Goal: Download file/media

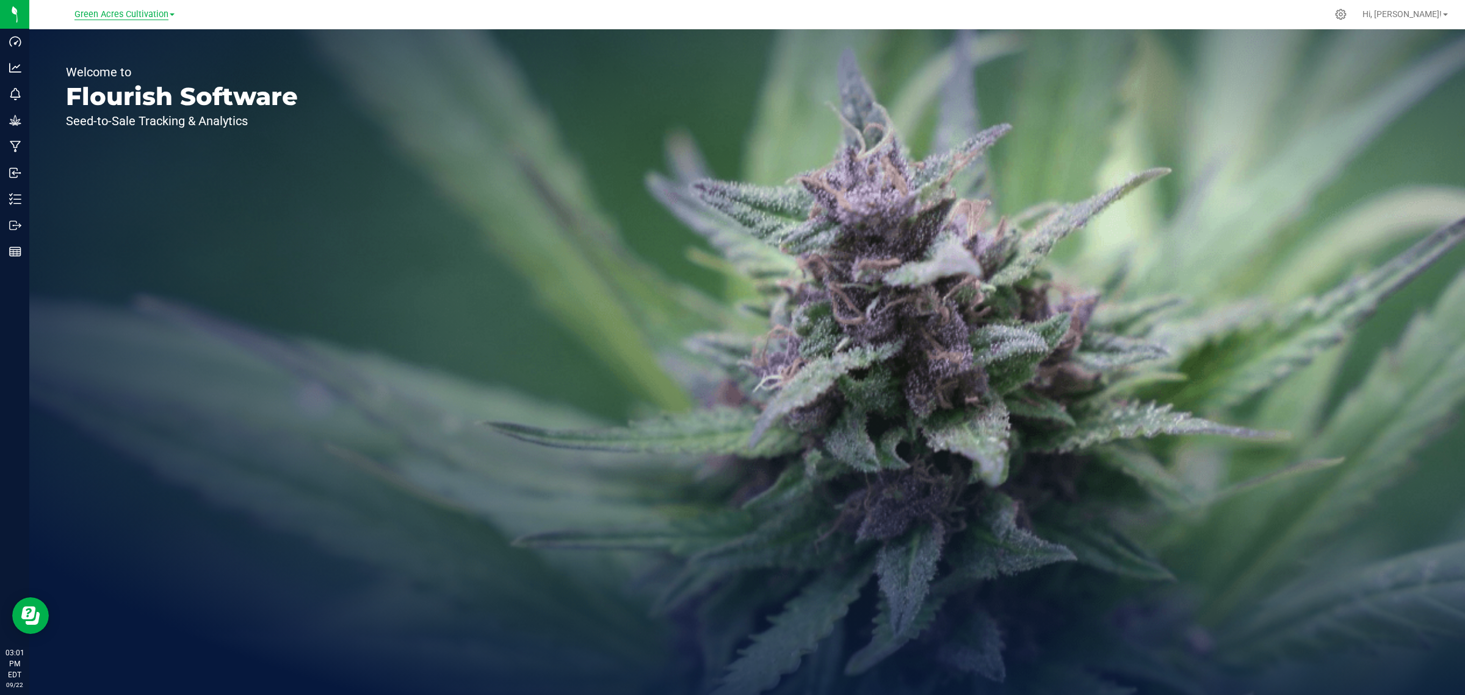
click at [116, 16] on span "Green Acres Cultivation" at bounding box center [121, 14] width 94 height 11
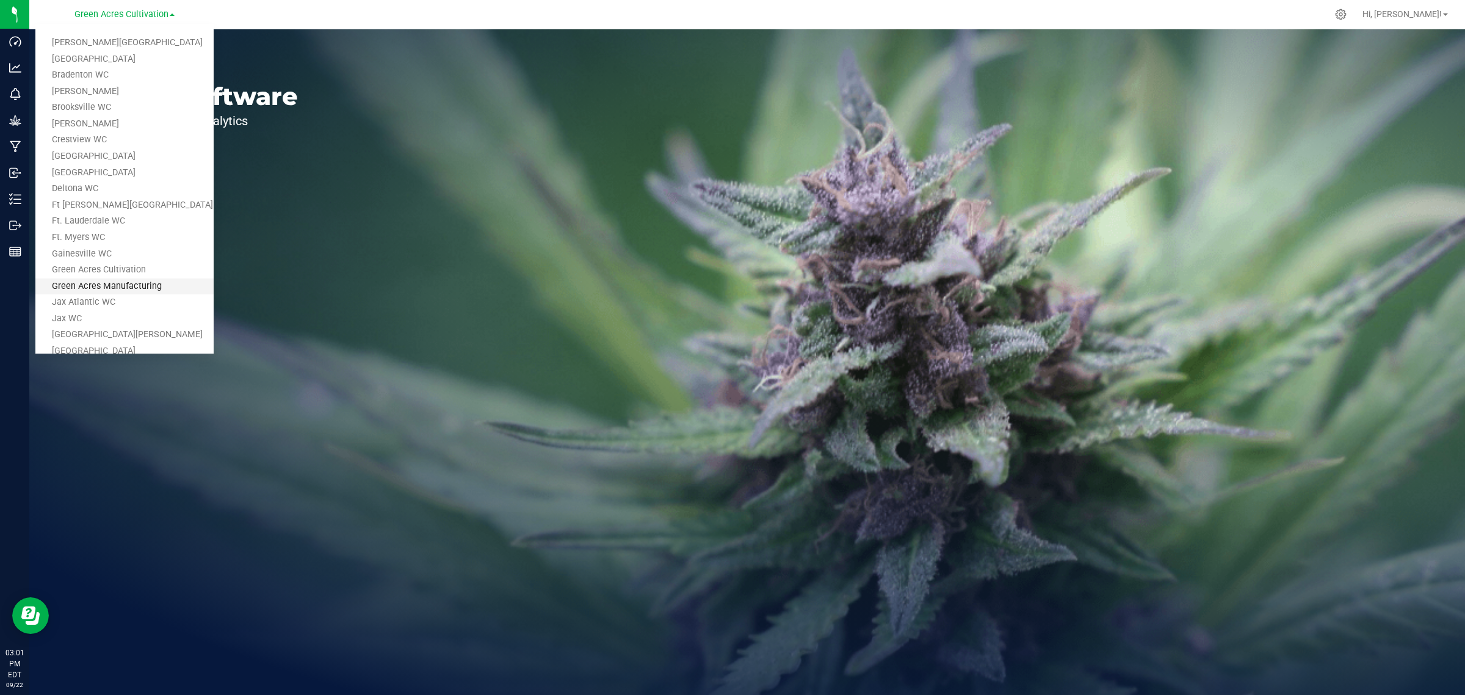
click at [92, 289] on link "Green Acres Manufacturing" at bounding box center [124, 286] width 178 height 16
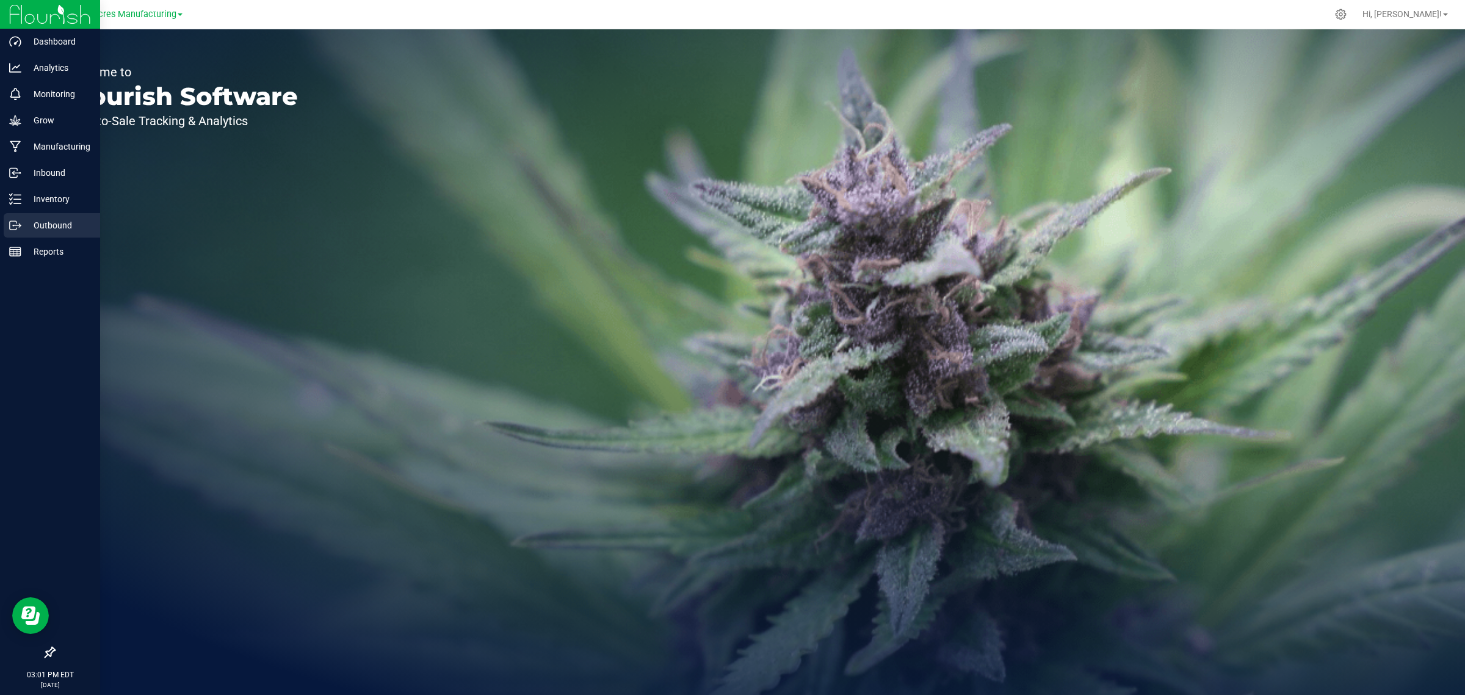
click at [43, 226] on p "Outbound" at bounding box center [57, 225] width 73 height 15
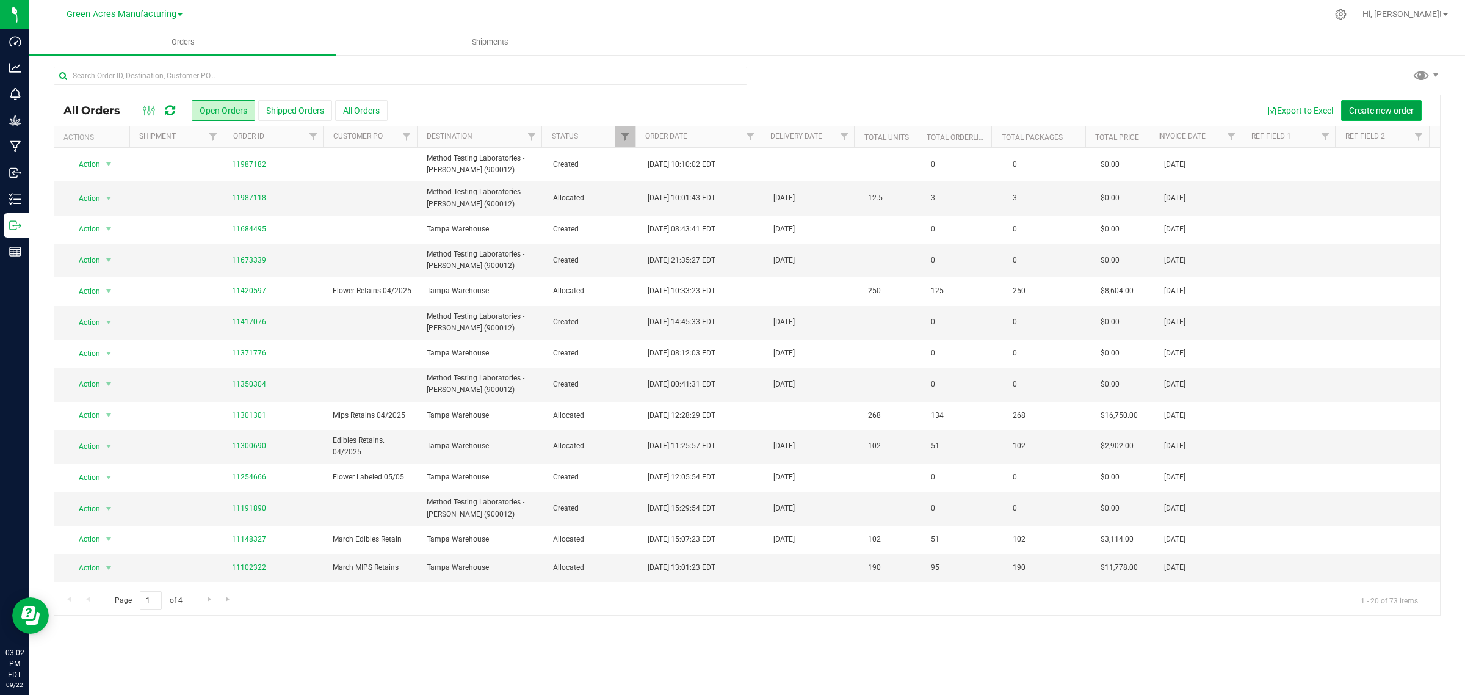
click at [1368, 102] on button "Create new order" at bounding box center [1381, 110] width 81 height 21
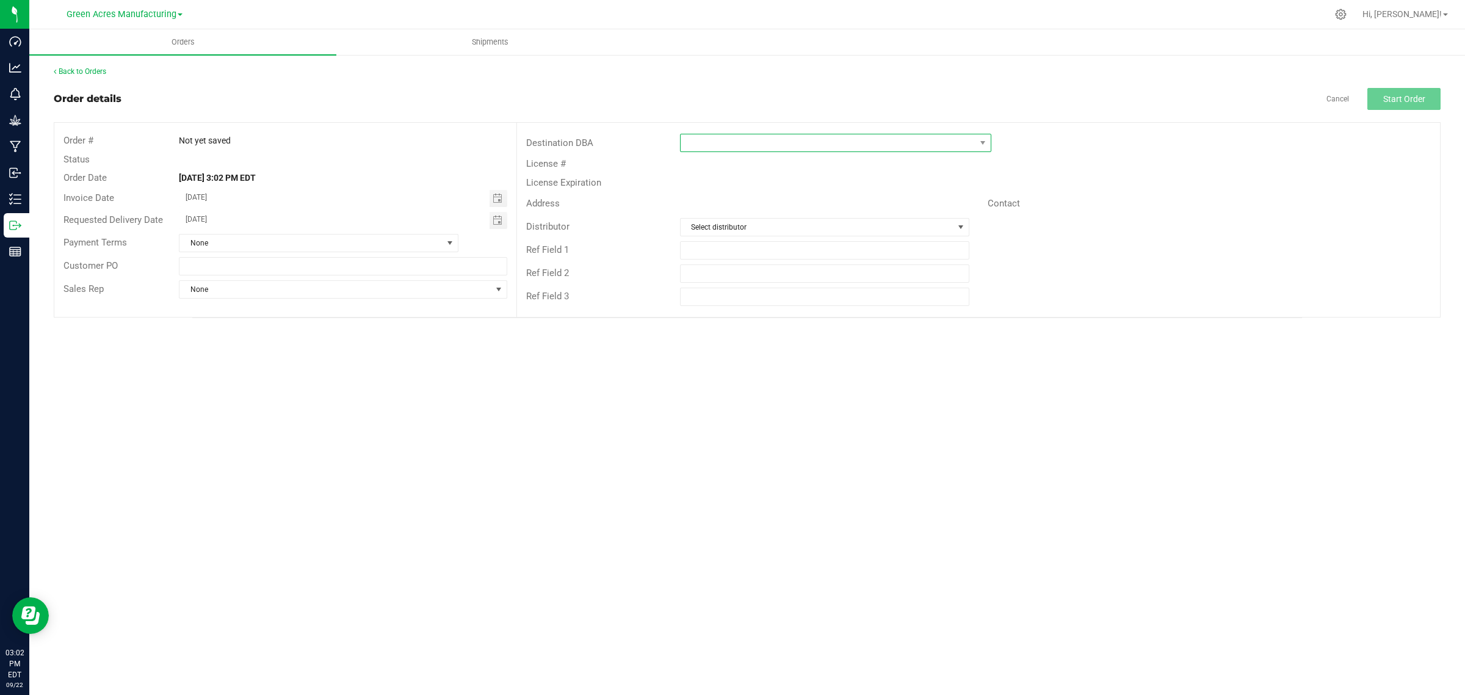
click at [962, 144] on span at bounding box center [828, 142] width 295 height 17
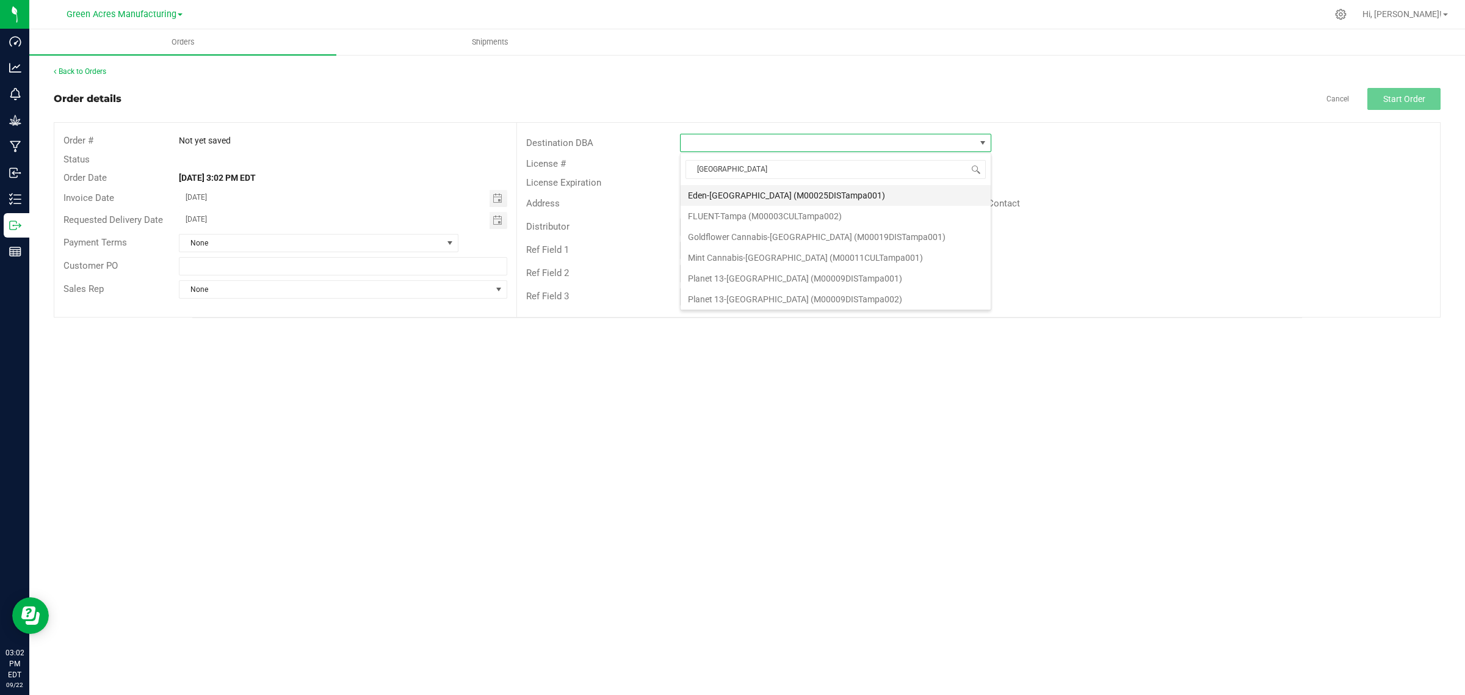
type input "tampa w"
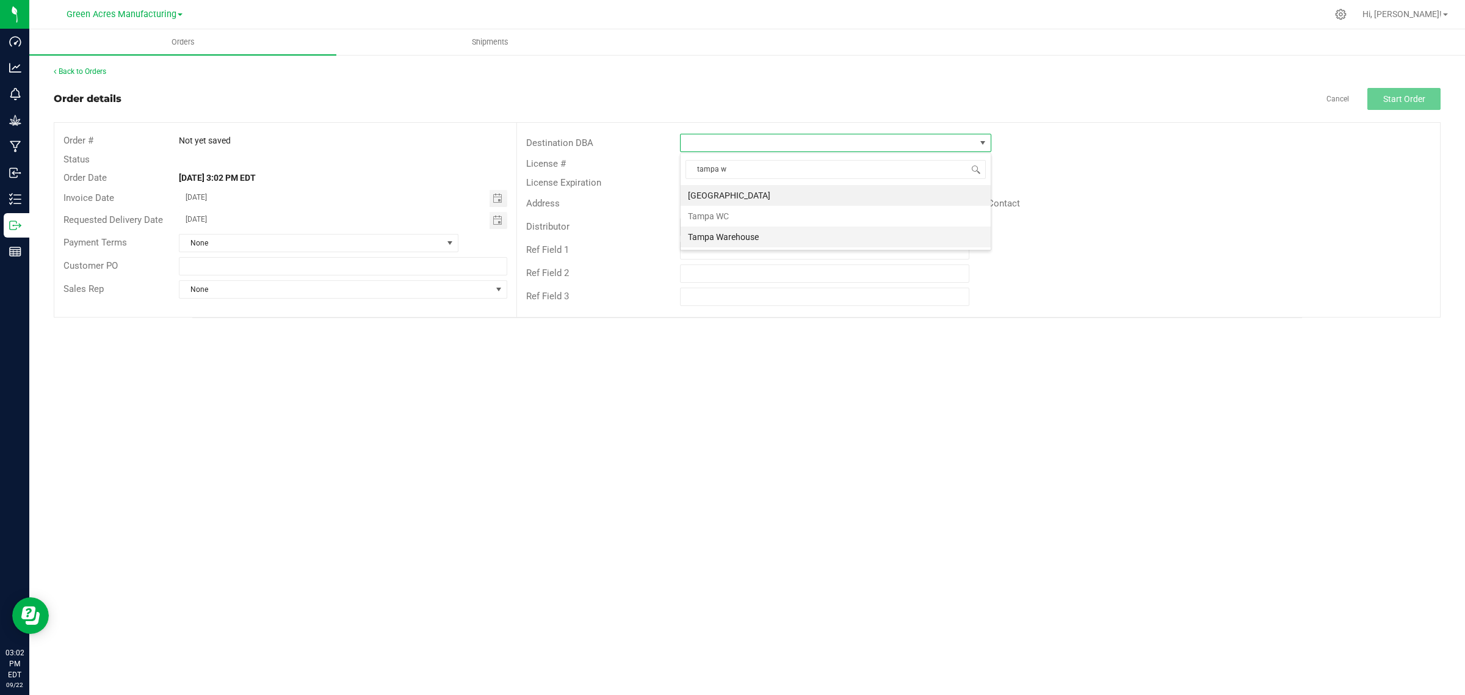
click at [794, 234] on li "Tampa Warehouse" at bounding box center [836, 236] width 310 height 21
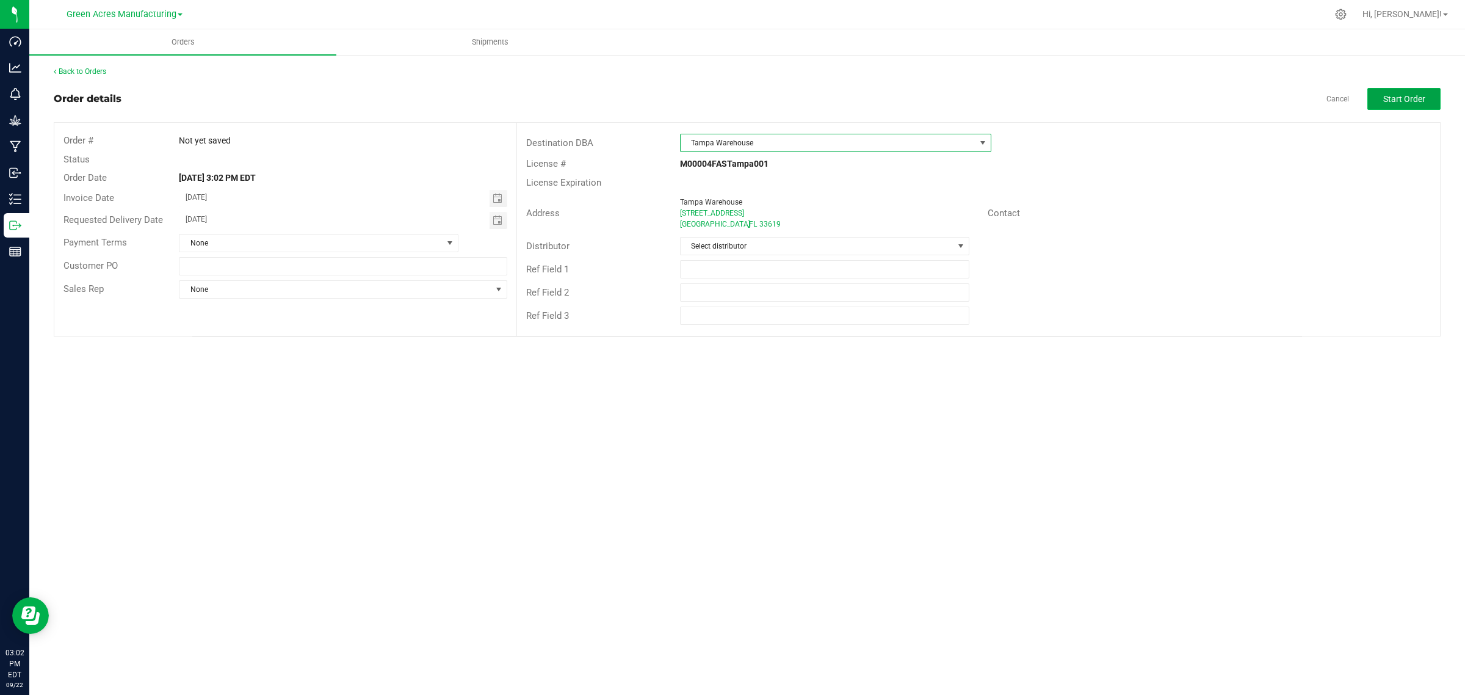
click at [1393, 95] on span "Start Order" at bounding box center [1404, 99] width 42 height 10
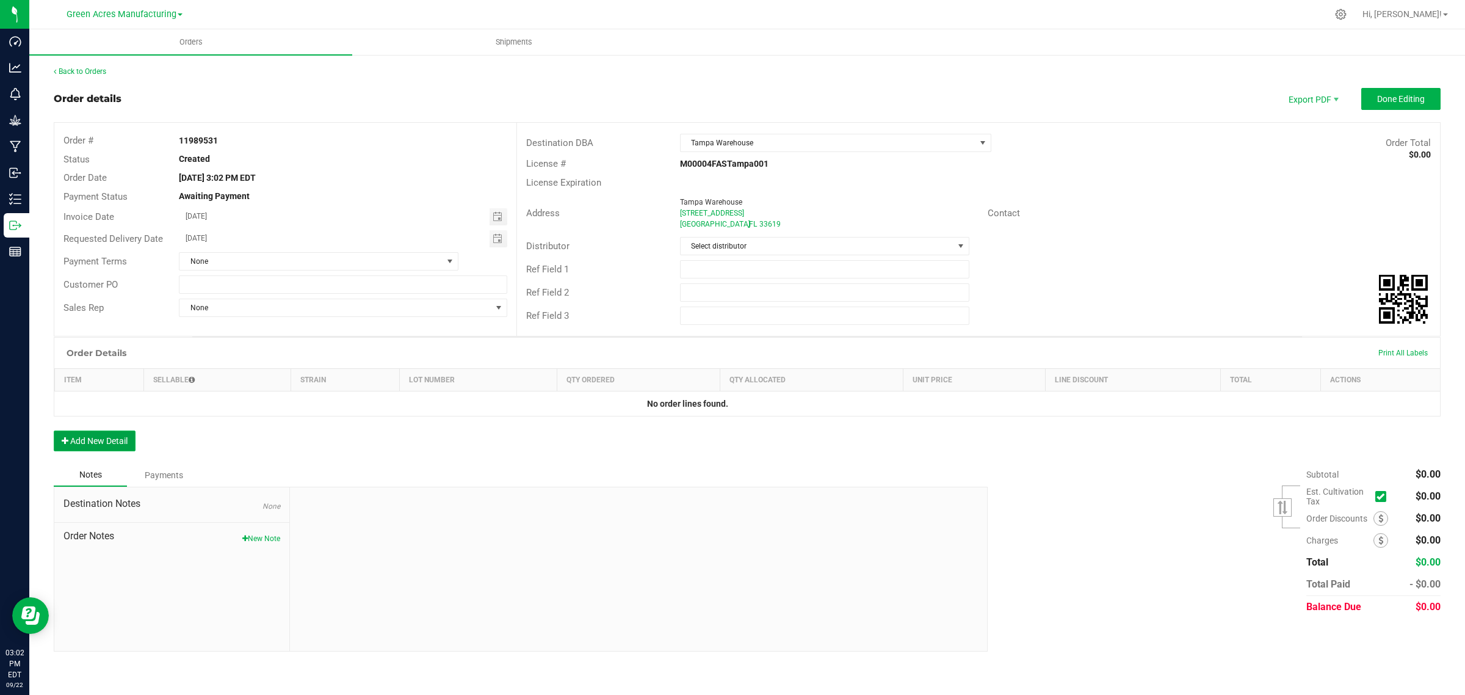
click at [87, 438] on button "Add New Detail" at bounding box center [95, 440] width 82 height 21
click at [89, 67] on link "Back to Orders" at bounding box center [80, 71] width 52 height 9
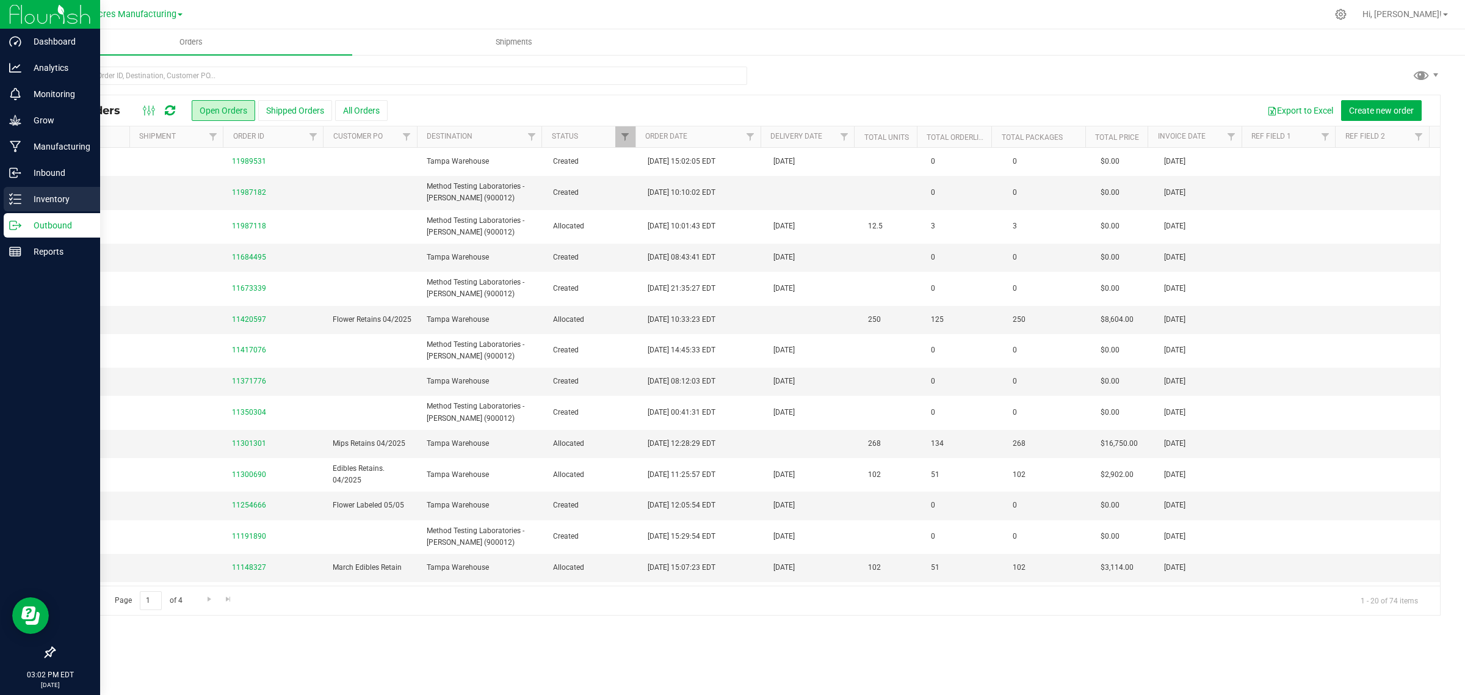
click at [10, 201] on icon at bounding box center [15, 199] width 12 height 12
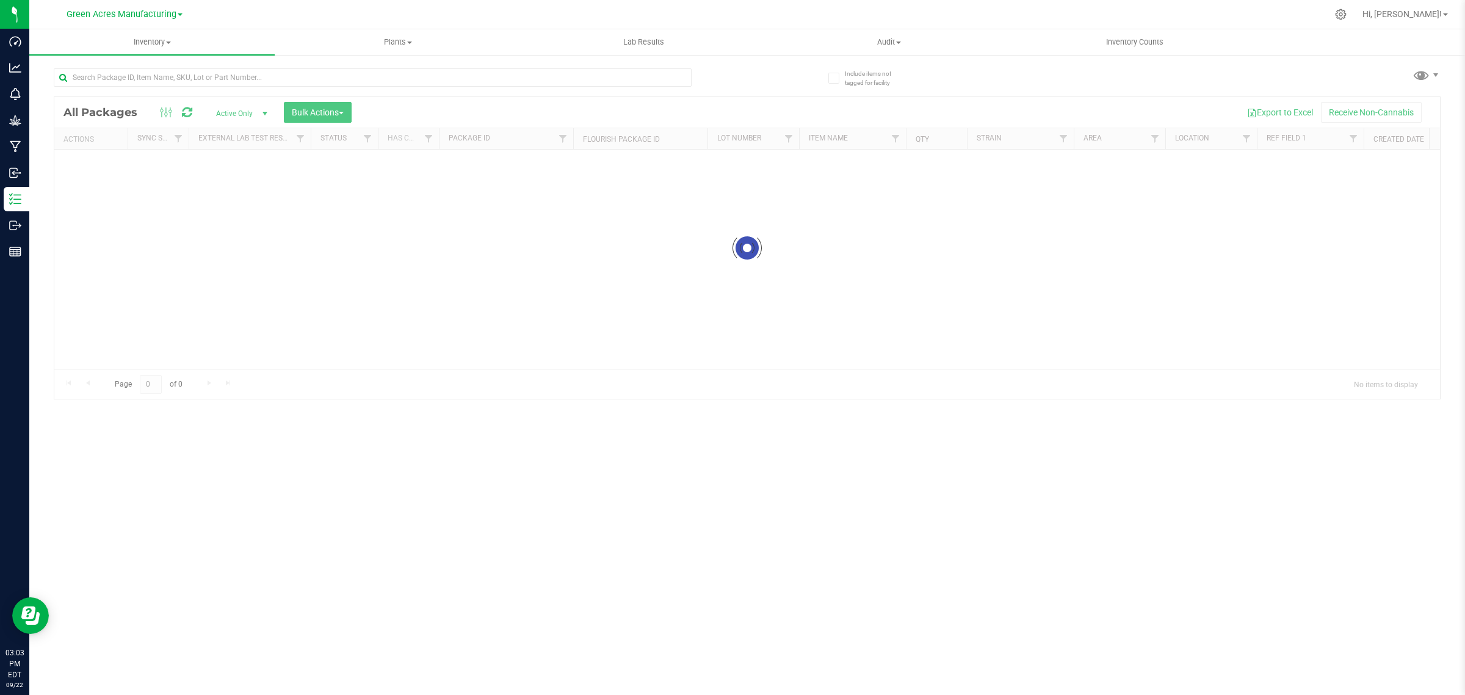
click at [312, 110] on div at bounding box center [747, 248] width 1386 height 302
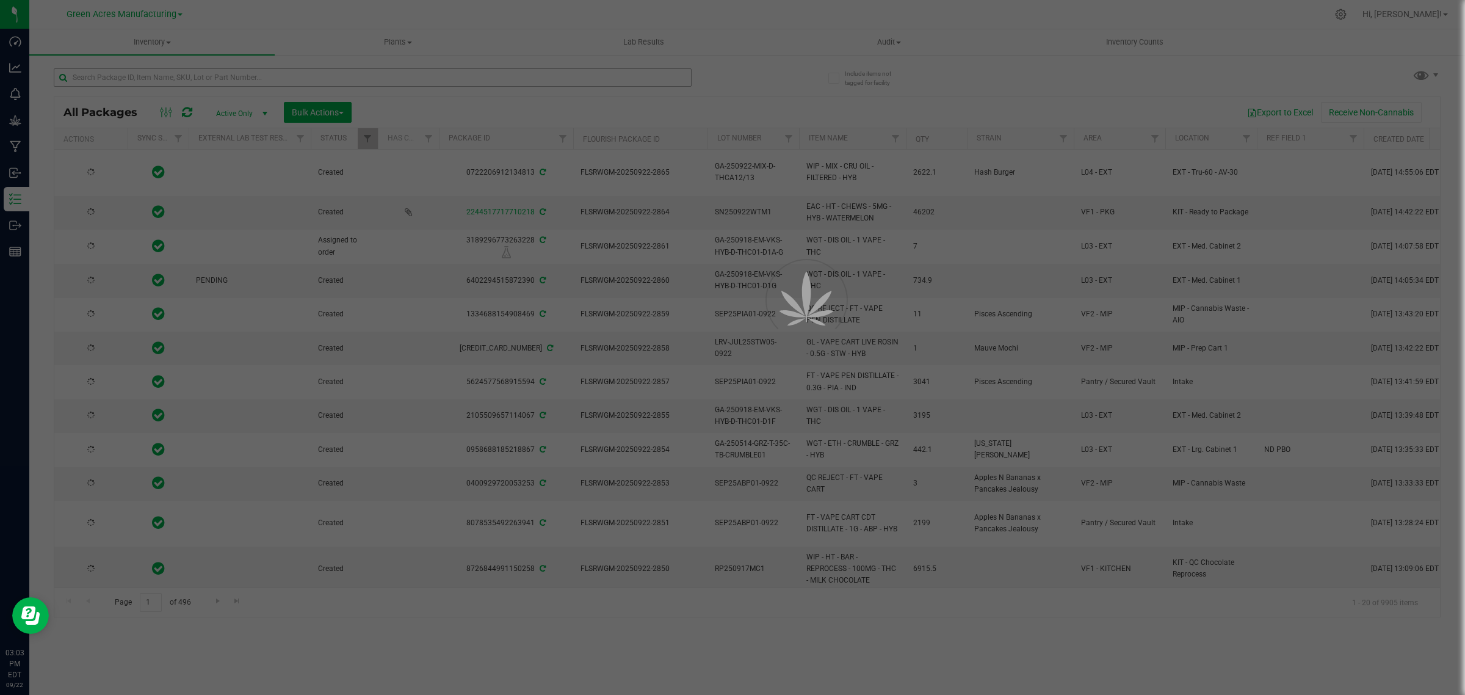
type input "[DATE]"
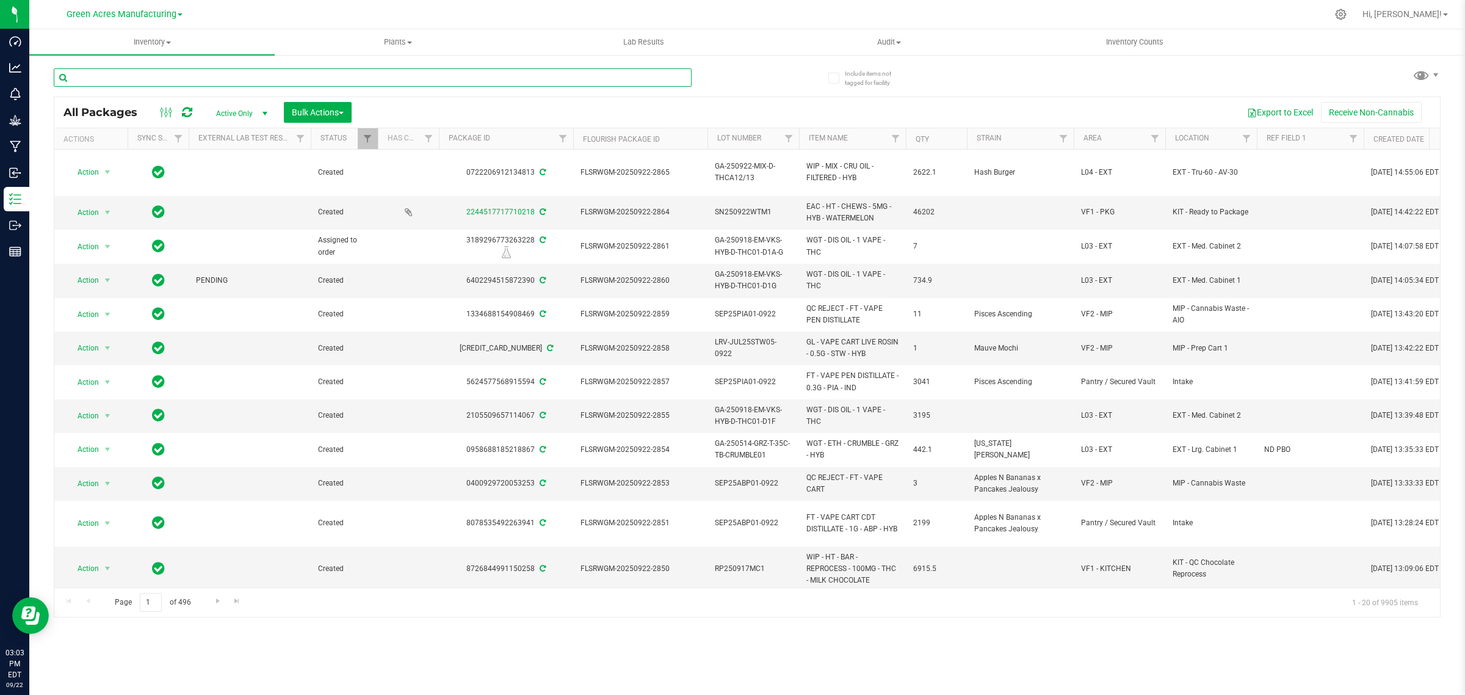
click at [175, 78] on input "text" at bounding box center [373, 77] width 638 height 18
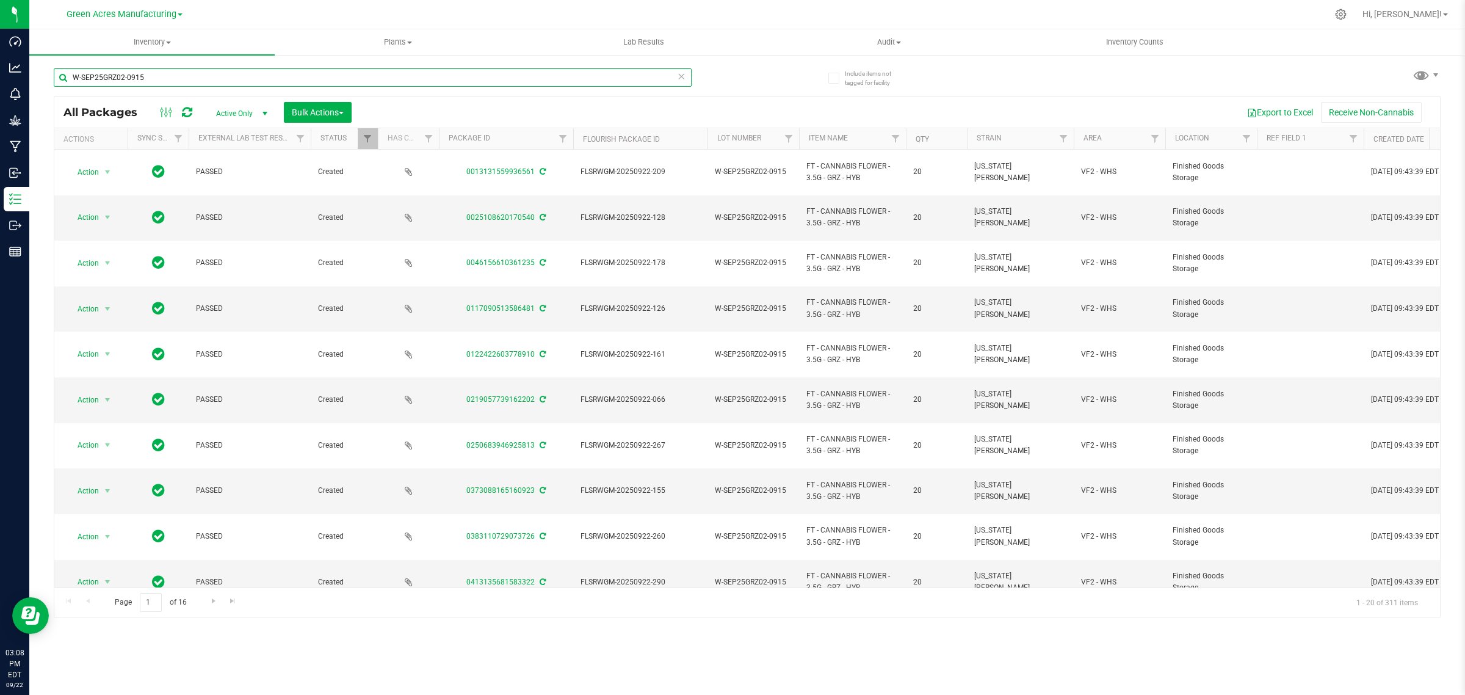
type input "W-SEP25GRZ02-0915"
click at [321, 113] on span "Bulk Actions" at bounding box center [318, 112] width 52 height 10
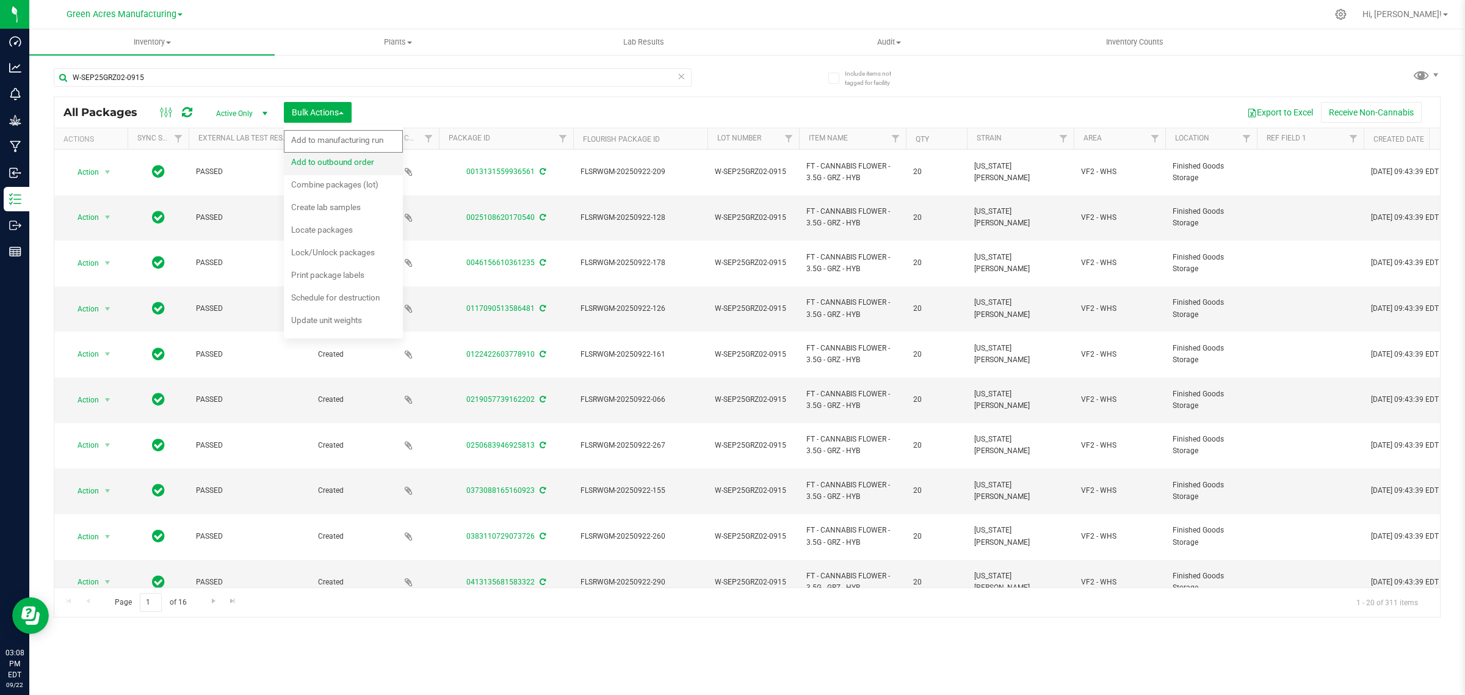
click at [324, 161] on span "Add to outbound order" at bounding box center [332, 162] width 83 height 10
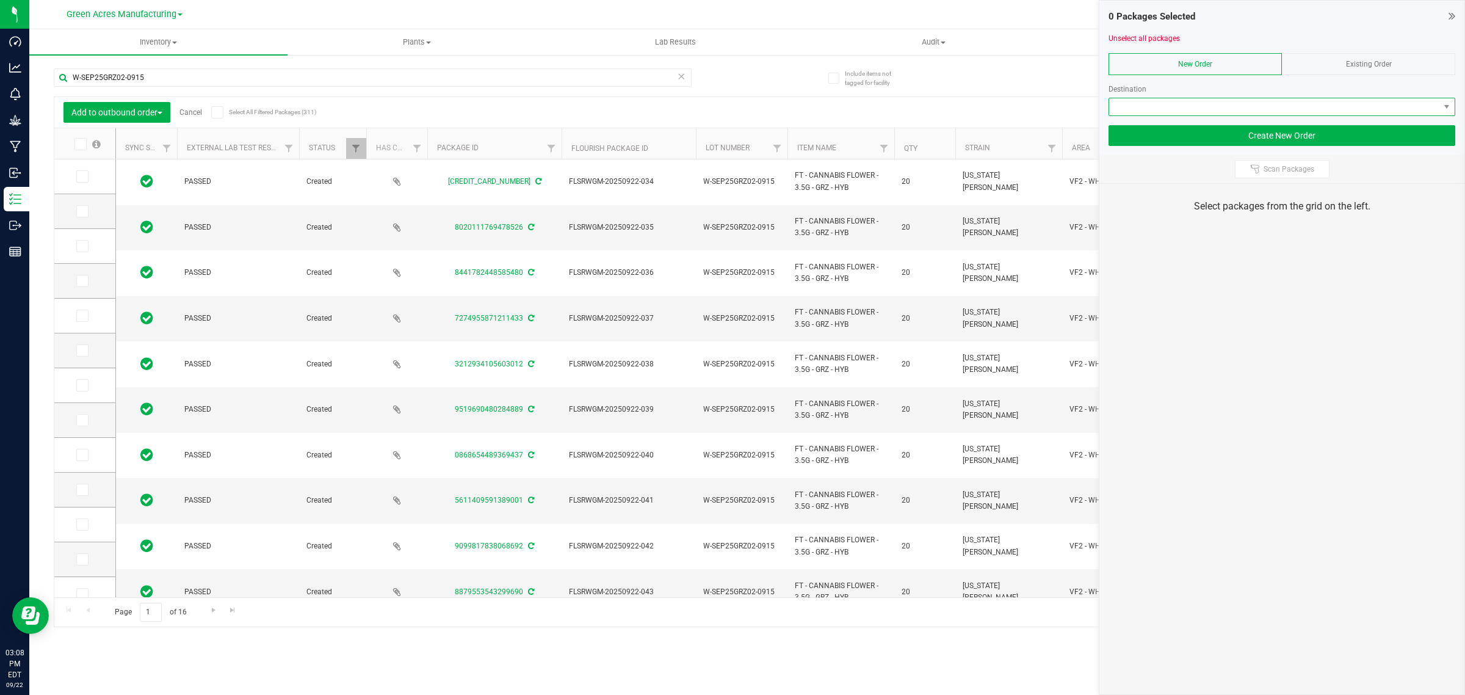
click at [1209, 101] on span at bounding box center [1274, 106] width 330 height 17
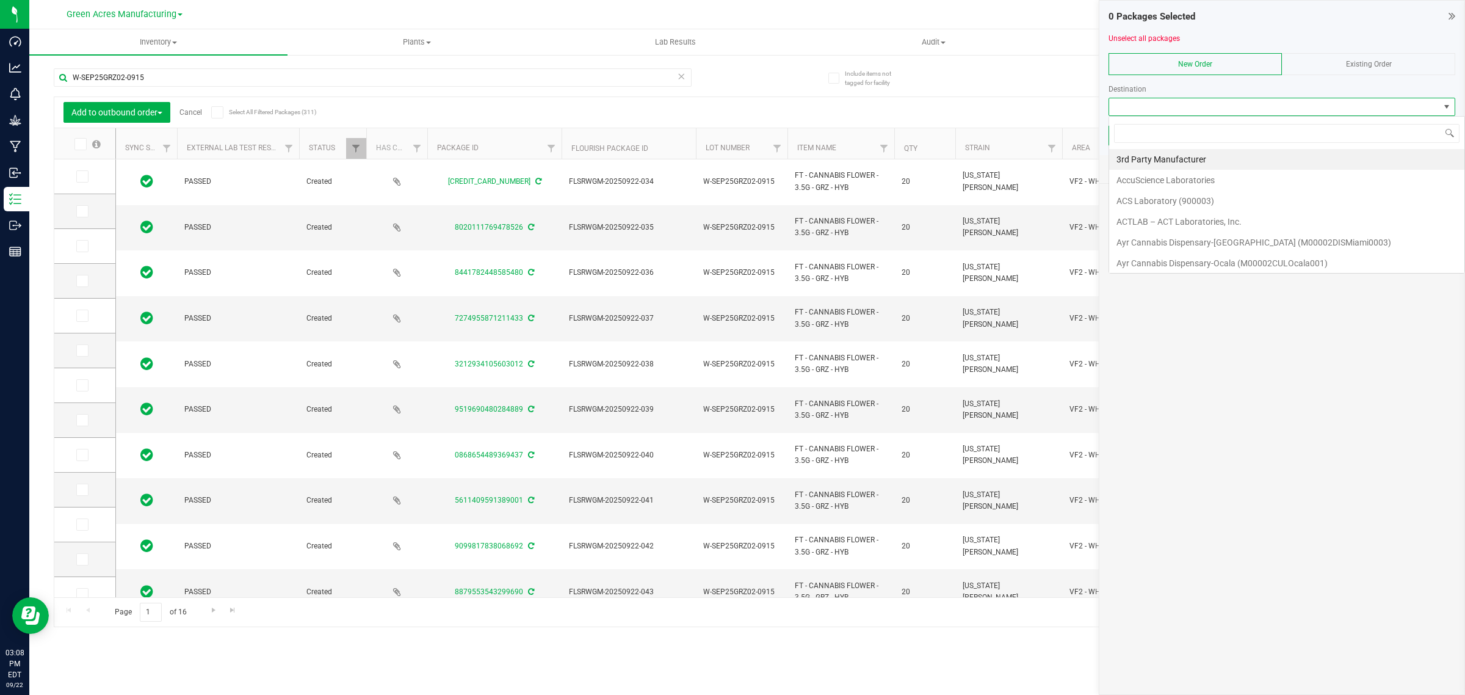
scroll to position [19, 346]
type input "tampa war"
click at [1187, 160] on li "Tampa Warehouse" at bounding box center [1282, 159] width 346 height 21
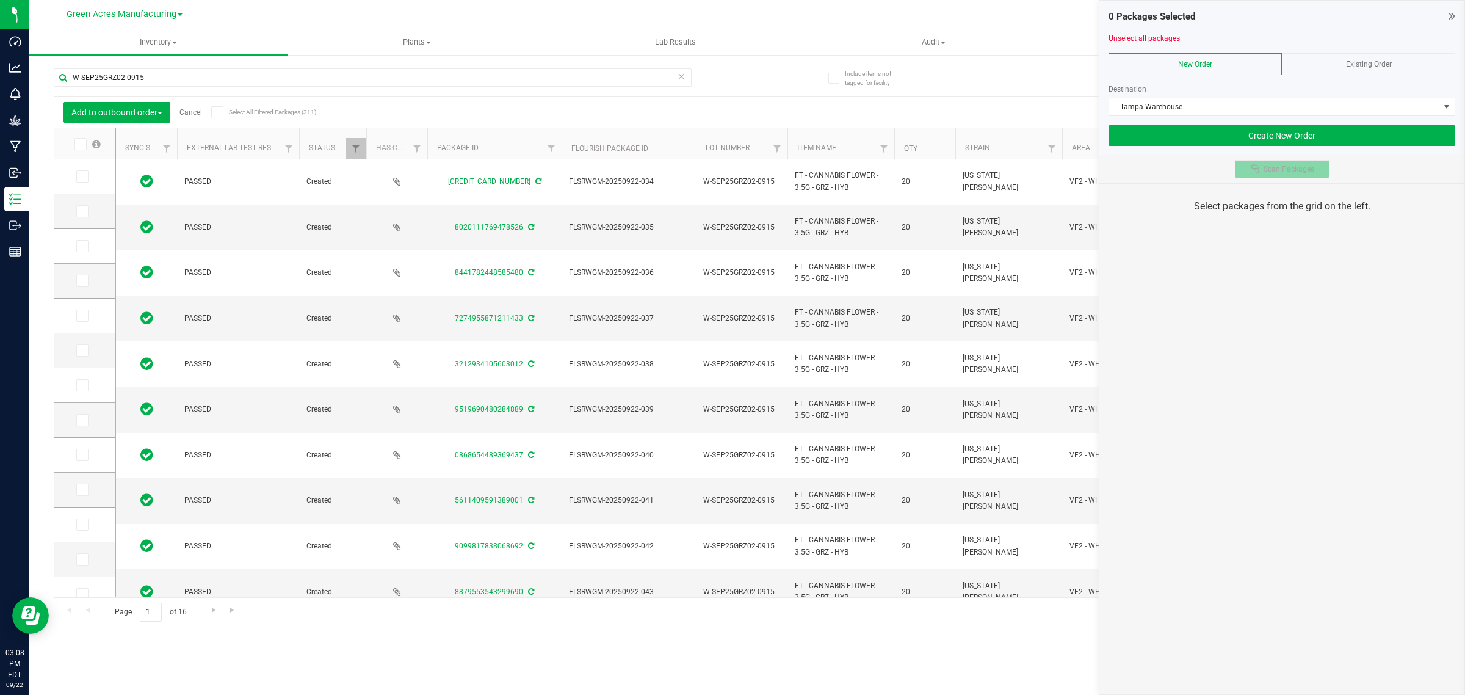
click at [1258, 175] on button "Scan Packages" at bounding box center [1282, 169] width 95 height 18
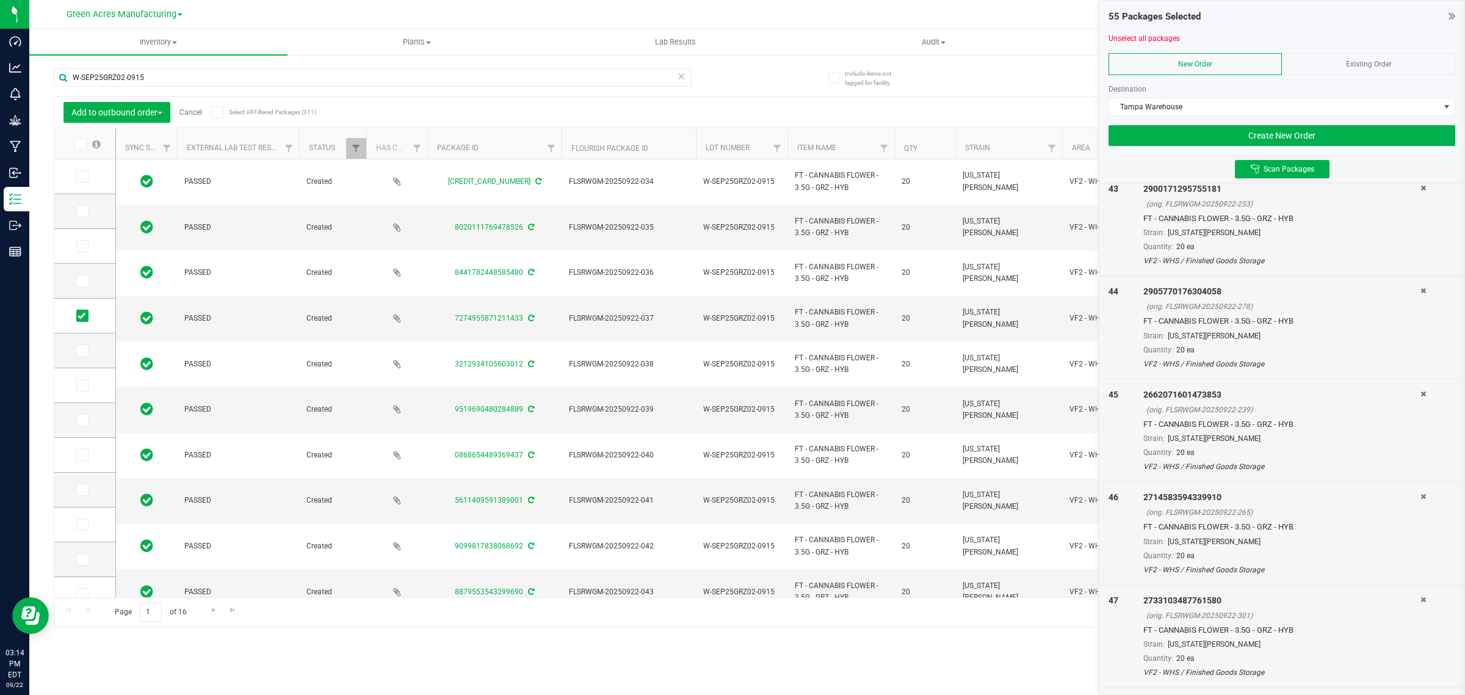
scroll to position [5185, 0]
click at [1409, 606] on div "4054487049266144" at bounding box center [1281, 607] width 277 height 13
click at [1421, 604] on icon at bounding box center [1423, 606] width 5 height 7
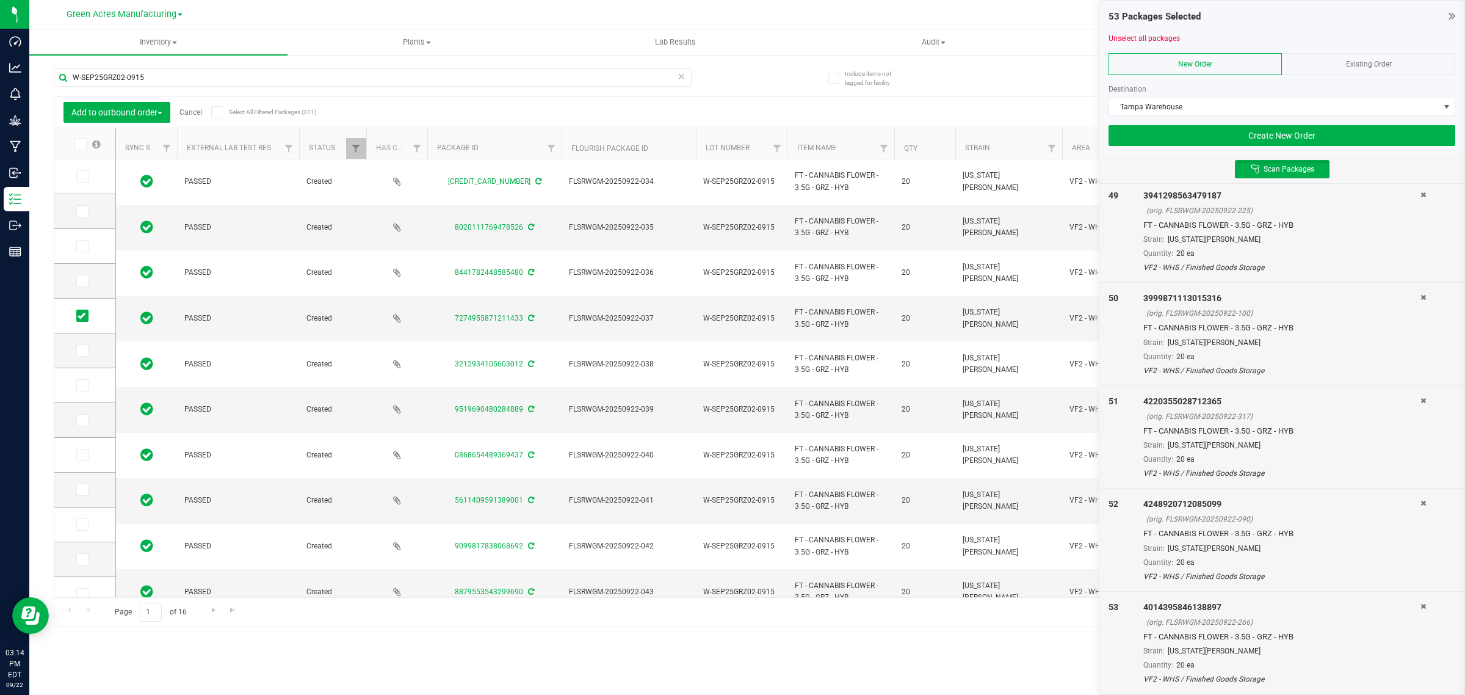
click at [1421, 604] on icon at bounding box center [1423, 606] width 5 height 7
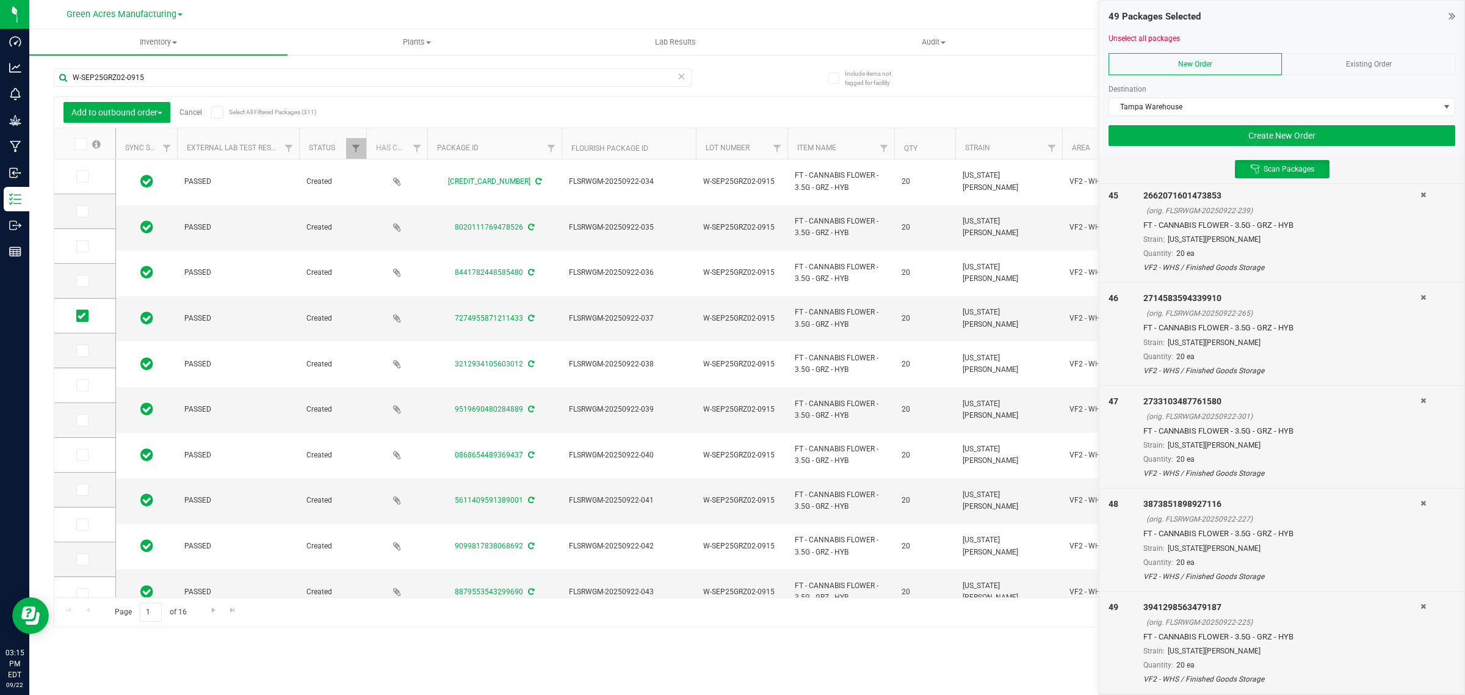
click at [1421, 604] on icon at bounding box center [1423, 606] width 5 height 7
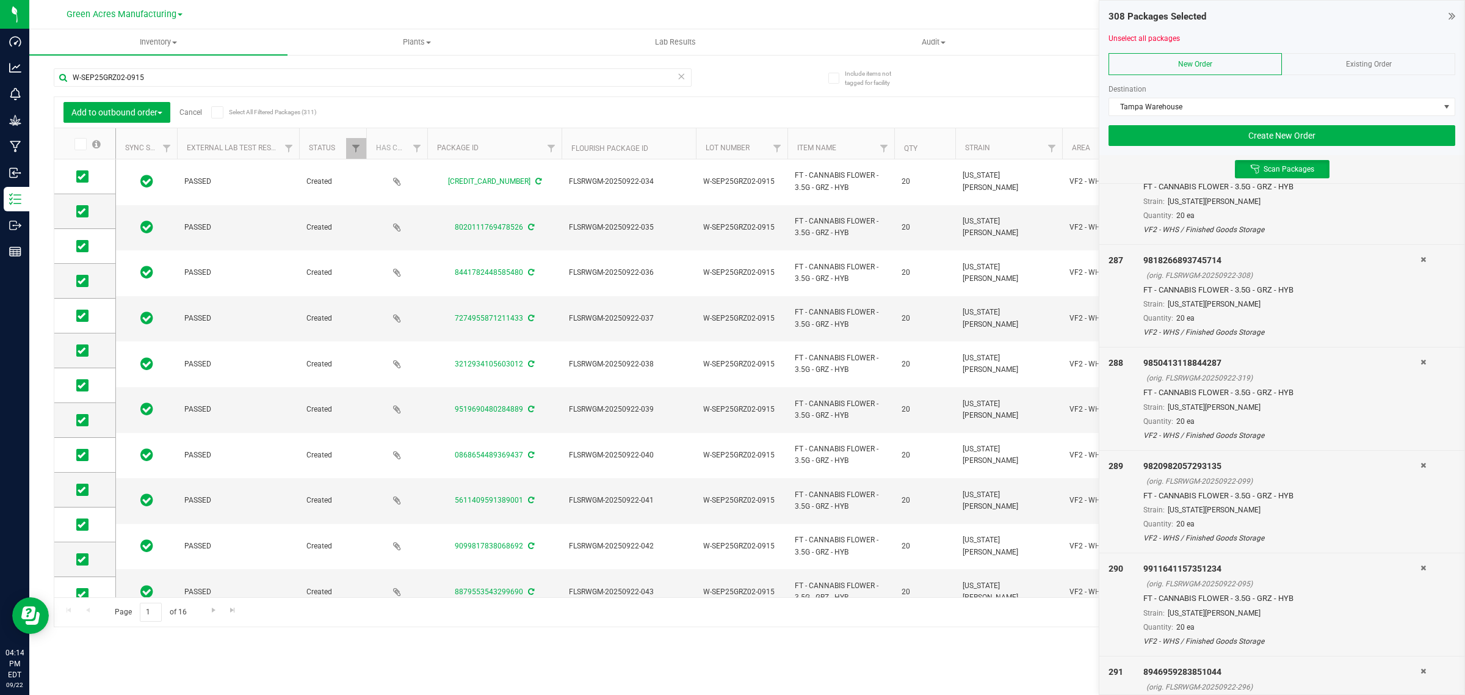
scroll to position [31241, 0]
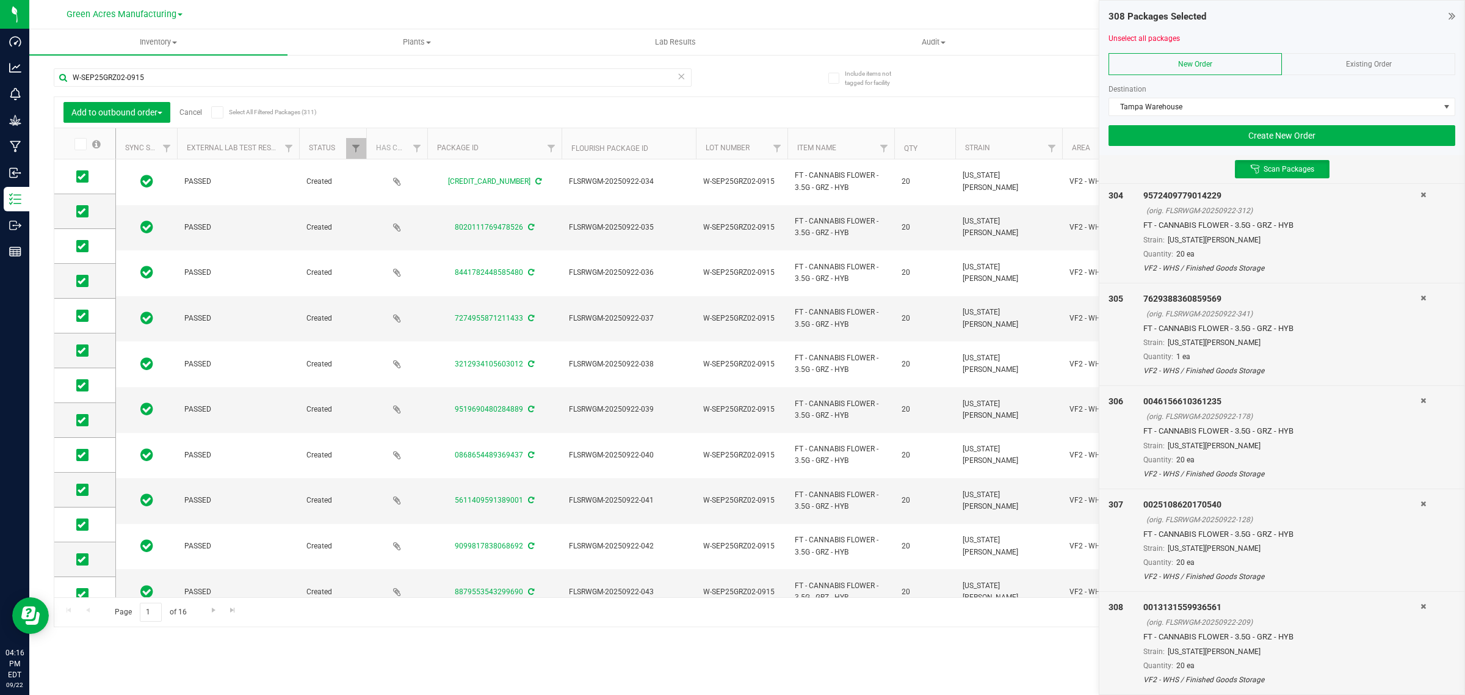
click at [189, 114] on link "Cancel" at bounding box center [190, 112] width 23 height 9
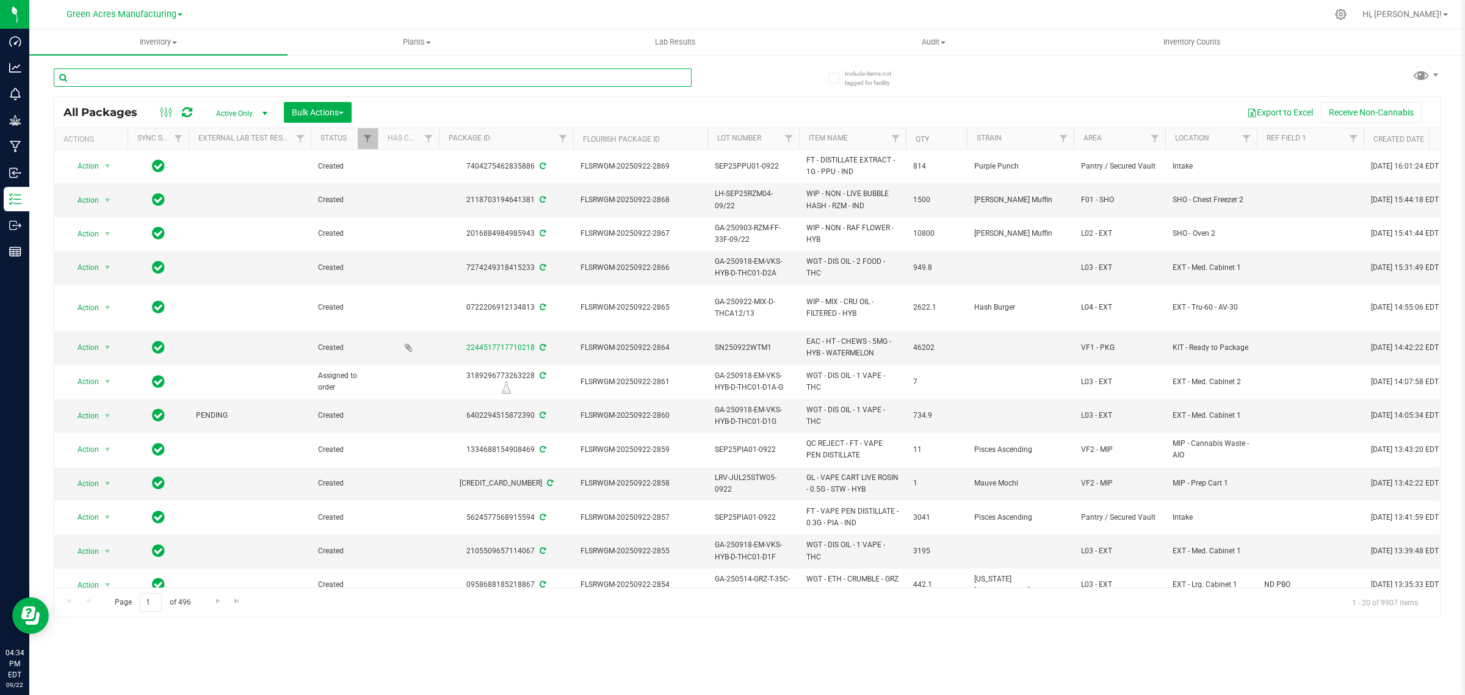
click at [181, 78] on input "text" at bounding box center [373, 77] width 638 height 18
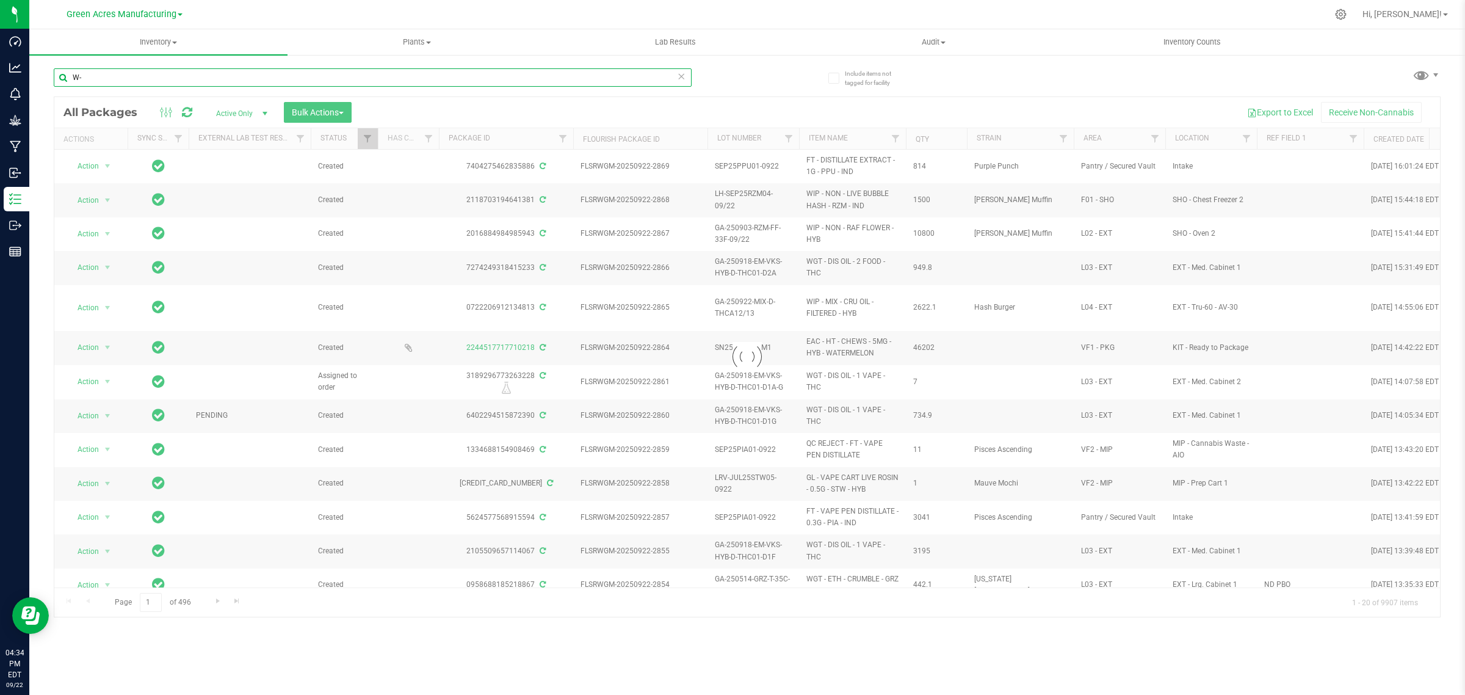
type input "W"
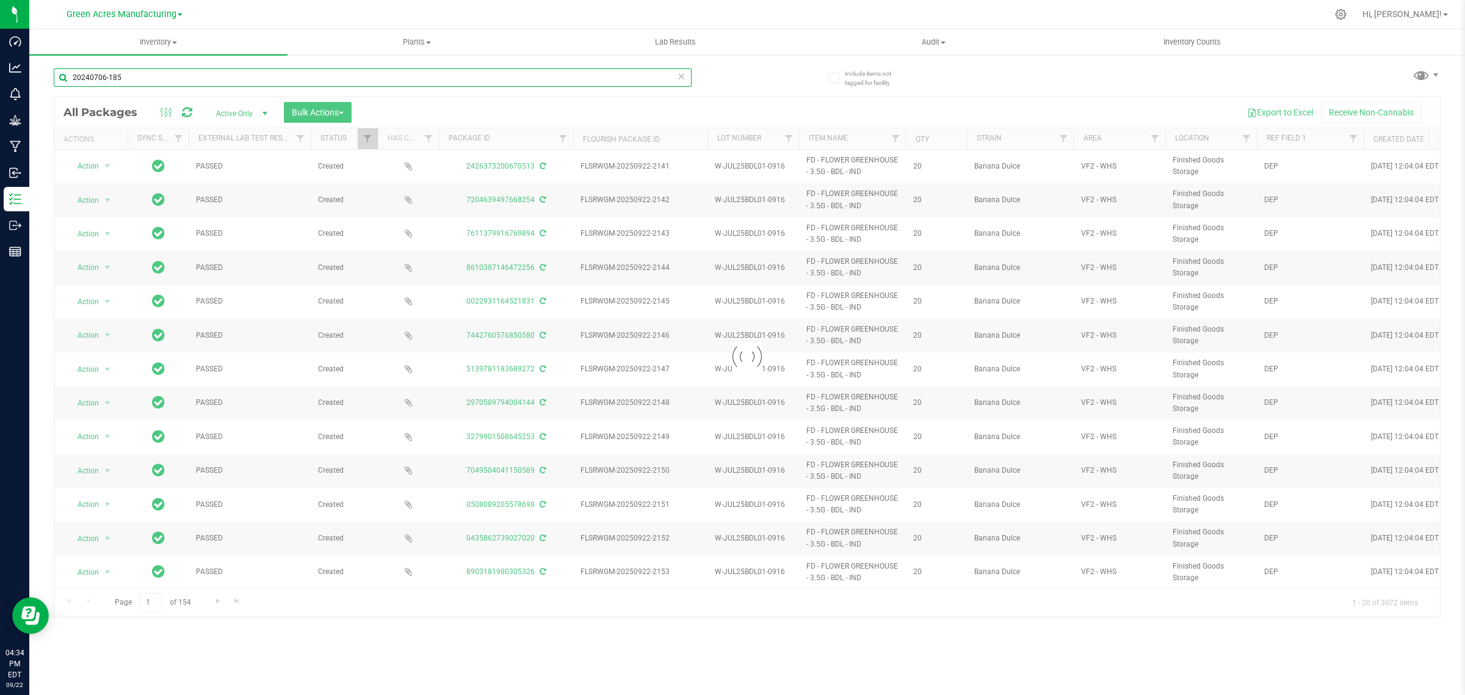
type input "20240706-185"
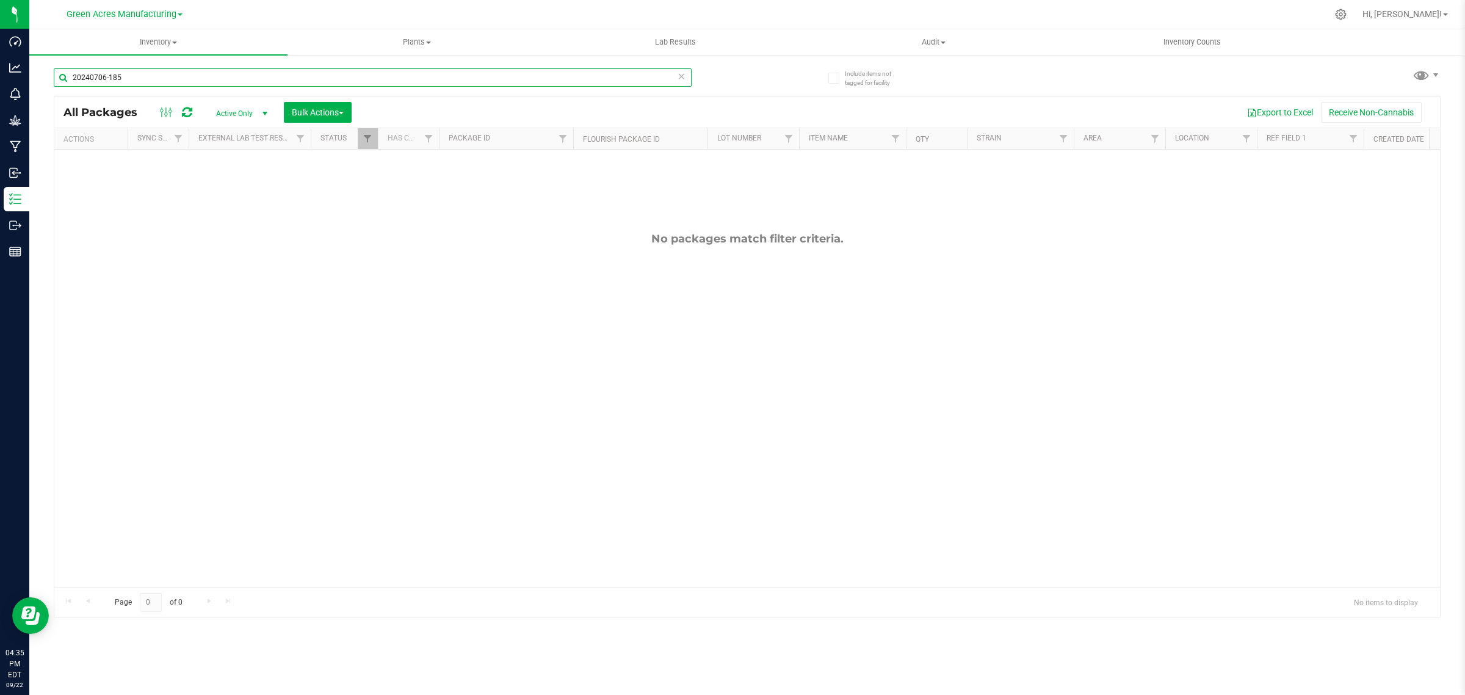
click at [162, 74] on input "20240706-185" at bounding box center [373, 77] width 638 height 18
click at [261, 110] on span "select" at bounding box center [265, 114] width 10 height 10
click at [239, 189] on li "All" at bounding box center [239, 188] width 66 height 18
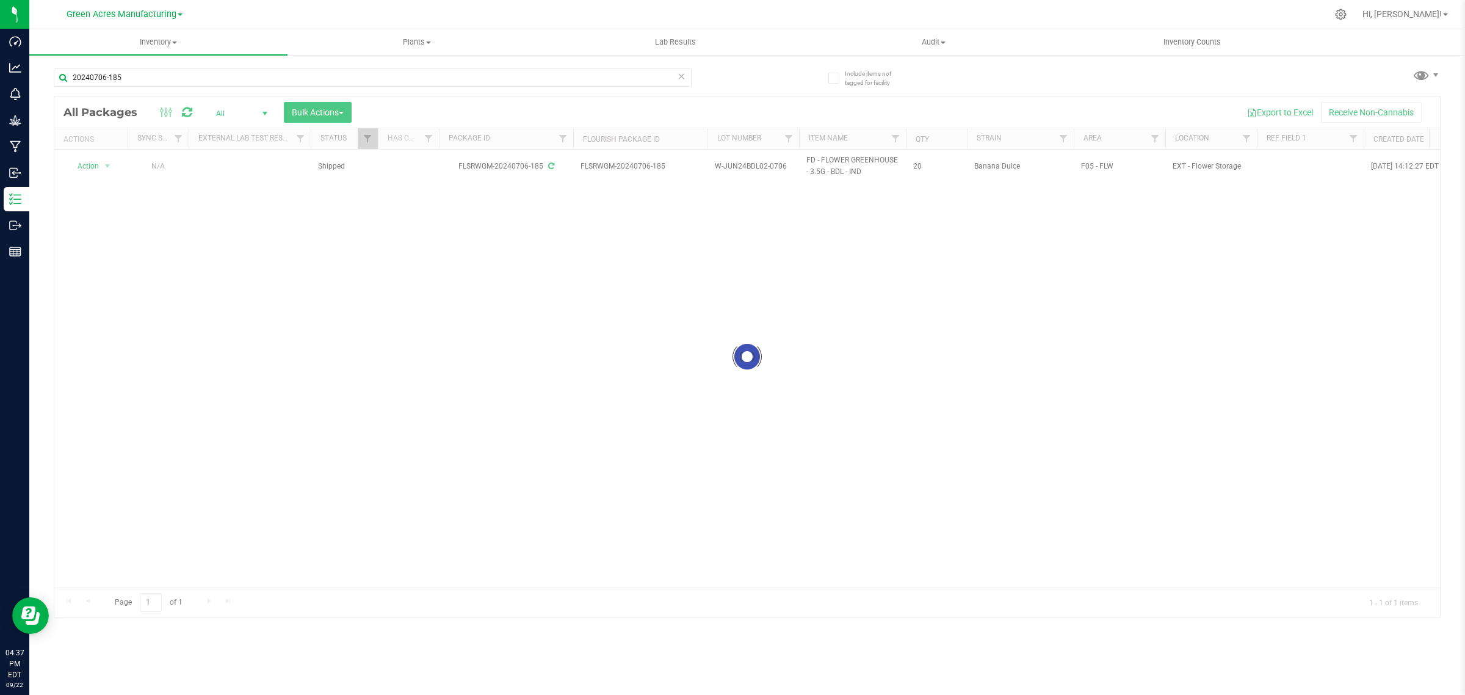
drag, startPoint x: 423, startPoint y: 579, endPoint x: 541, endPoint y: 575, distance: 118.5
click at [541, 575] on div at bounding box center [747, 356] width 1386 height 519
click at [449, 582] on div at bounding box center [747, 356] width 1386 height 519
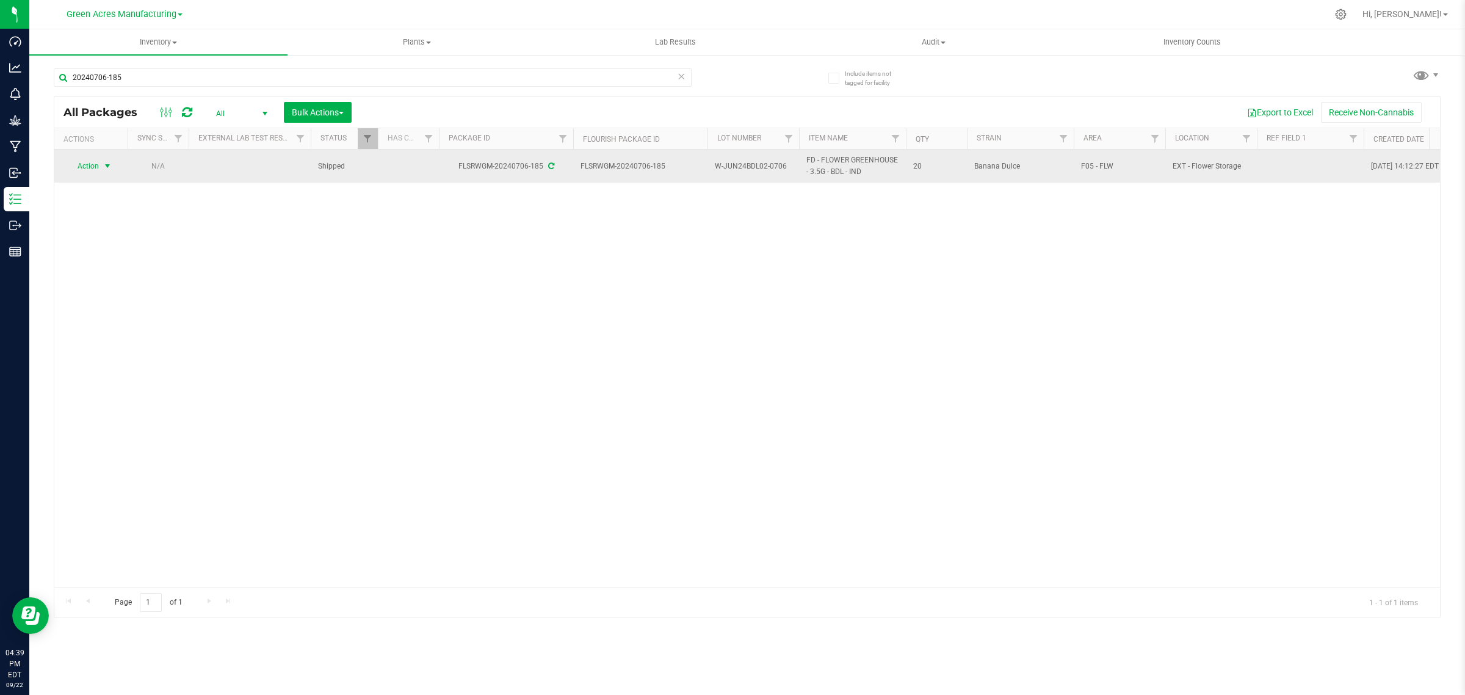
click at [93, 167] on span "Action" at bounding box center [83, 165] width 33 height 17
click at [89, 168] on span "Action" at bounding box center [83, 166] width 33 height 17
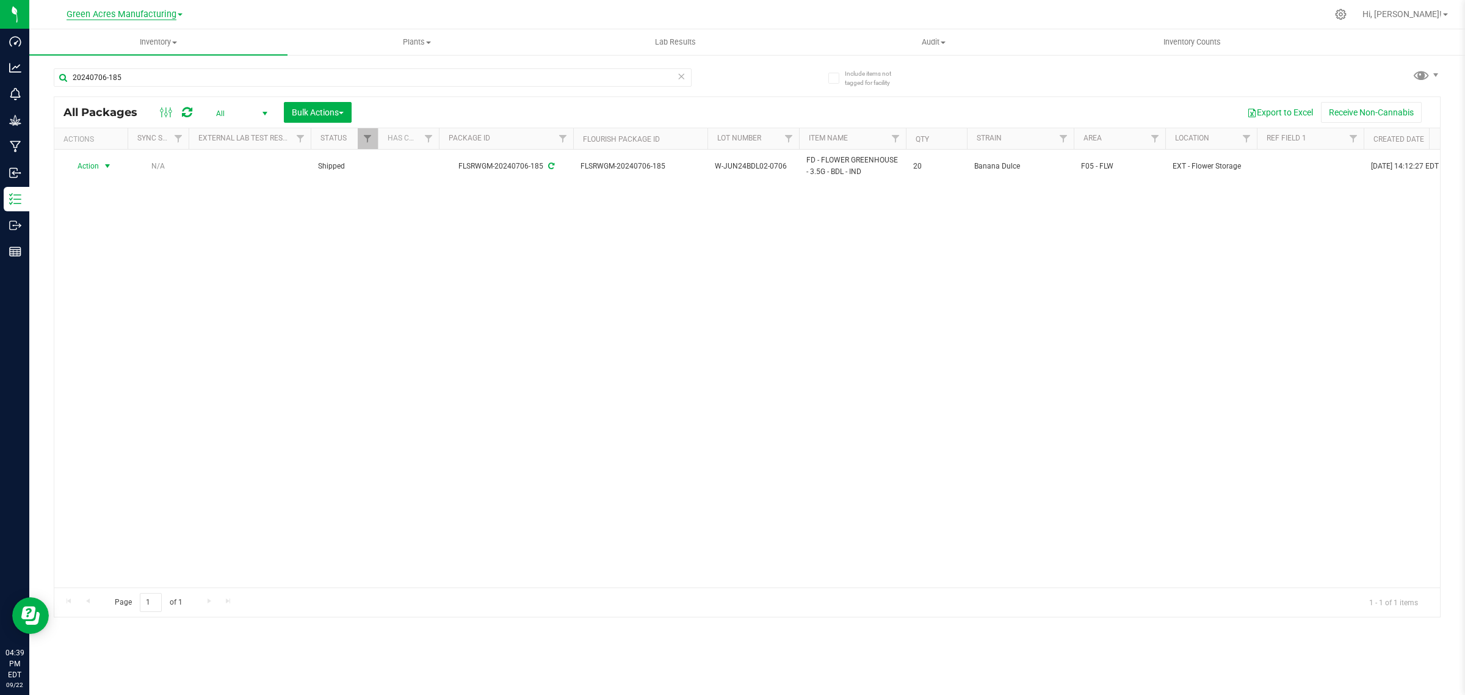
click at [148, 11] on span "Green Acres Manufacturing" at bounding box center [122, 14] width 110 height 11
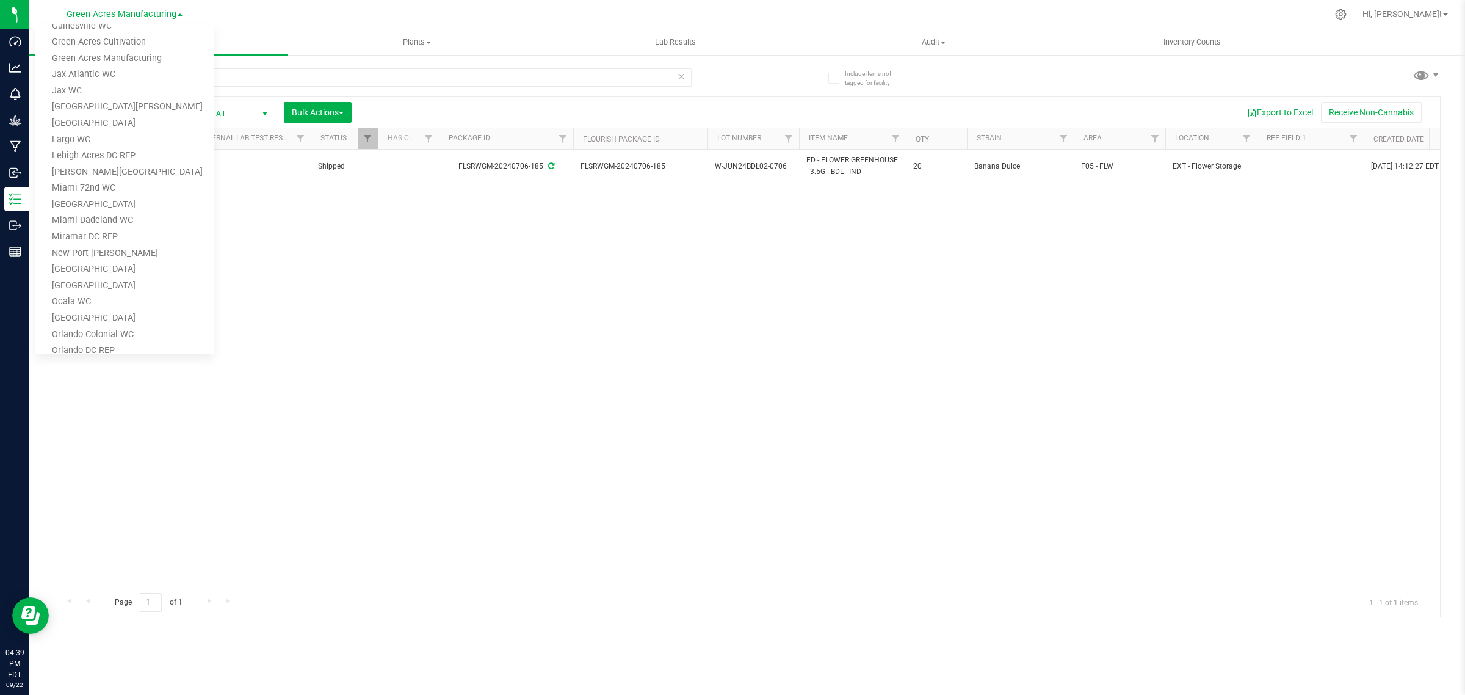
scroll to position [229, 0]
click at [98, 153] on link "Lehigh Acres DC REP" at bounding box center [124, 155] width 178 height 16
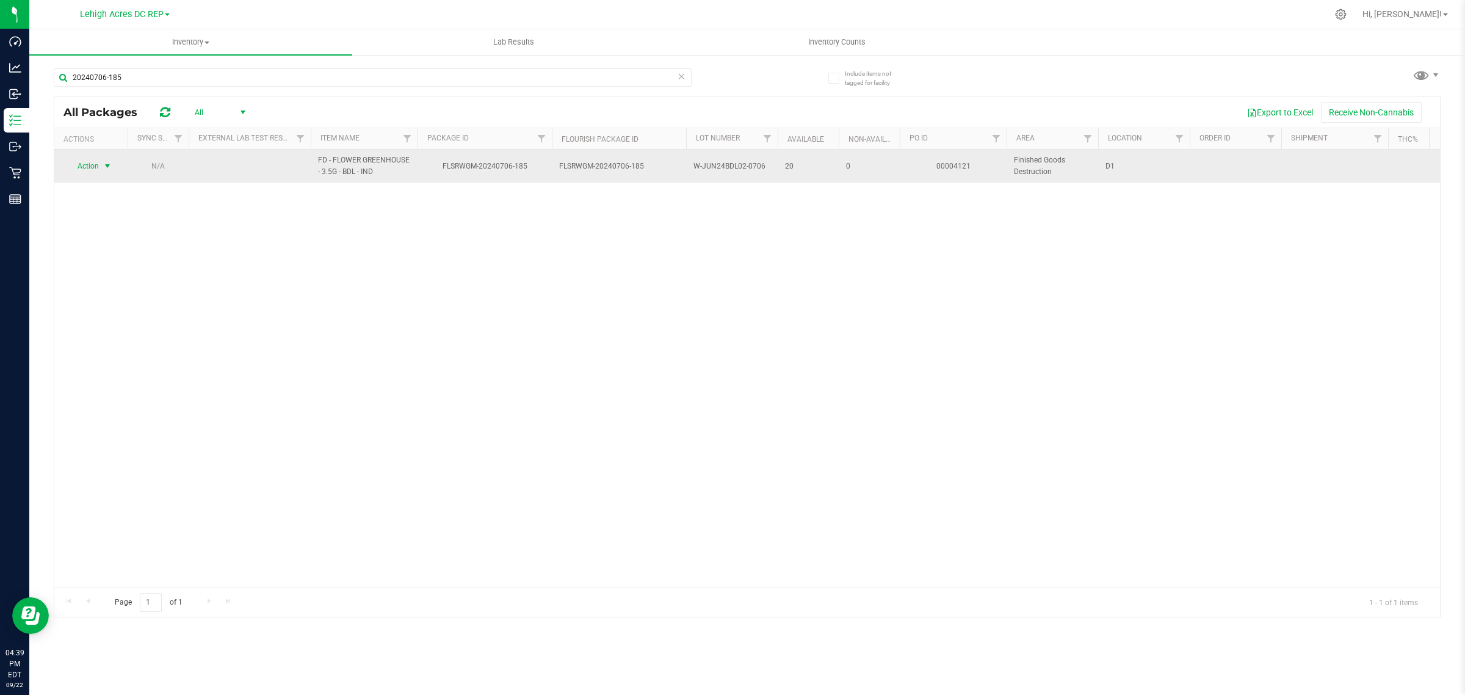
click at [90, 171] on span "Action" at bounding box center [83, 165] width 33 height 17
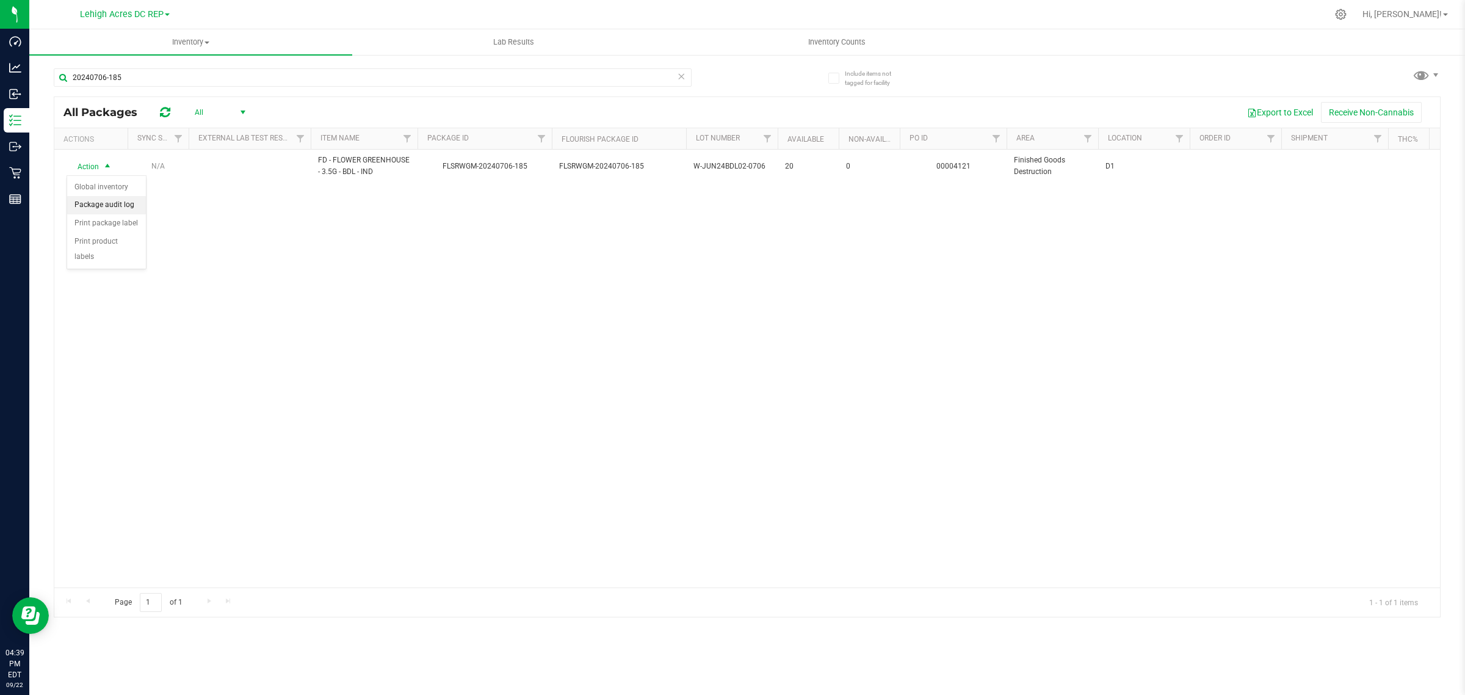
click at [101, 205] on li "Package audit log" at bounding box center [106, 205] width 79 height 18
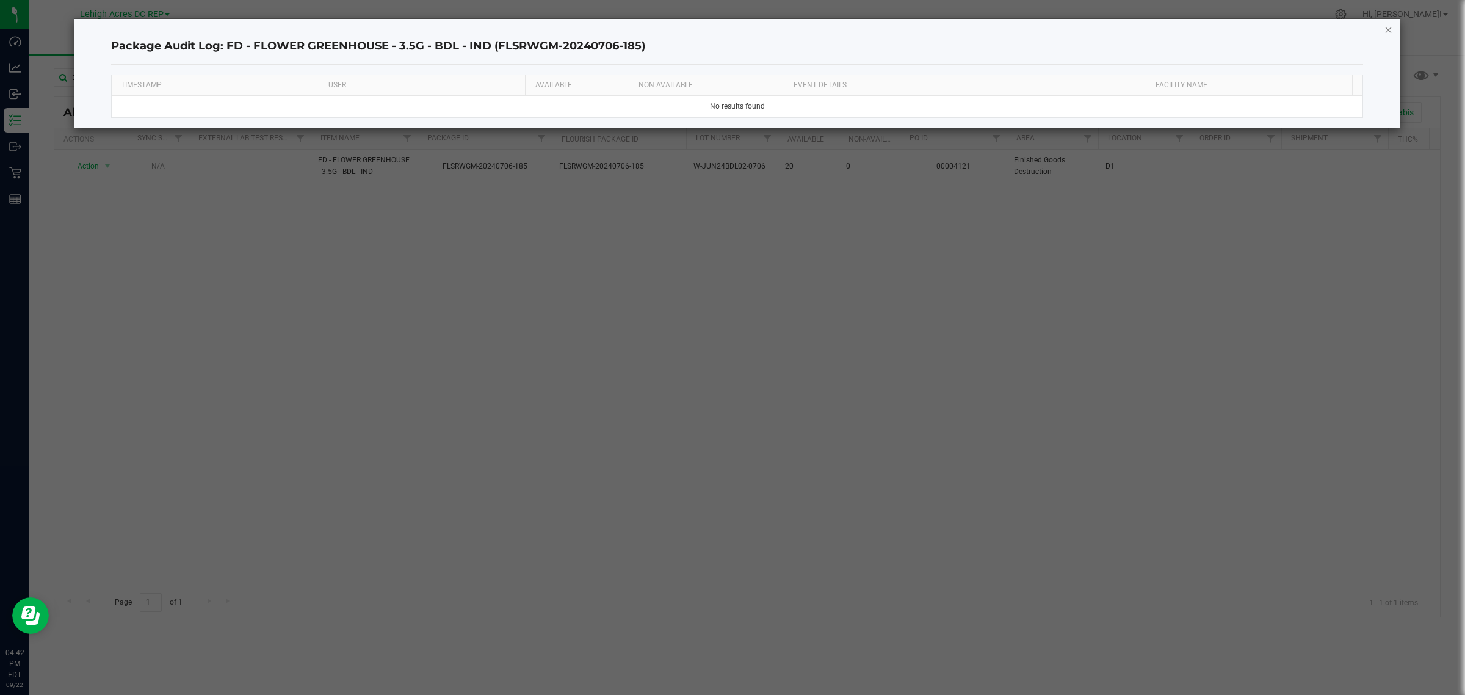
click at [1386, 23] on icon "button" at bounding box center [1389, 29] width 9 height 15
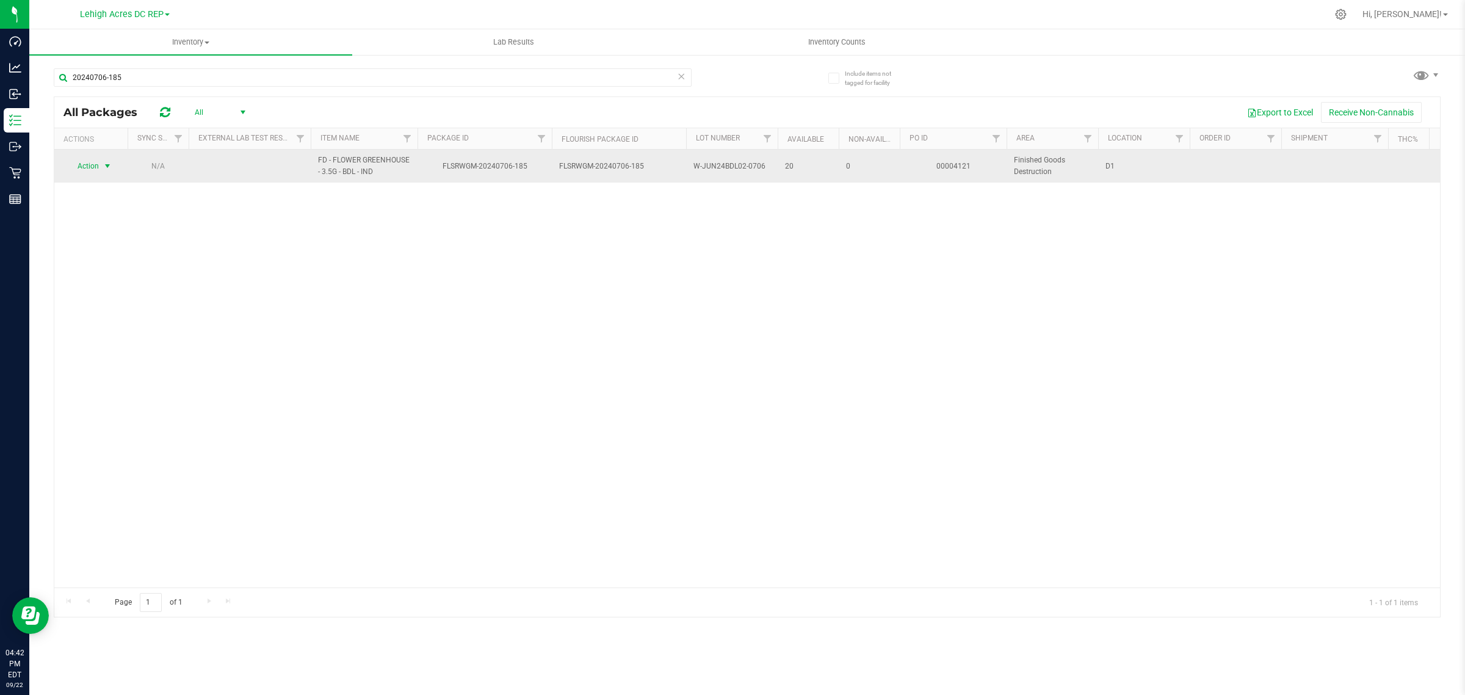
click at [98, 165] on span "Action" at bounding box center [83, 165] width 33 height 17
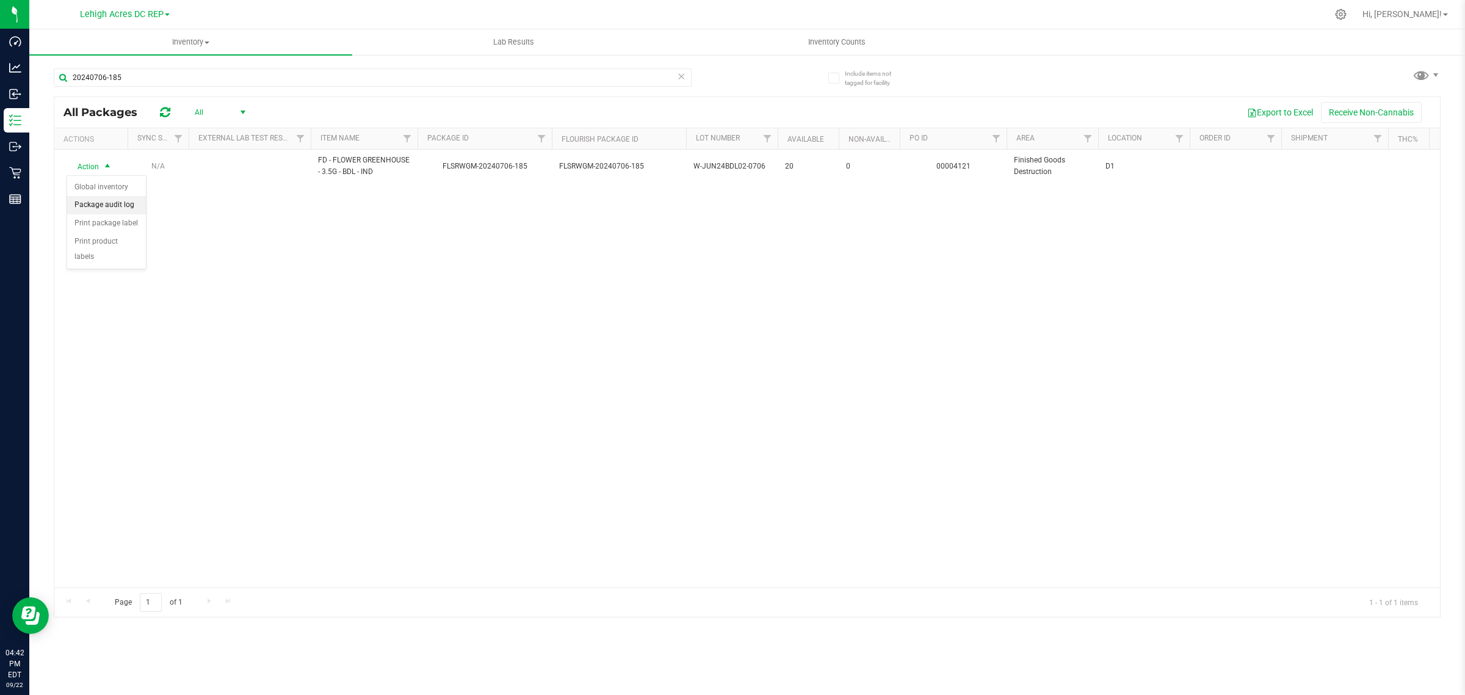
click at [96, 206] on li "Package audit log" at bounding box center [106, 205] width 79 height 18
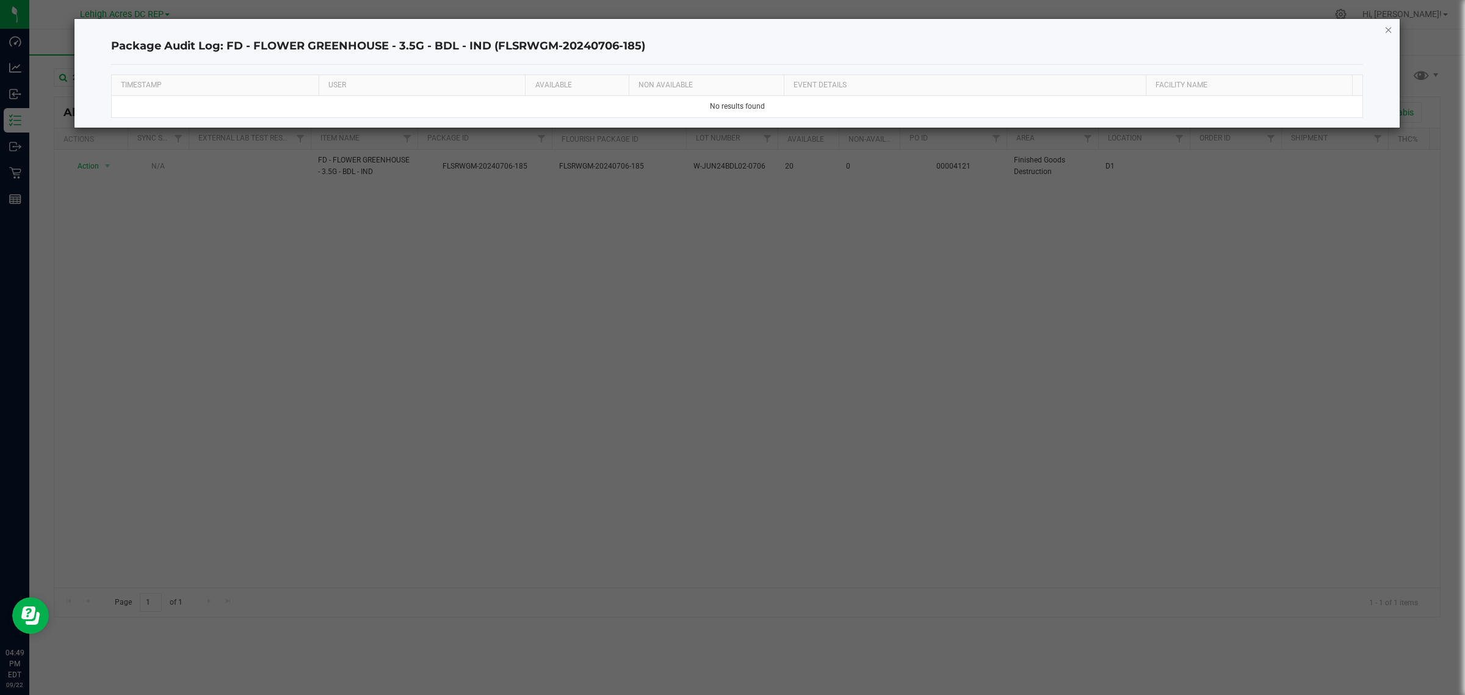
click at [1389, 29] on icon "button" at bounding box center [1389, 29] width 9 height 15
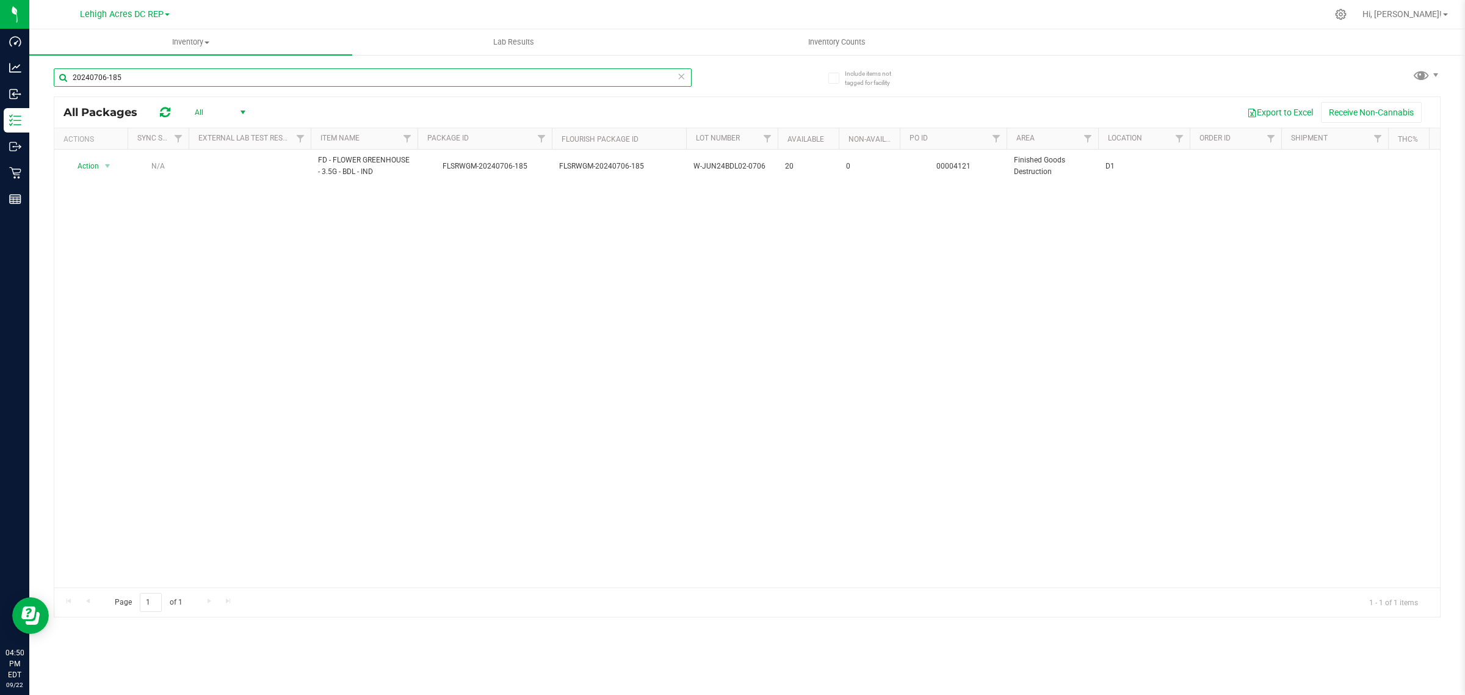
click at [142, 74] on input "20240706-185" at bounding box center [373, 77] width 638 height 18
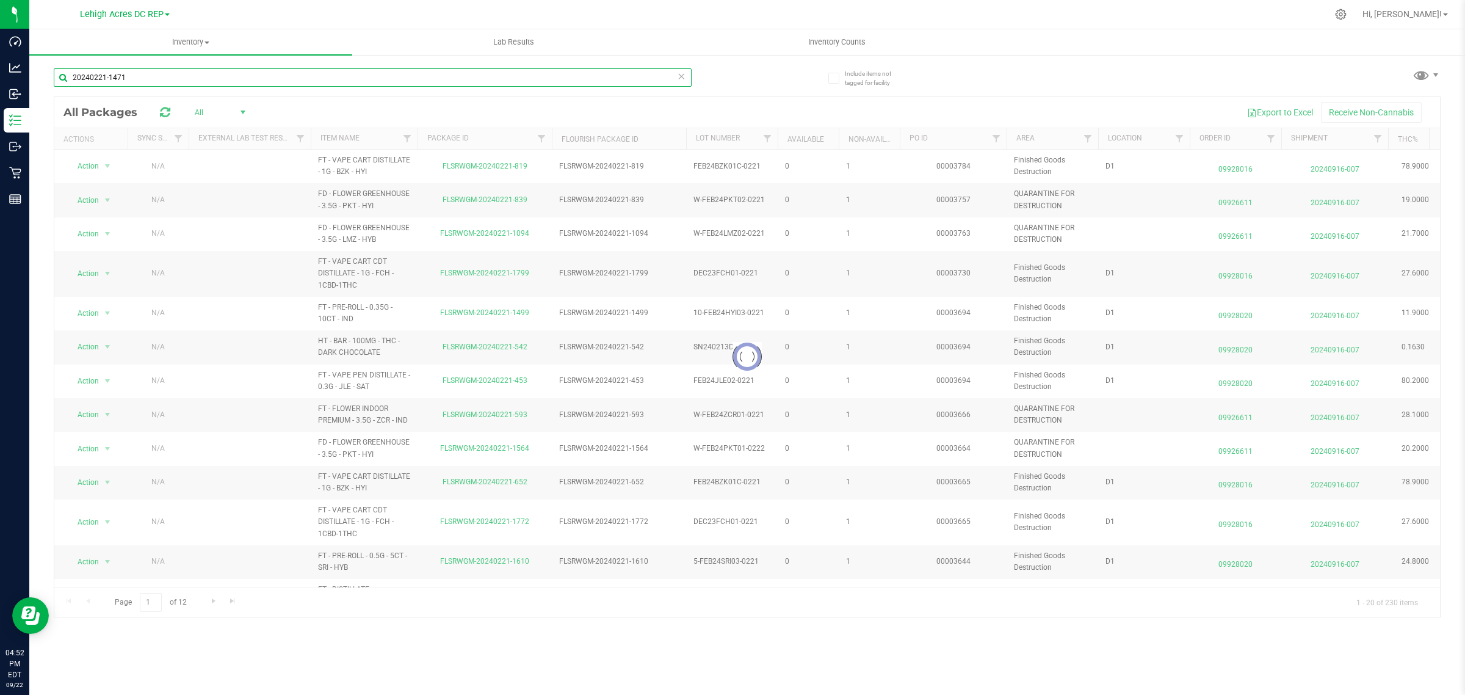
type input "20240221-1471"
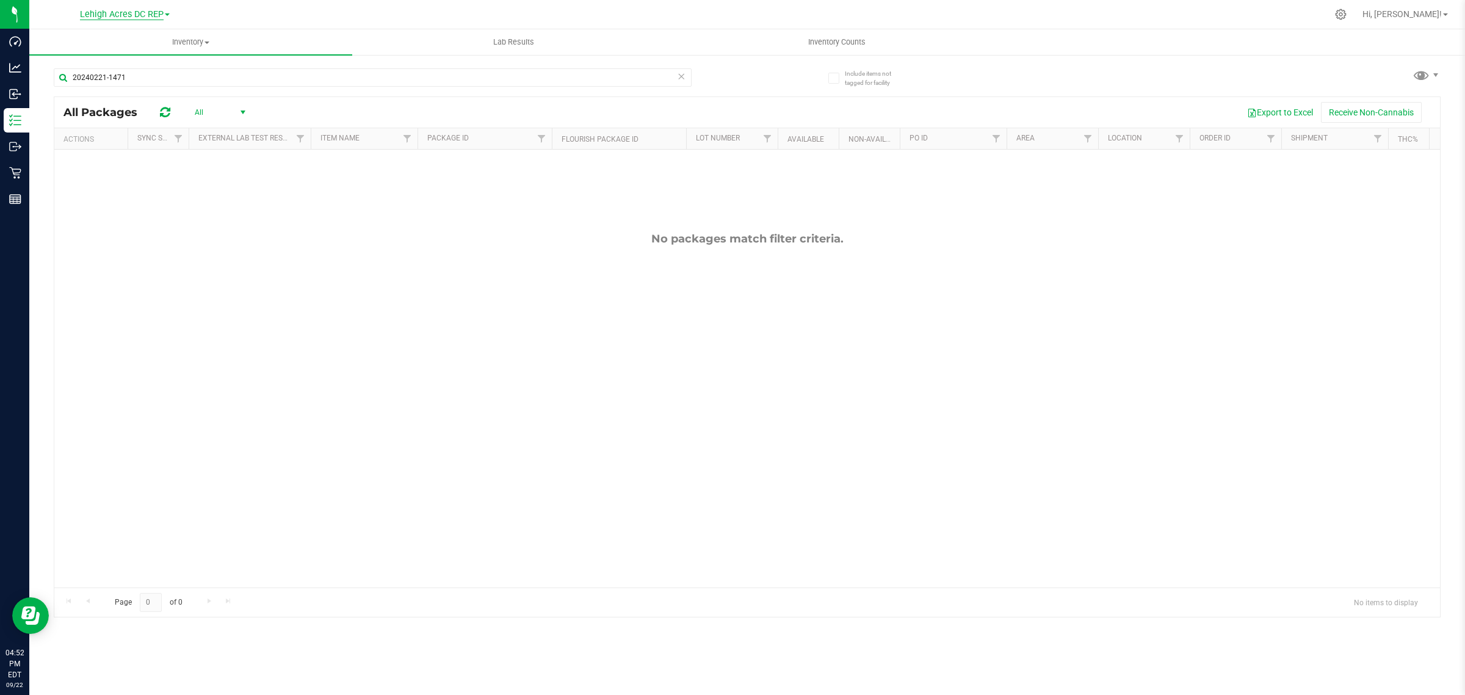
click at [162, 13] on span "Lehigh Acres DC REP" at bounding box center [122, 14] width 84 height 11
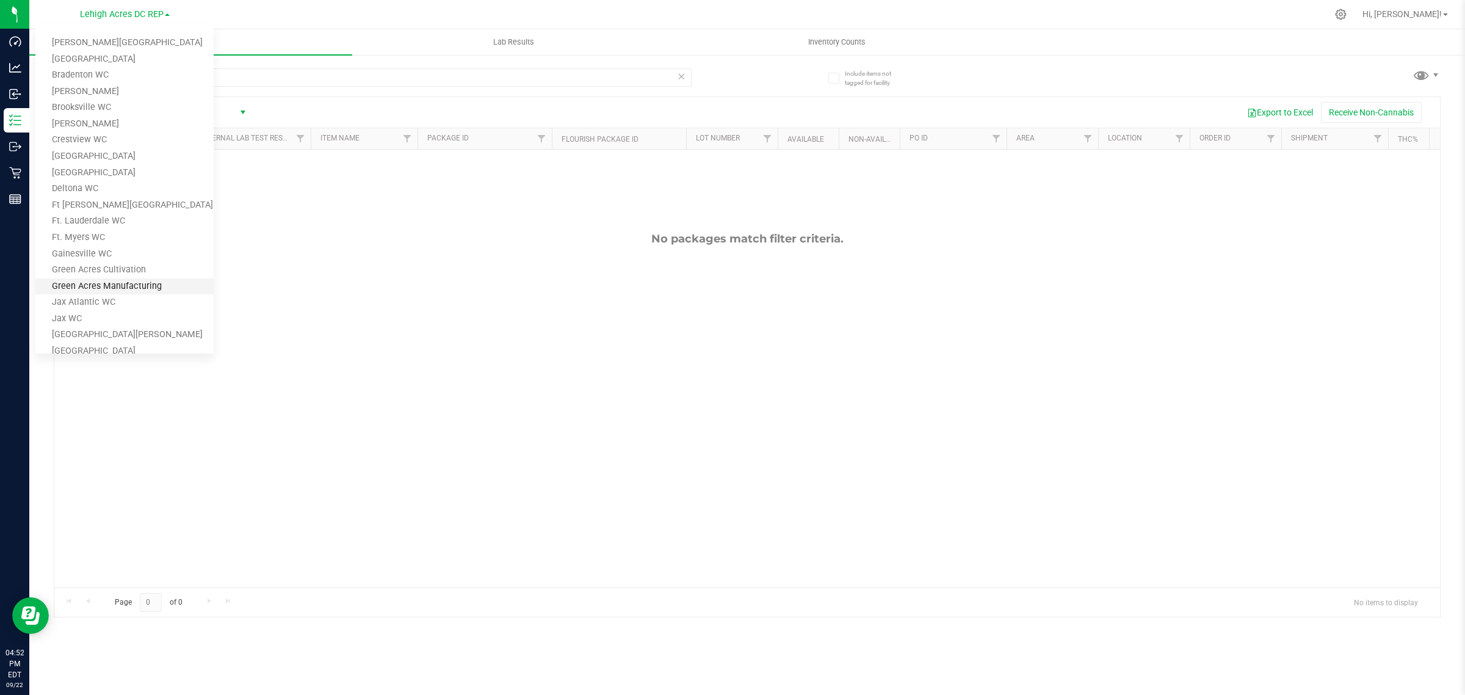
click at [96, 281] on link "Green Acres Manufacturing" at bounding box center [124, 286] width 178 height 16
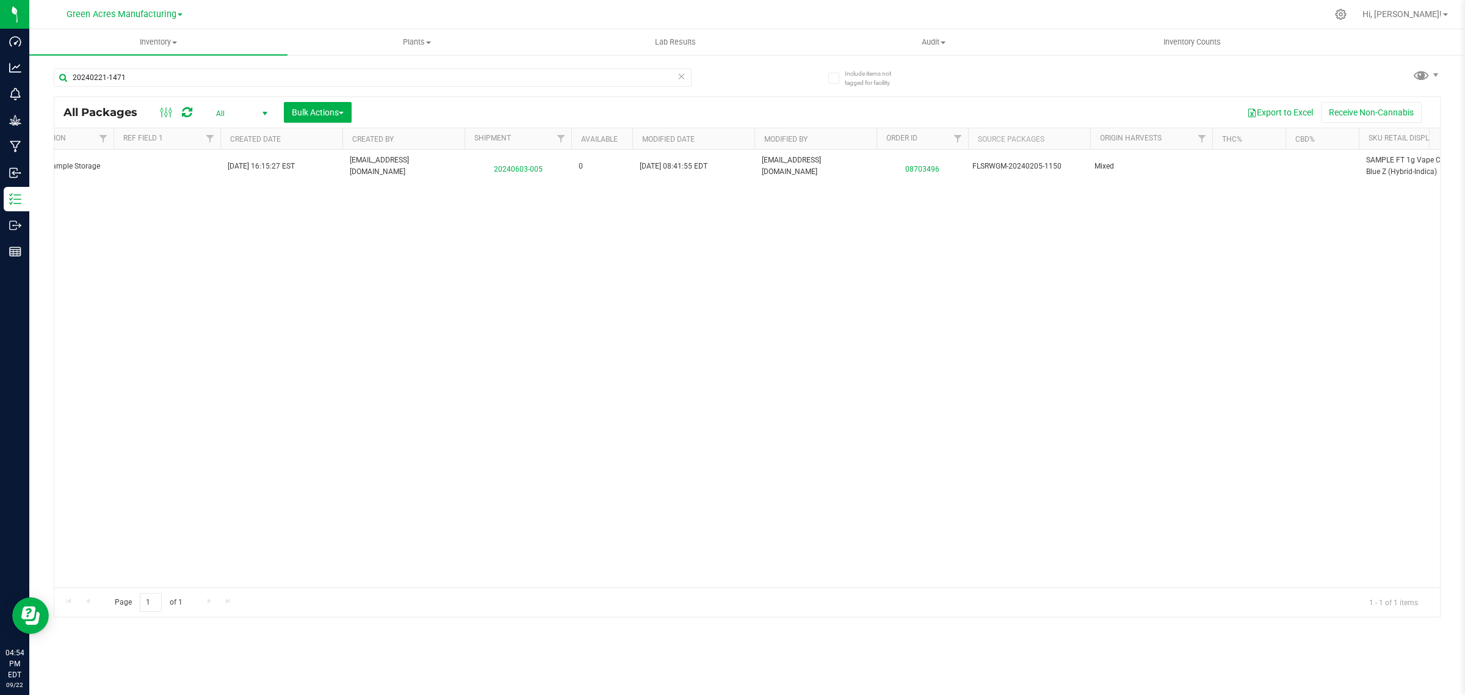
scroll to position [0, 1179]
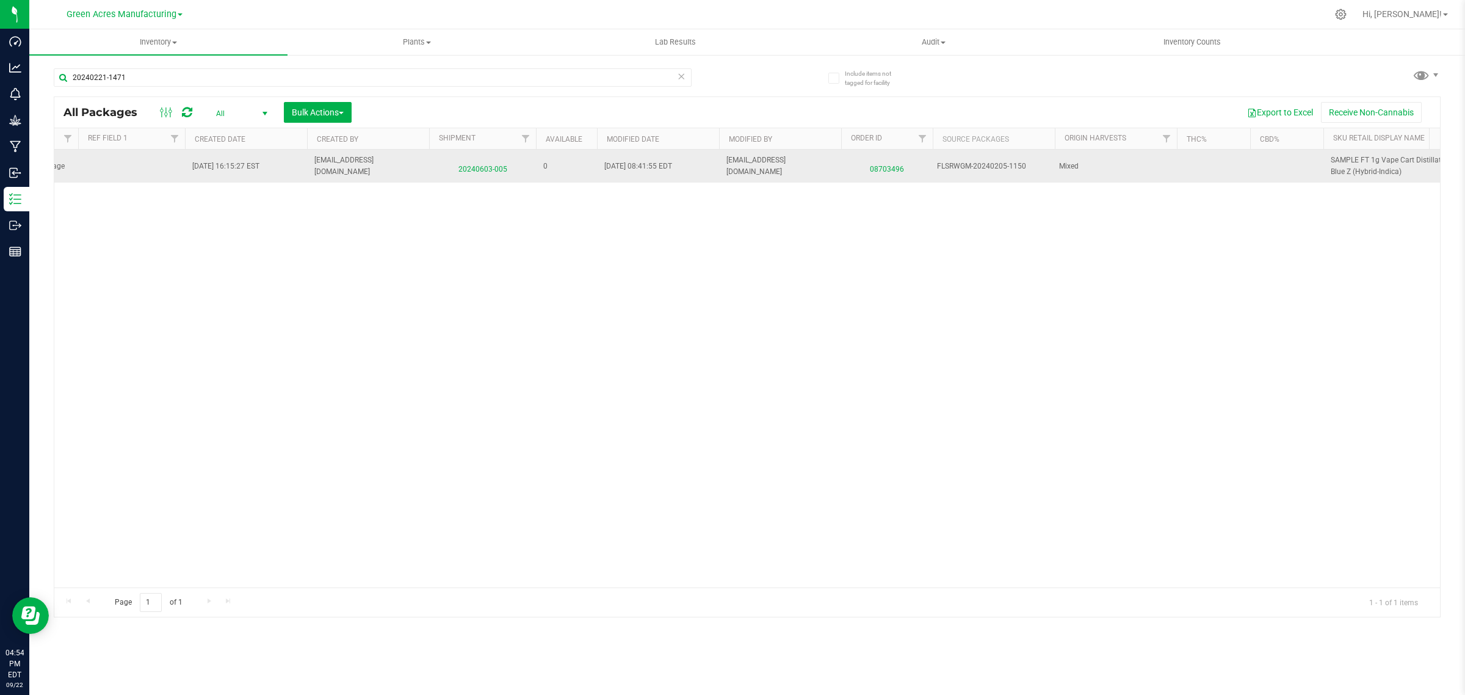
click at [879, 166] on span "08703496" at bounding box center [887, 166] width 77 height 18
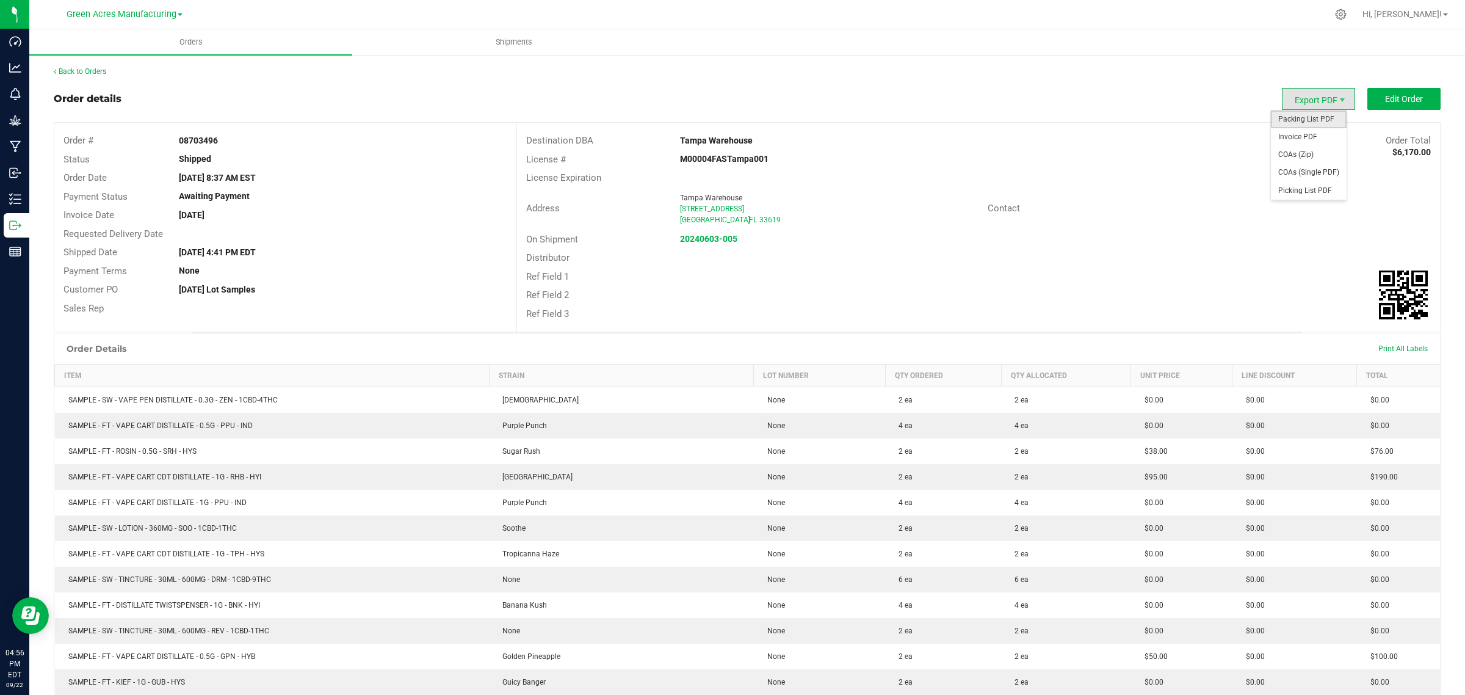
click at [1310, 120] on span "Packing List PDF" at bounding box center [1309, 119] width 76 height 18
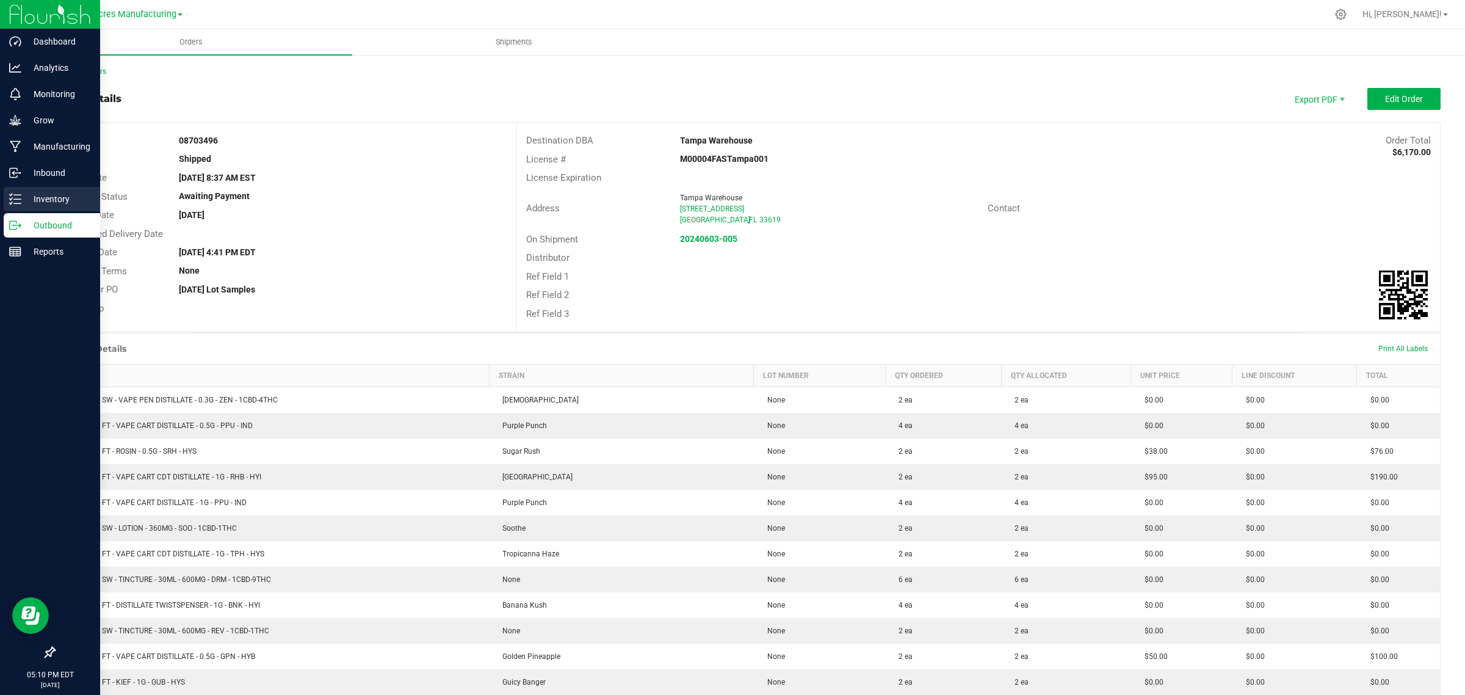
click at [23, 206] on p "Inventory" at bounding box center [57, 199] width 73 height 15
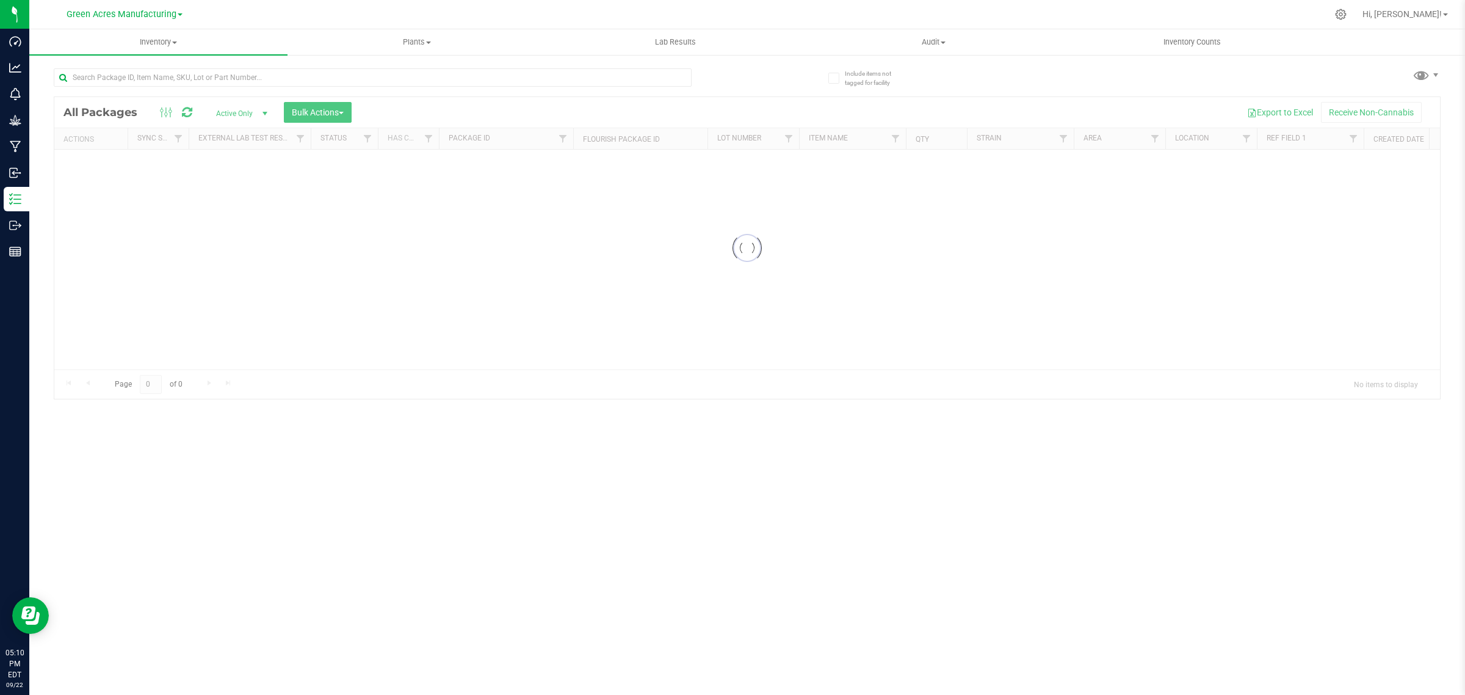
click at [242, 115] on div at bounding box center [747, 248] width 1386 height 302
click at [209, 78] on input "text" at bounding box center [373, 77] width 638 height 18
paste input "20241006-07"
click at [122, 76] on input "20241006-07" at bounding box center [373, 77] width 638 height 18
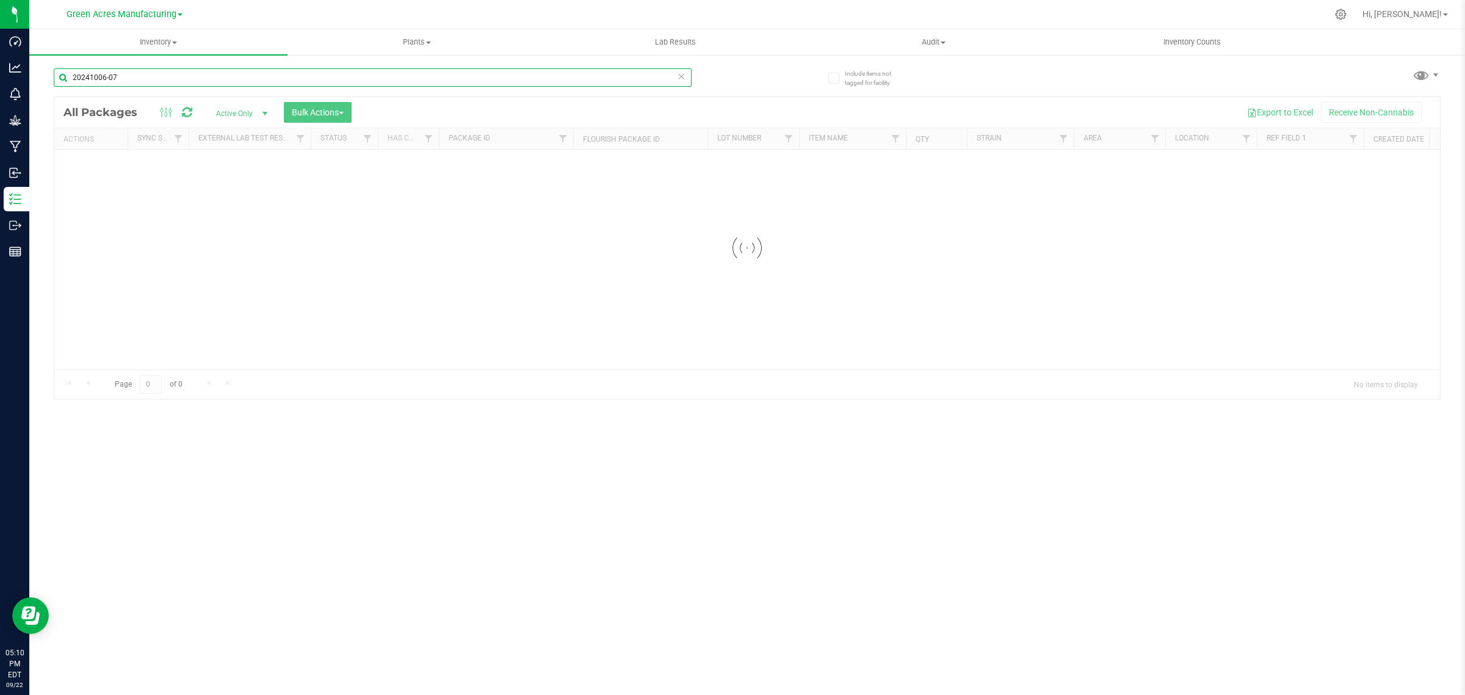
click at [122, 76] on input "20241006-07" at bounding box center [373, 77] width 638 height 18
type input "20241006-08"
click at [263, 113] on div at bounding box center [747, 356] width 1386 height 519
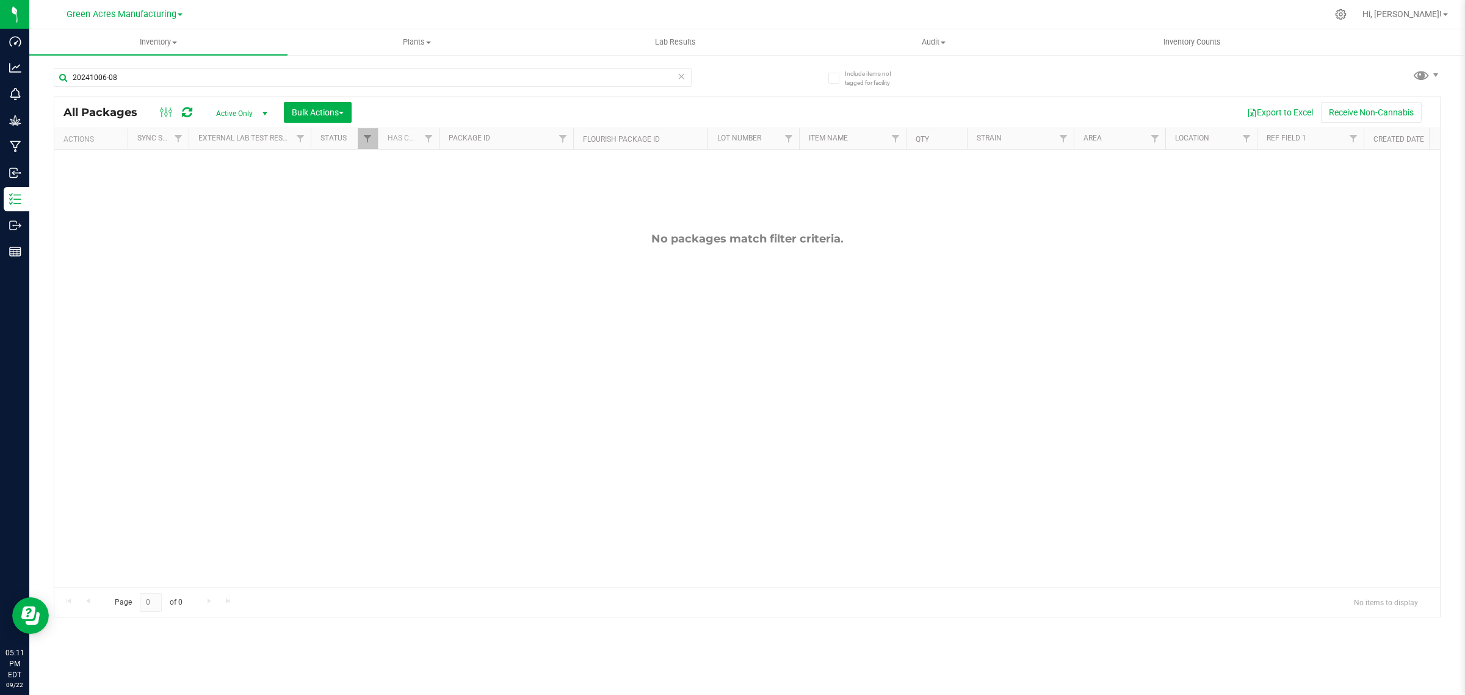
click at [242, 113] on span "Active Only" at bounding box center [239, 113] width 67 height 17
click at [228, 188] on li "All" at bounding box center [239, 188] width 66 height 18
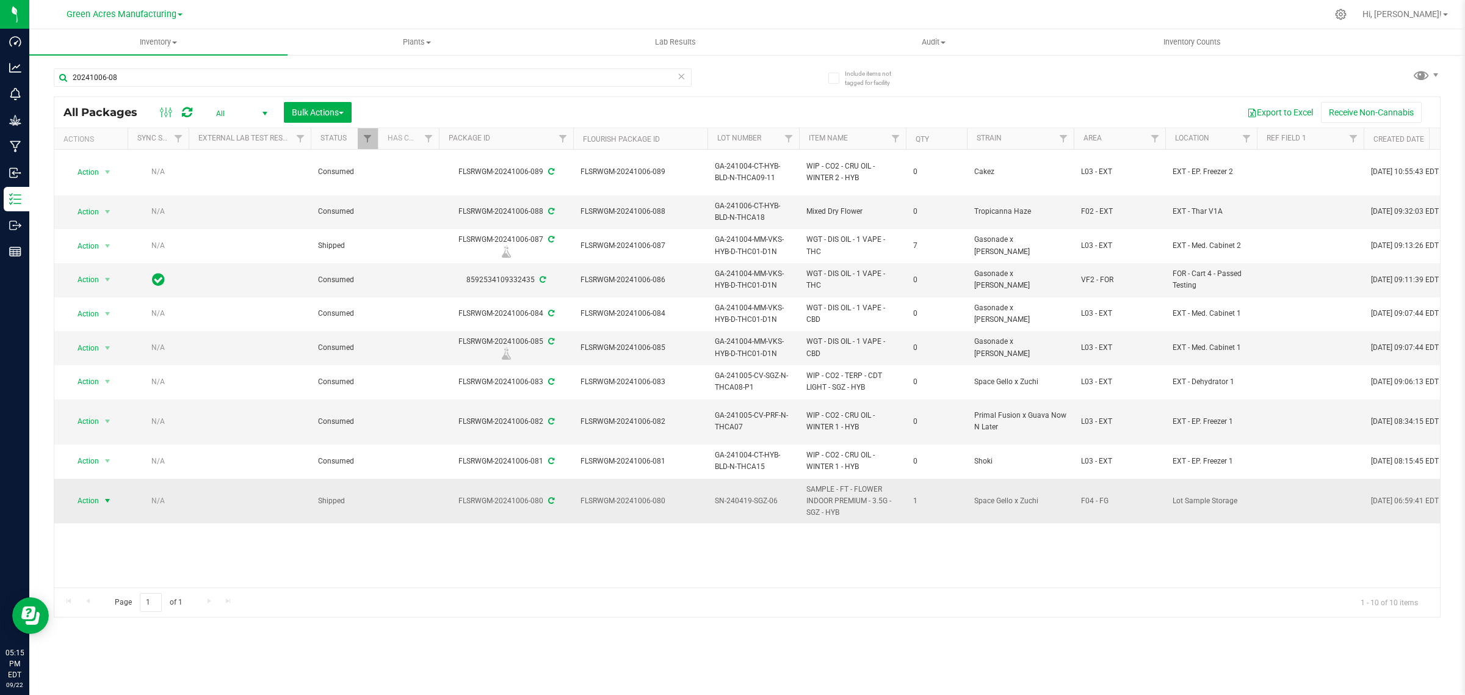
click at [92, 492] on span "Action" at bounding box center [83, 500] width 33 height 17
click at [95, 615] on li "See history" at bounding box center [106, 624] width 79 height 18
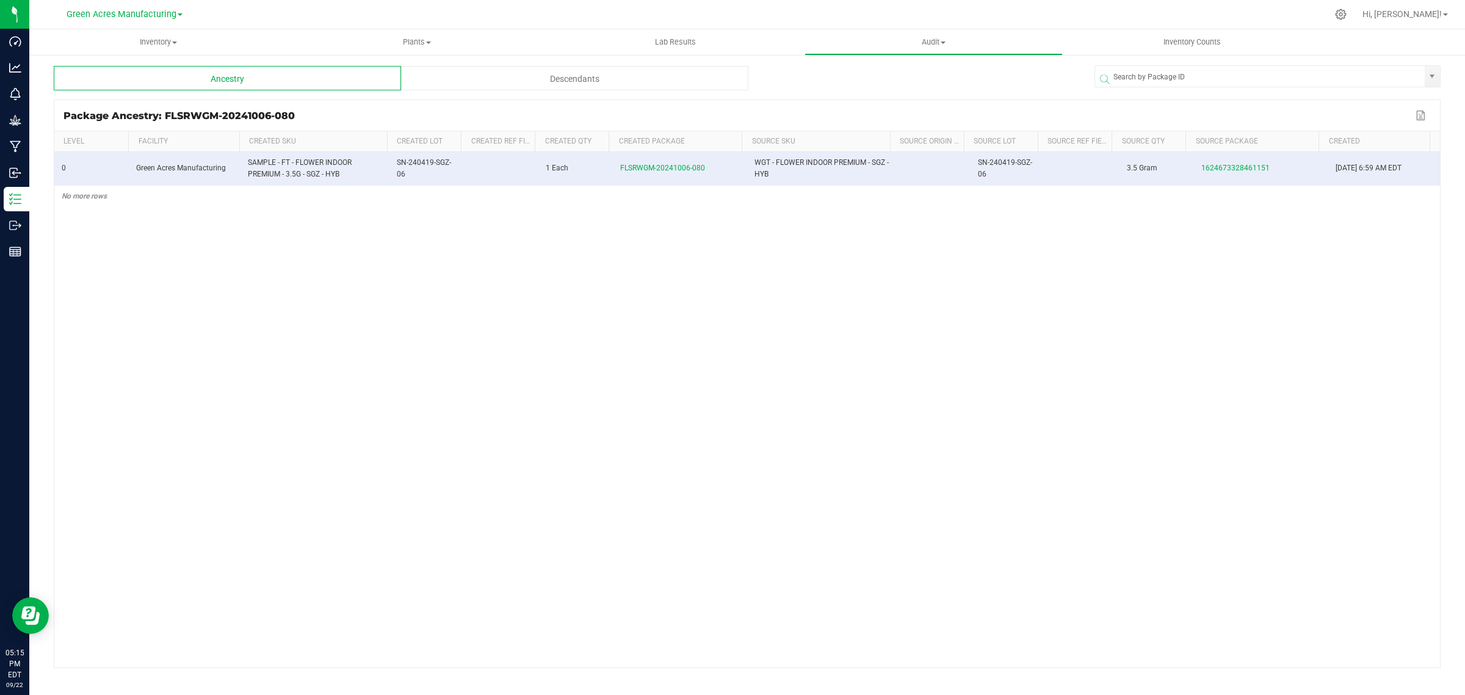
click at [582, 81] on div "Descendants" at bounding box center [574, 78] width 347 height 24
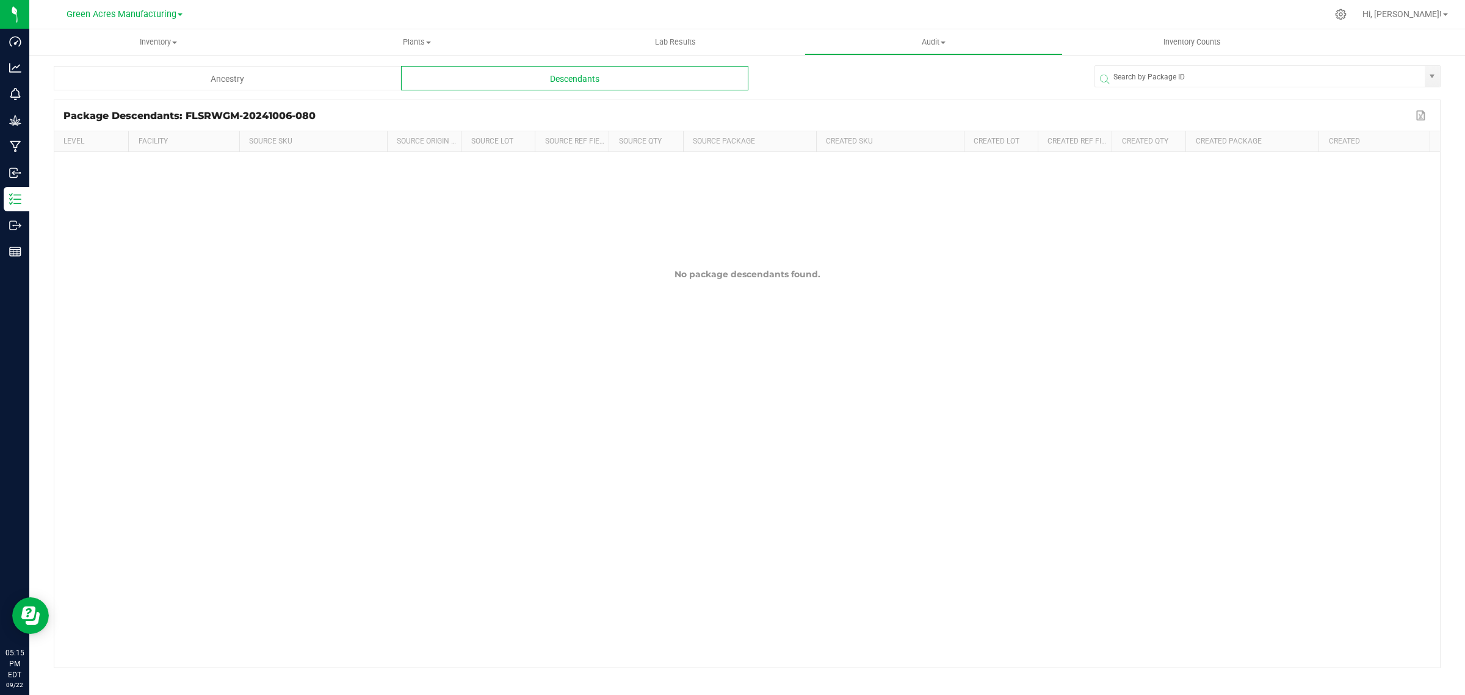
click at [264, 77] on div "Ancestry" at bounding box center [227, 78] width 347 height 24
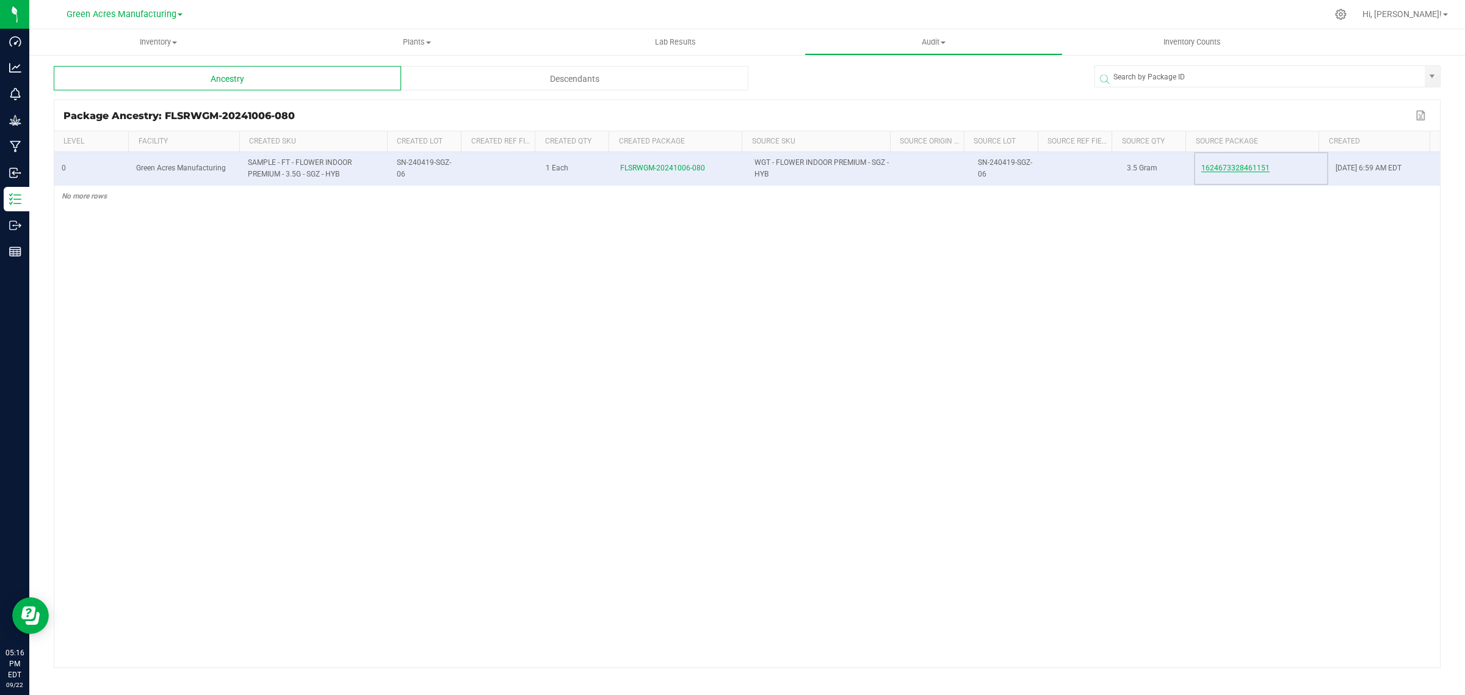
click at [1217, 169] on span "1624673328461151" at bounding box center [1235, 168] width 68 height 9
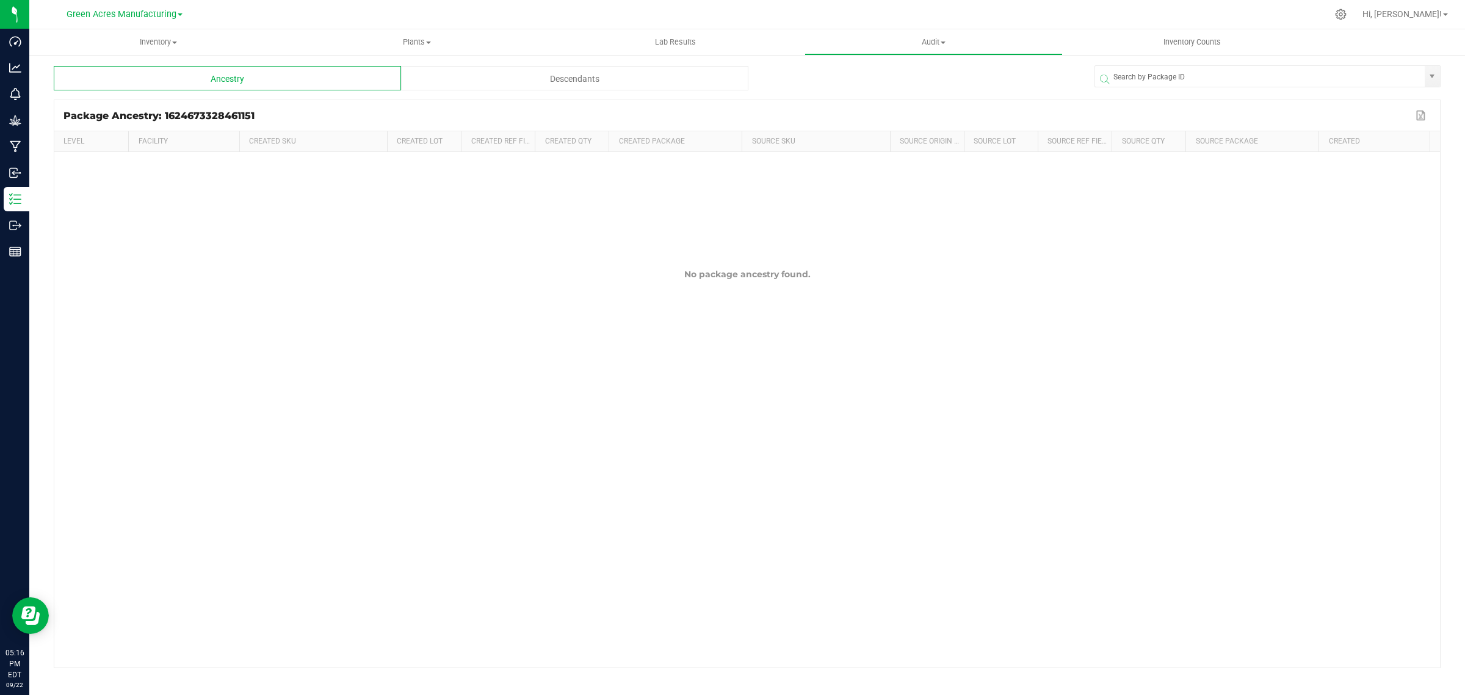
click at [535, 73] on div "Descendants" at bounding box center [574, 78] width 347 height 24
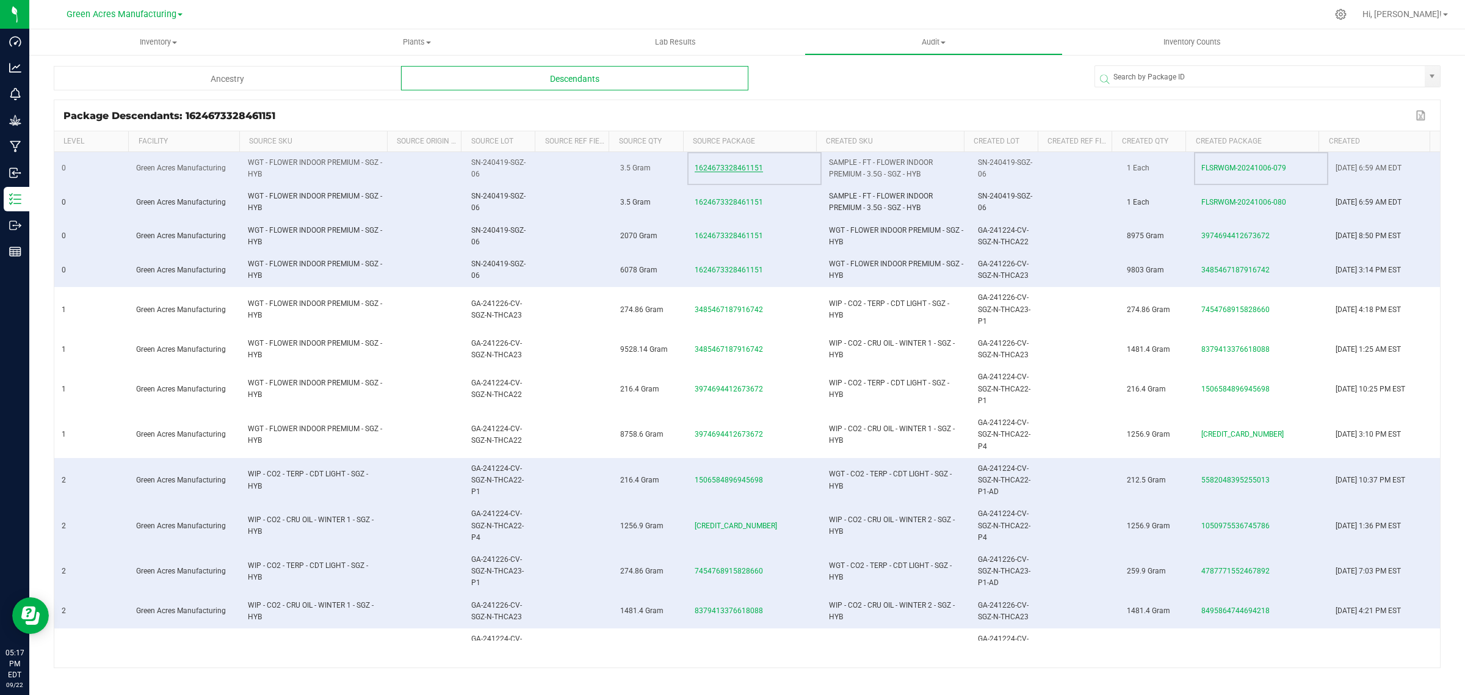
click at [715, 166] on span "1624673328461151" at bounding box center [729, 168] width 68 height 9
click at [728, 203] on span "1624673328461151" at bounding box center [729, 202] width 68 height 9
click at [272, 76] on div "Ancestry" at bounding box center [227, 78] width 347 height 24
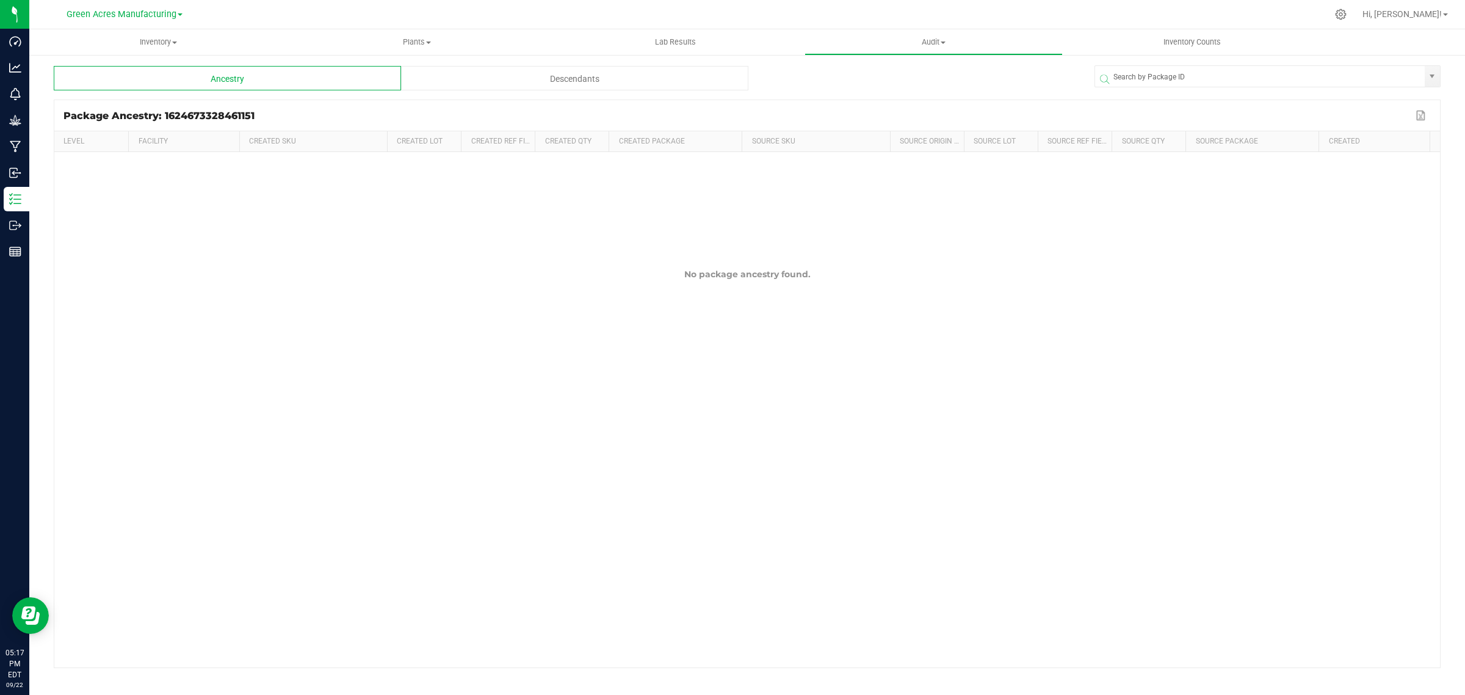
click at [493, 85] on div "Descendants" at bounding box center [574, 78] width 347 height 24
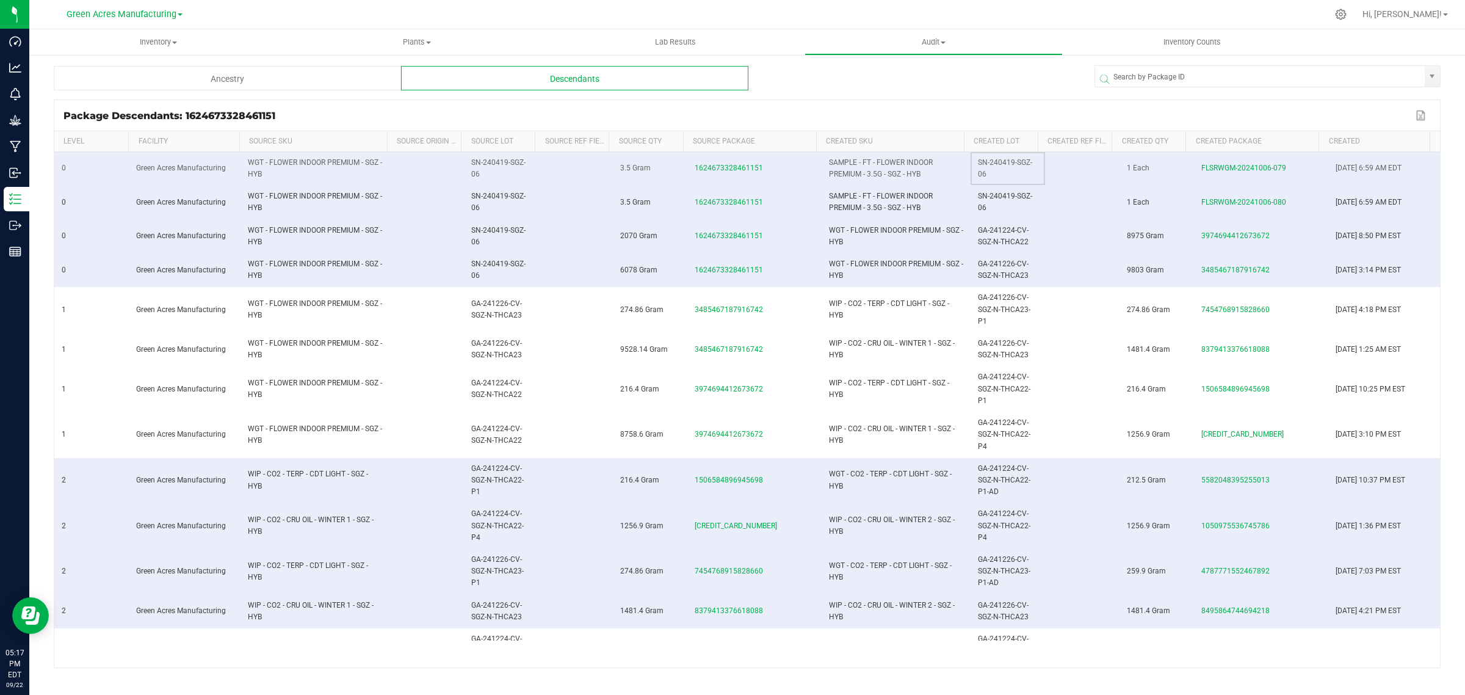
click at [978, 165] on span "SN-240419-SGZ-06" at bounding box center [1005, 168] width 54 height 20
drag, startPoint x: 969, startPoint y: 162, endPoint x: 1009, endPoint y: 175, distance: 41.5
click at [1009, 175] on td "SN-240419-SGZ-06" at bounding box center [1008, 169] width 74 height 34
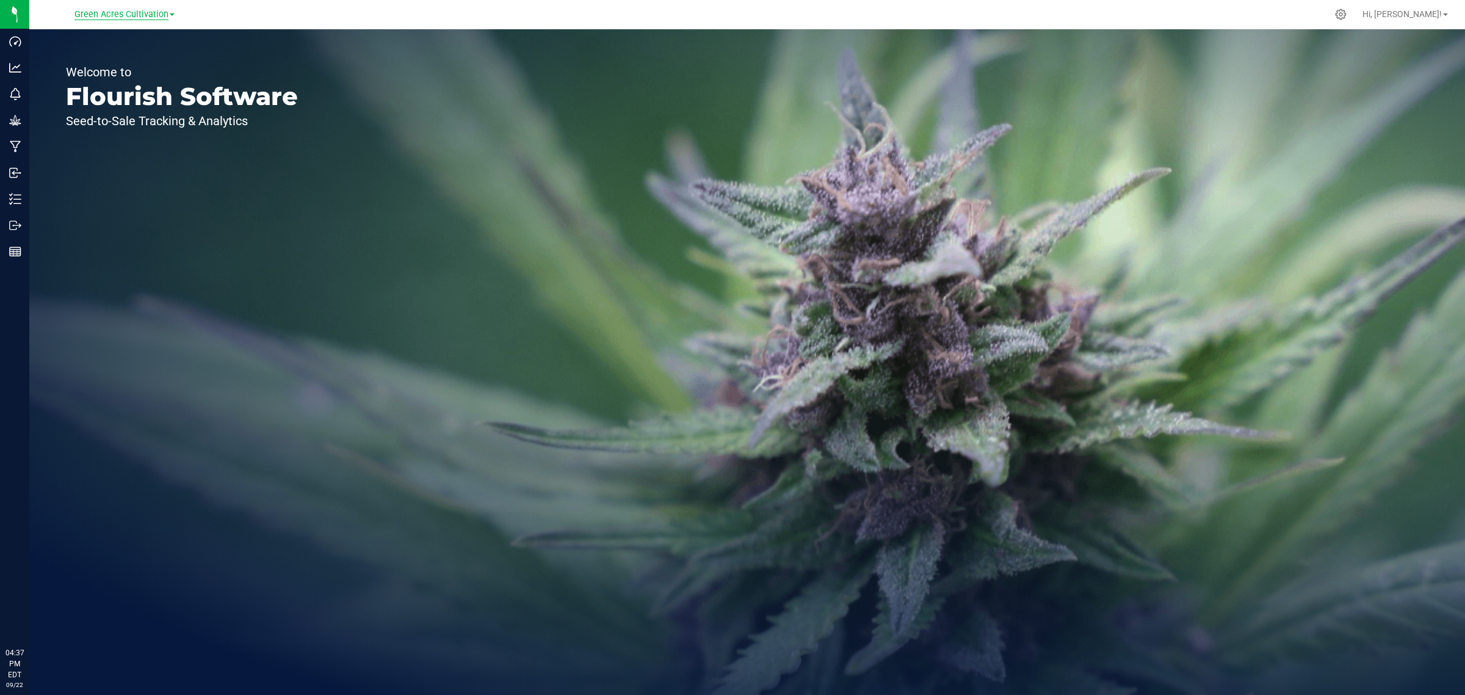
click at [119, 13] on span "Green Acres Cultivation" at bounding box center [121, 14] width 94 height 11
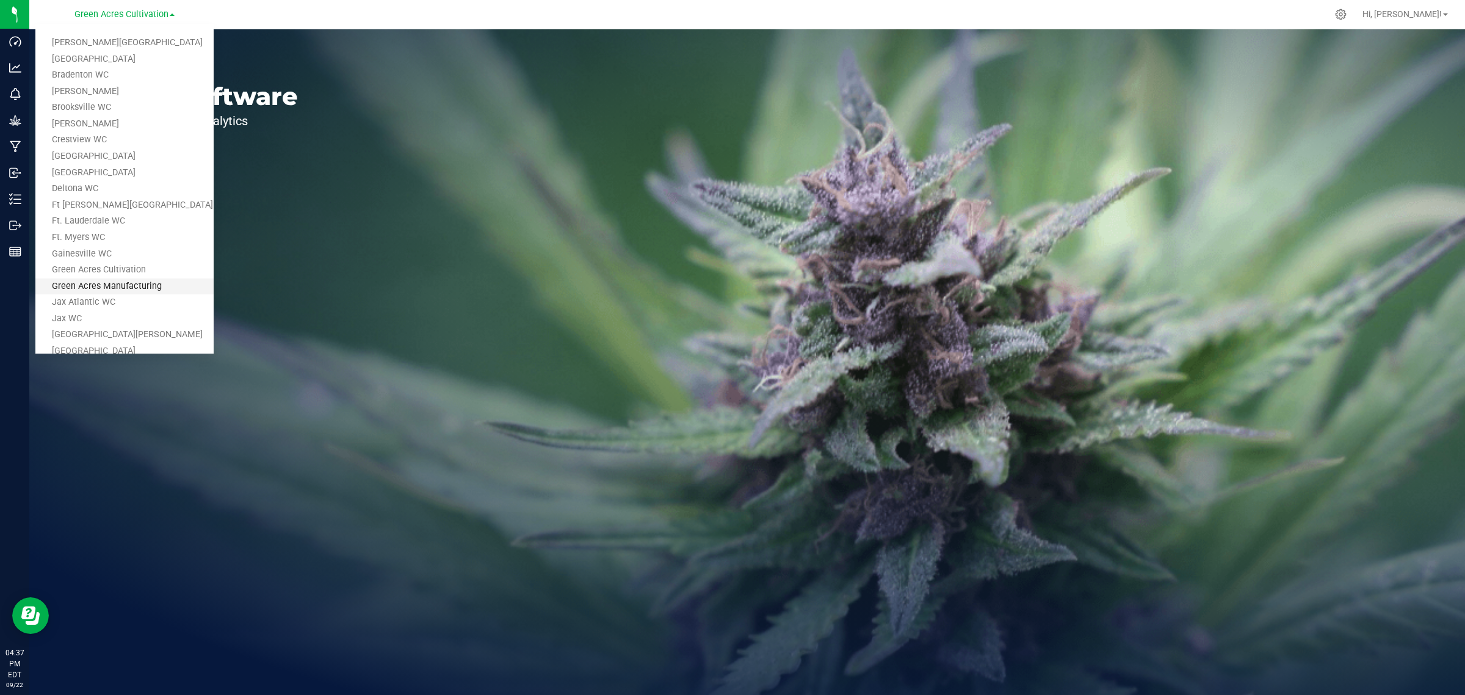
click at [130, 284] on link "Green Acres Manufacturing" at bounding box center [124, 286] width 178 height 16
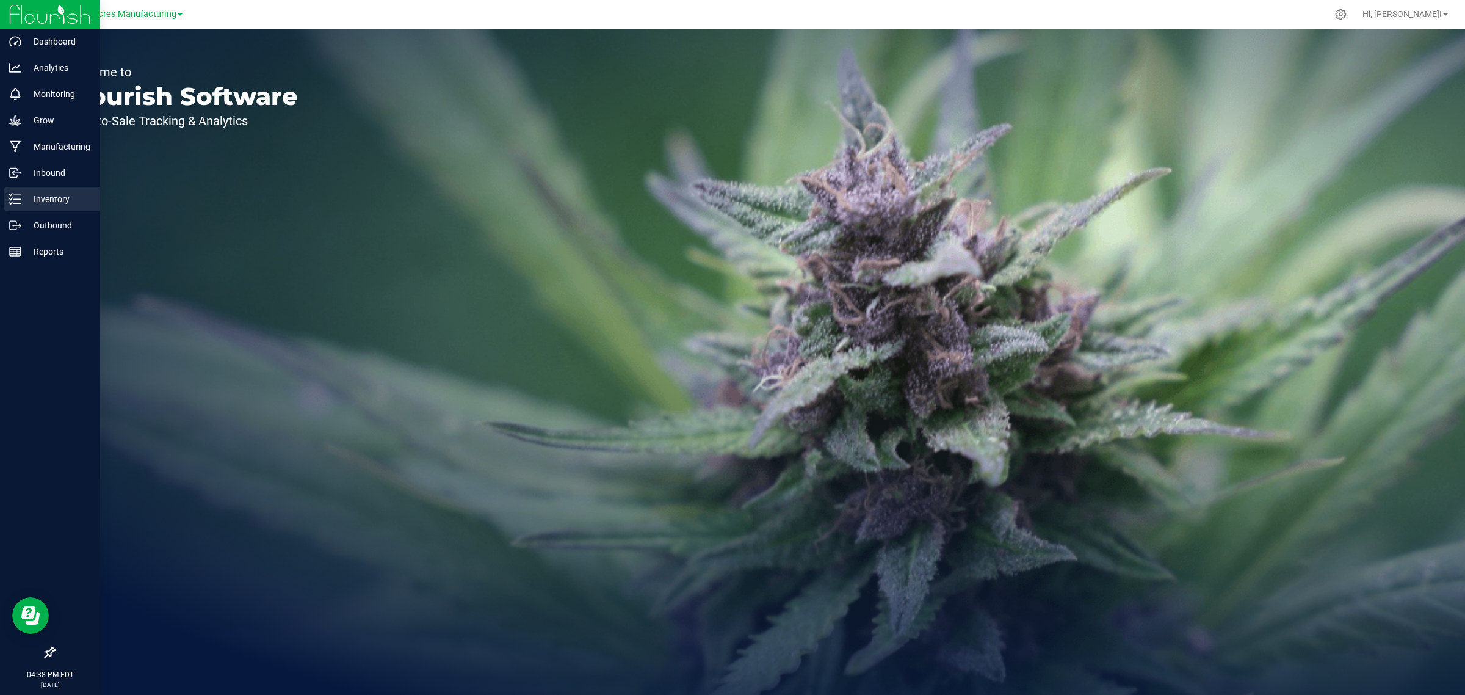
click at [37, 196] on p "Inventory" at bounding box center [57, 199] width 73 height 15
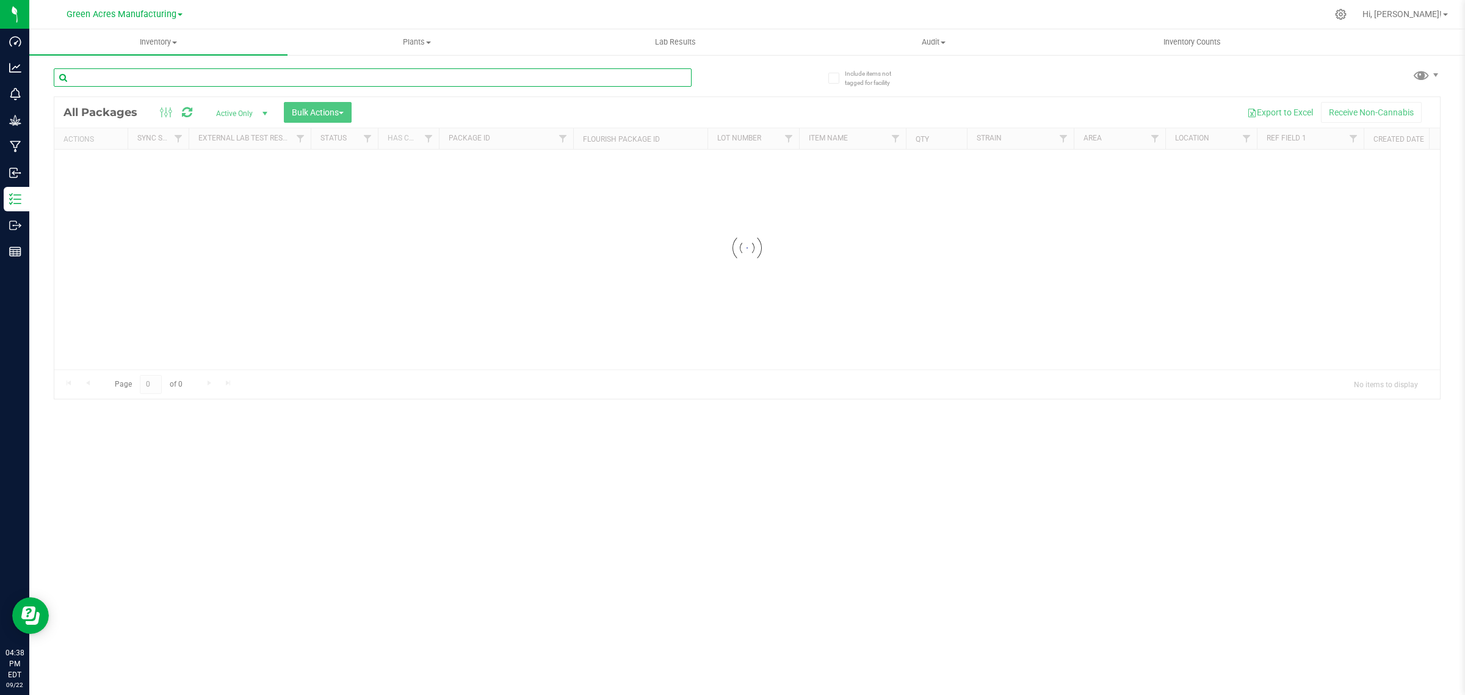
click at [141, 76] on input "text" at bounding box center [373, 77] width 638 height 18
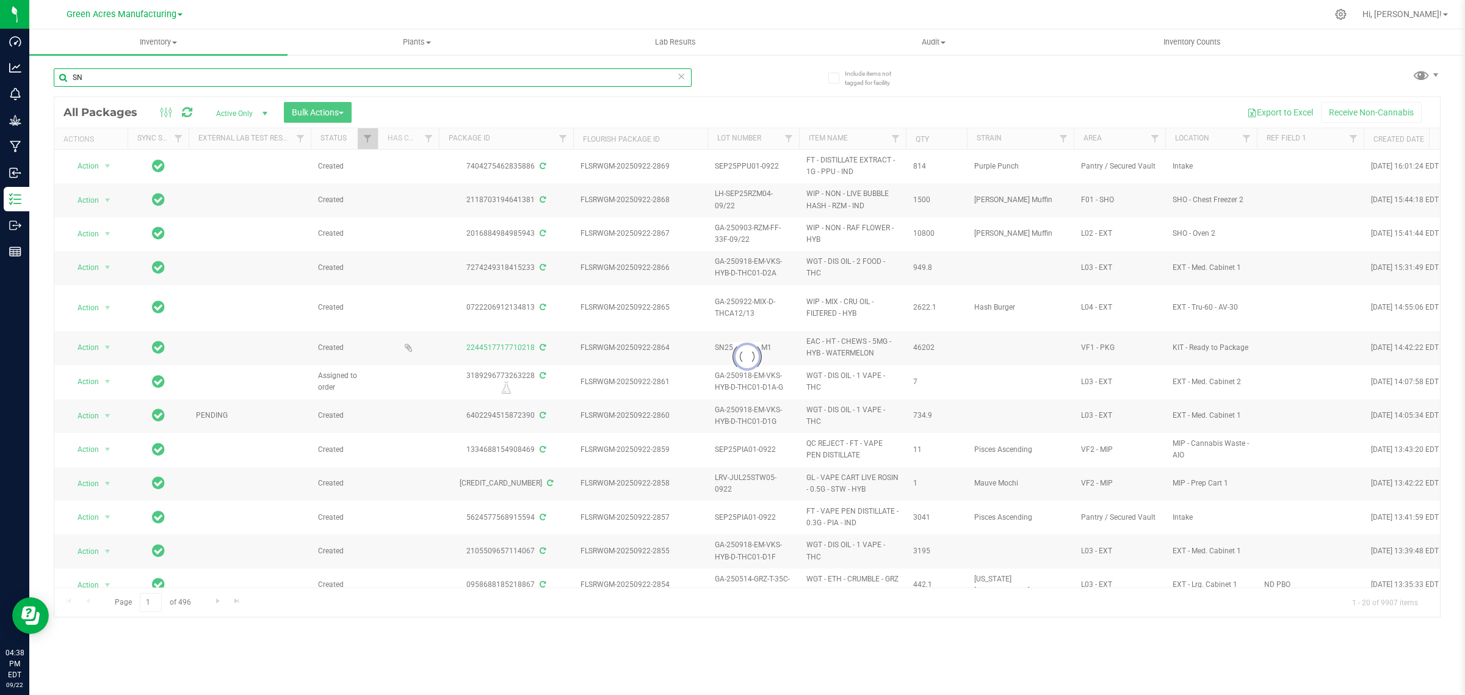
type input "S"
click at [129, 78] on input "0" at bounding box center [373, 77] width 638 height 18
click at [129, 78] on div "Inventory All packages All inventory Waste log Create inventory Plants All plan…" at bounding box center [747, 361] width 1436 height 665
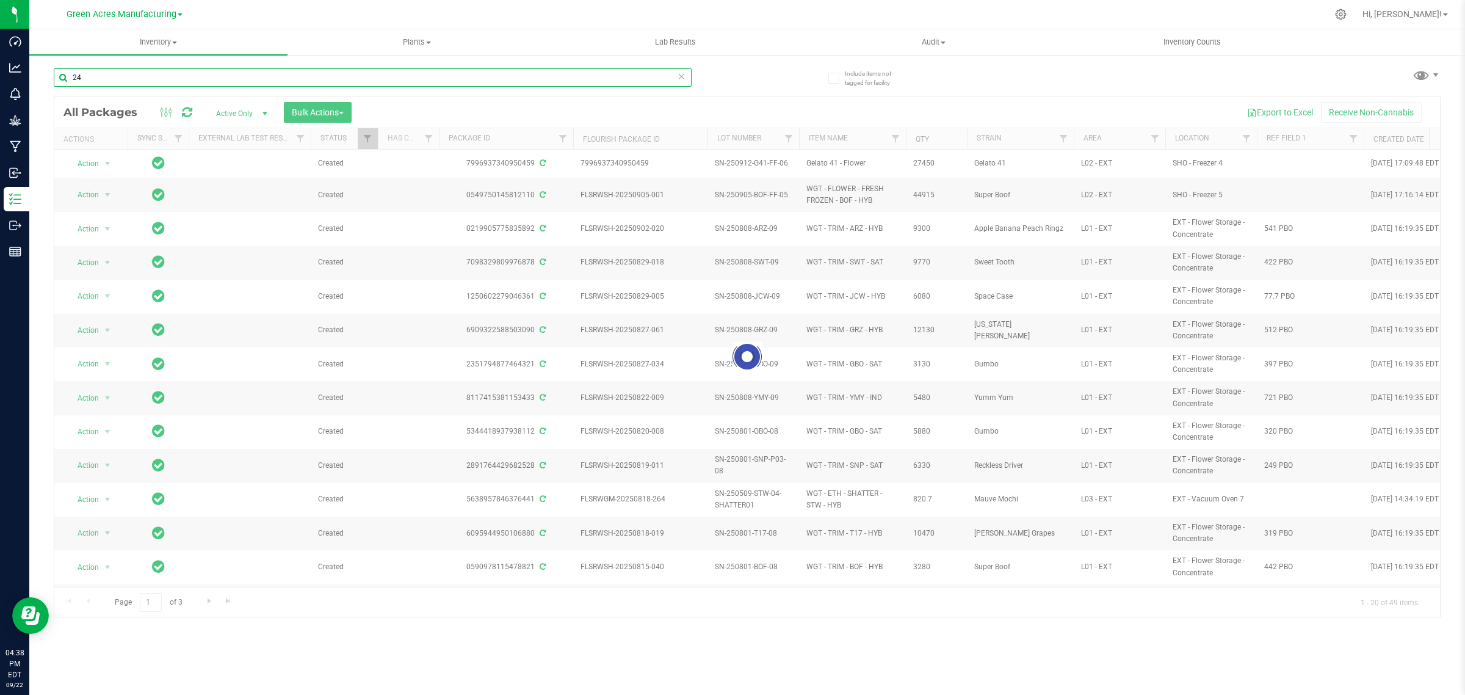
type input "2"
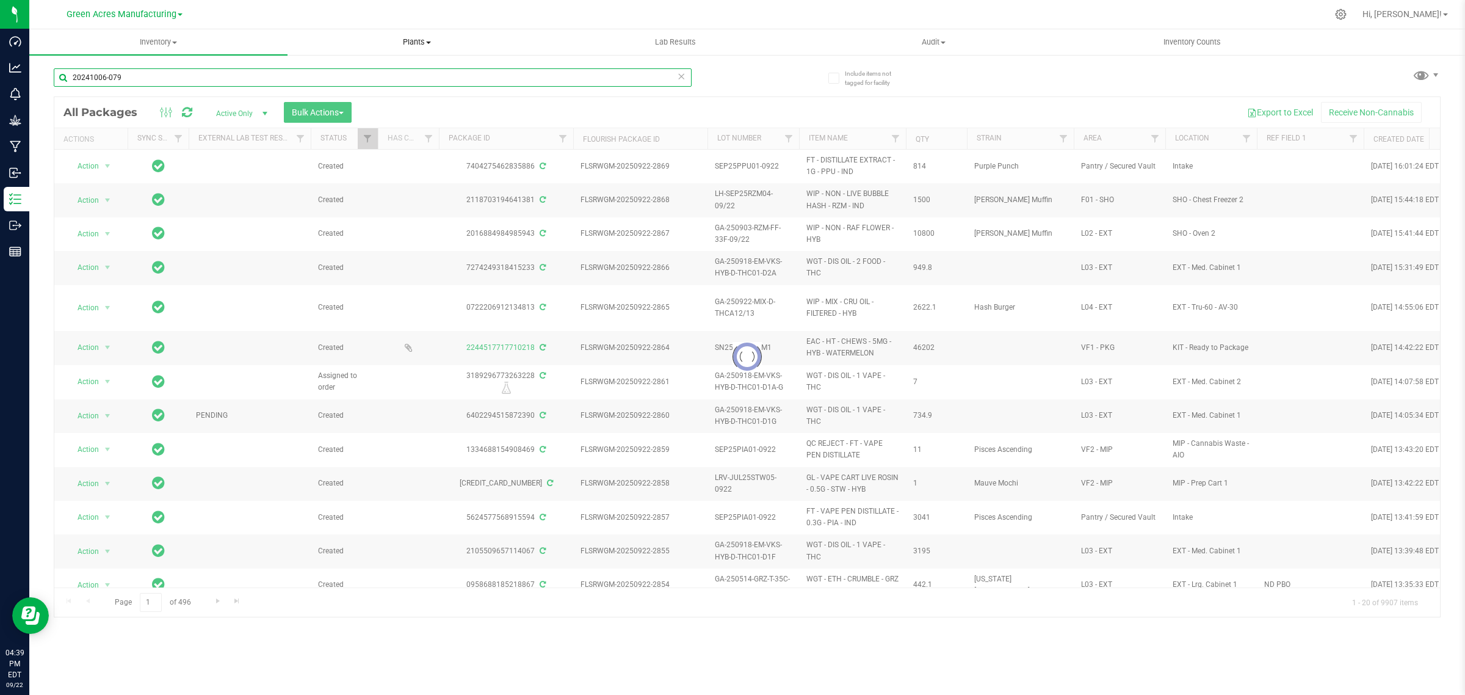
type input "20241006-079"
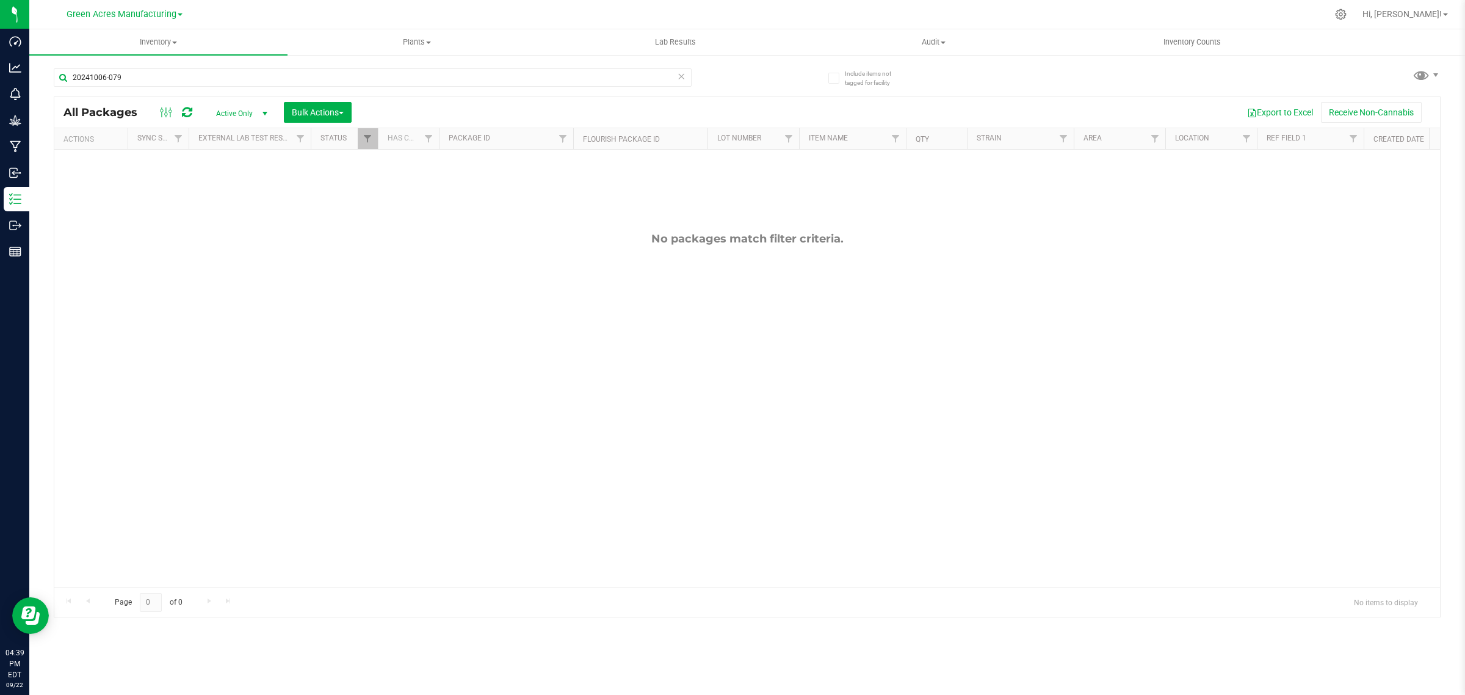
click at [264, 110] on span "select" at bounding box center [265, 114] width 10 height 10
click at [223, 190] on li "All" at bounding box center [239, 188] width 66 height 18
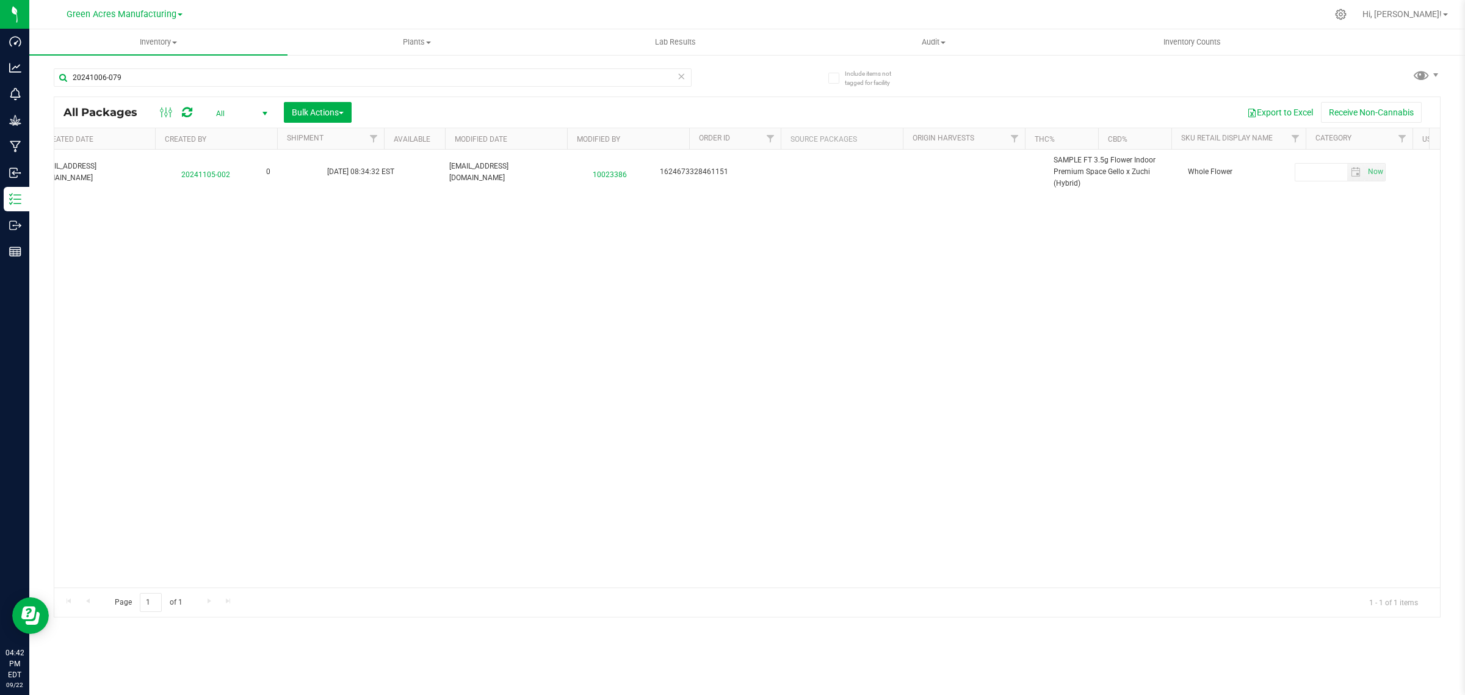
scroll to position [0, 1467]
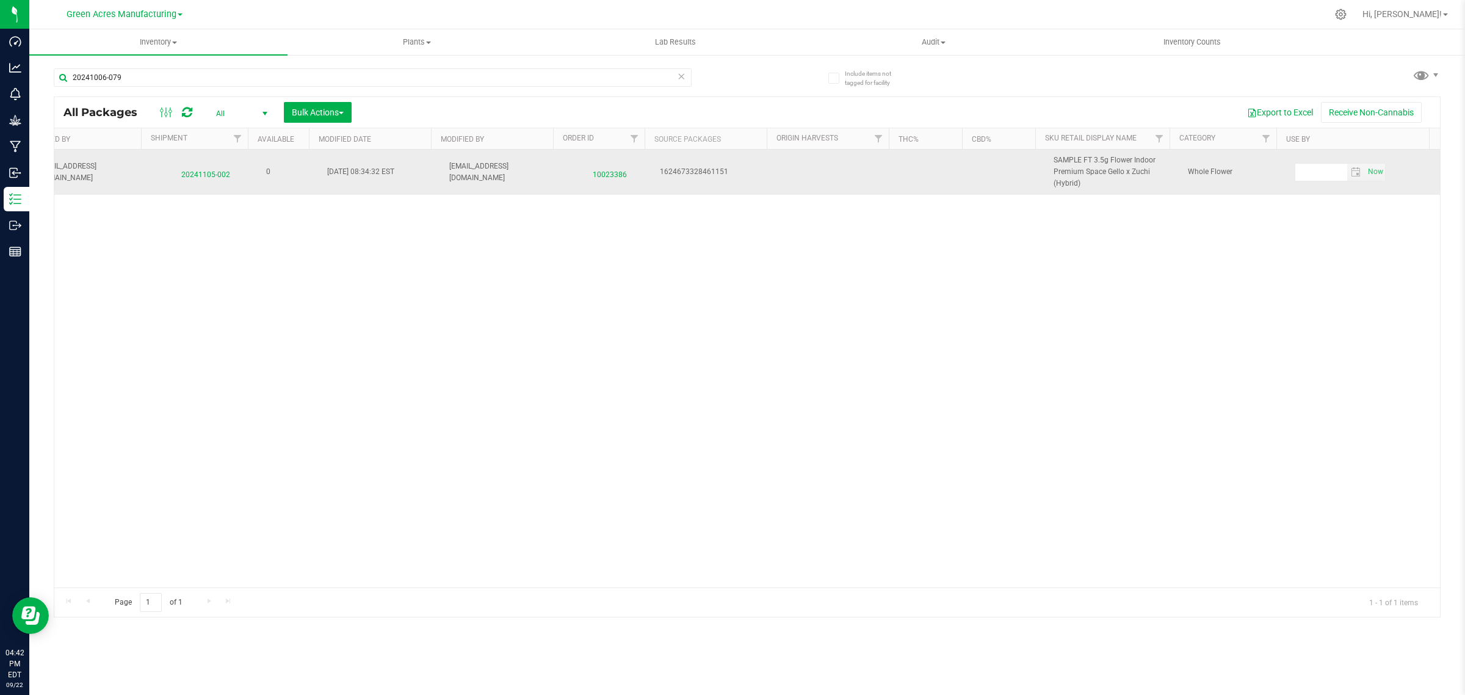
click at [609, 177] on span "10023386" at bounding box center [609, 172] width 77 height 18
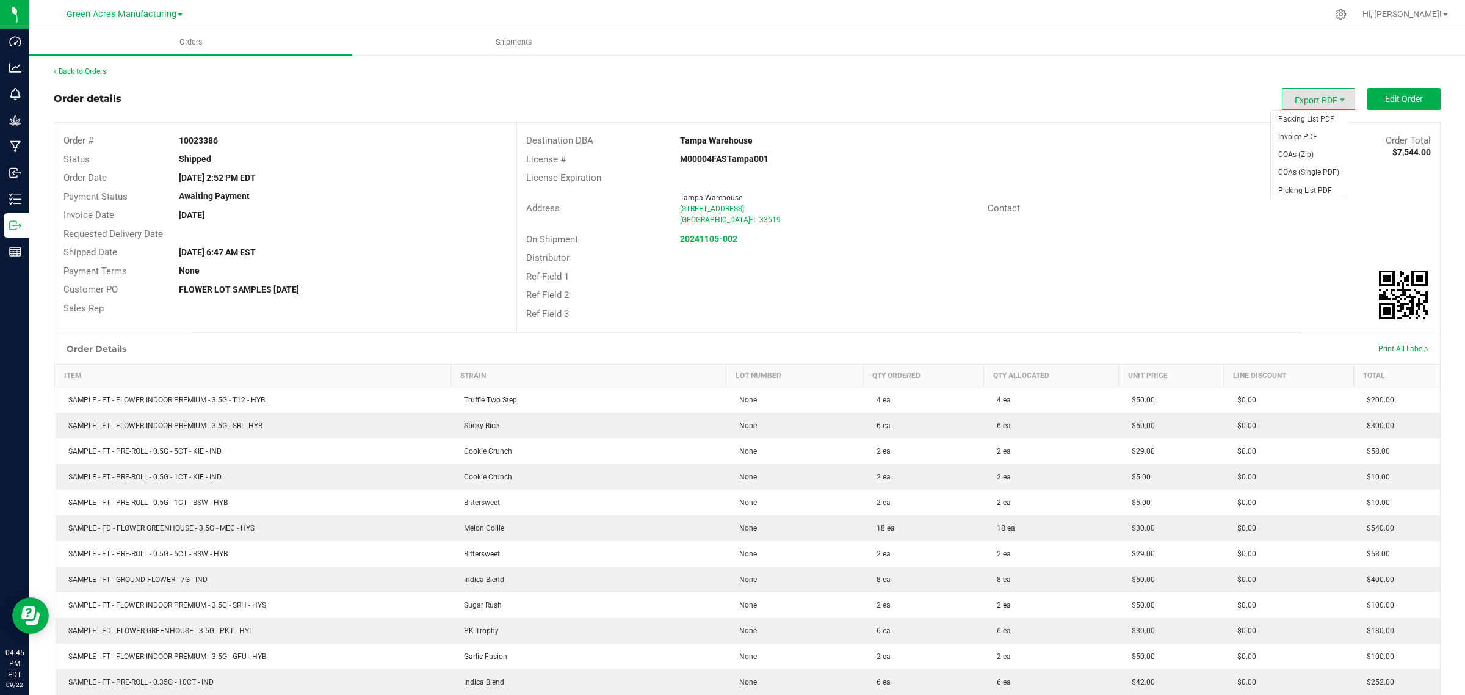
click at [1334, 95] on span "Export PDF" at bounding box center [1318, 99] width 73 height 22
click at [1317, 120] on span "Packing List PDF" at bounding box center [1309, 119] width 76 height 18
click at [67, 70] on link "Back to Orders" at bounding box center [80, 71] width 52 height 9
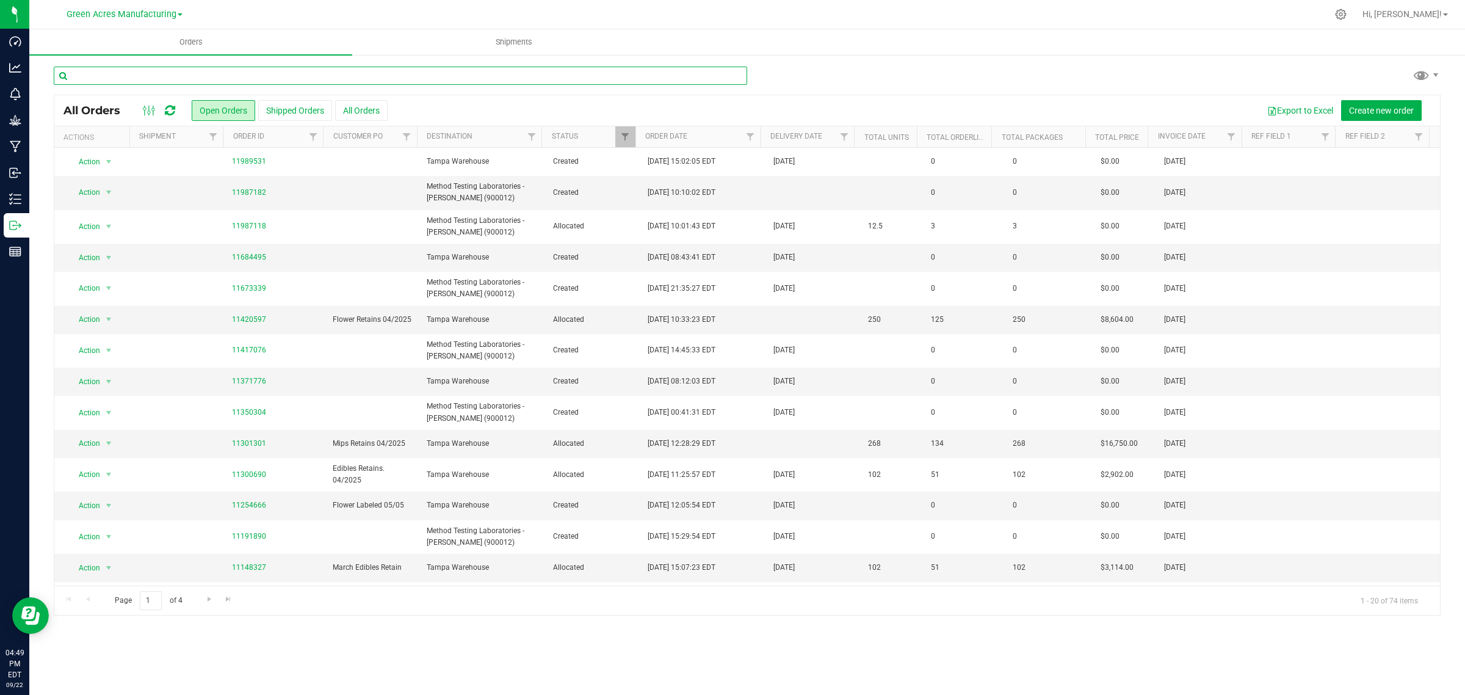
click at [372, 80] on input "text" at bounding box center [400, 76] width 693 height 18
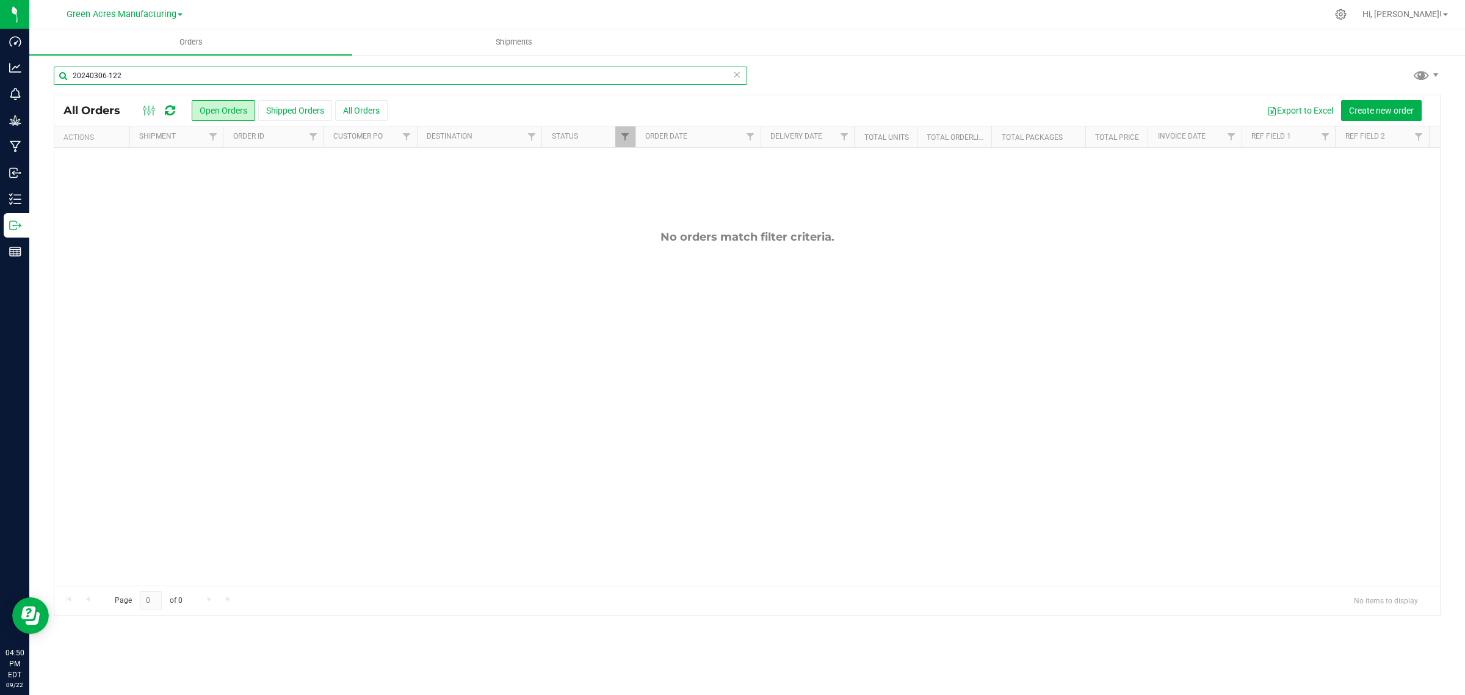
type input "20240306-1228"
drag, startPoint x: 130, startPoint y: 78, endPoint x: 57, endPoint y: 77, distance: 73.3
click at [57, 77] on input "20240306-1228" at bounding box center [400, 76] width 693 height 18
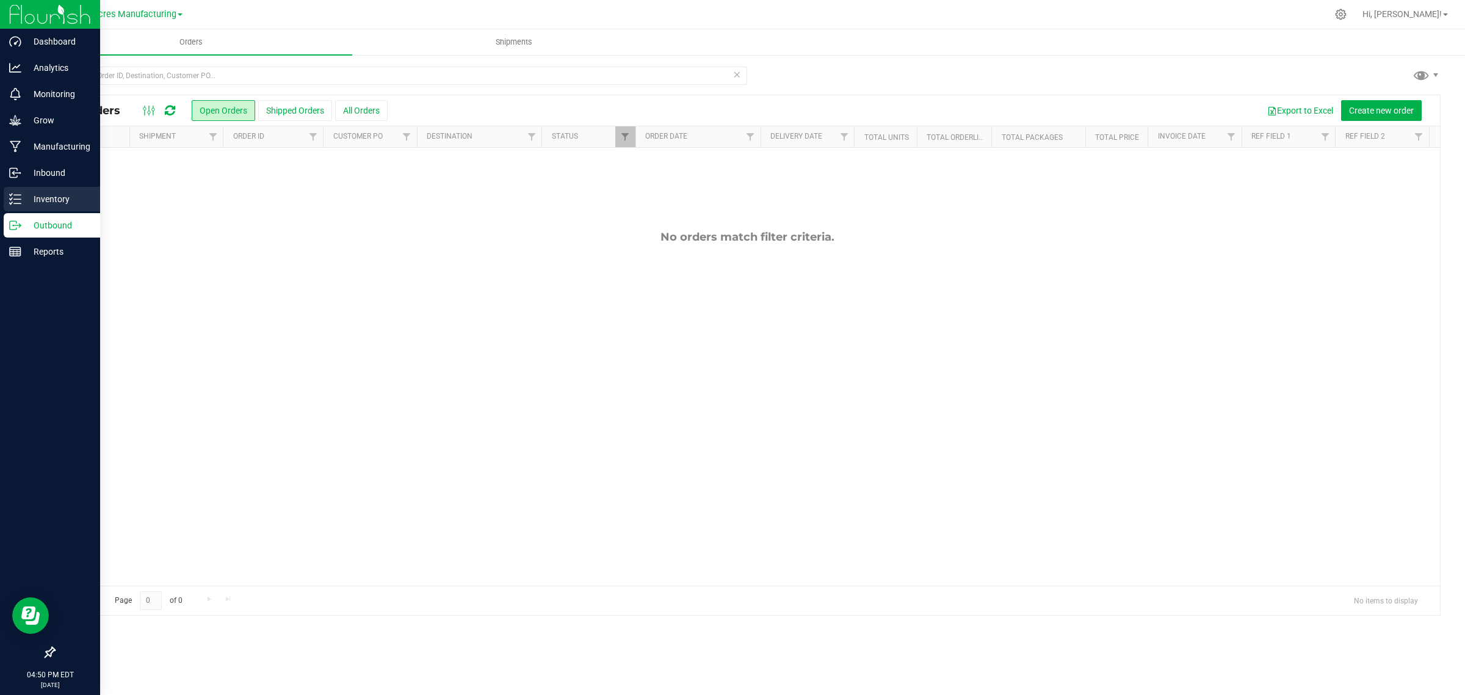
click at [29, 198] on p "Inventory" at bounding box center [57, 199] width 73 height 15
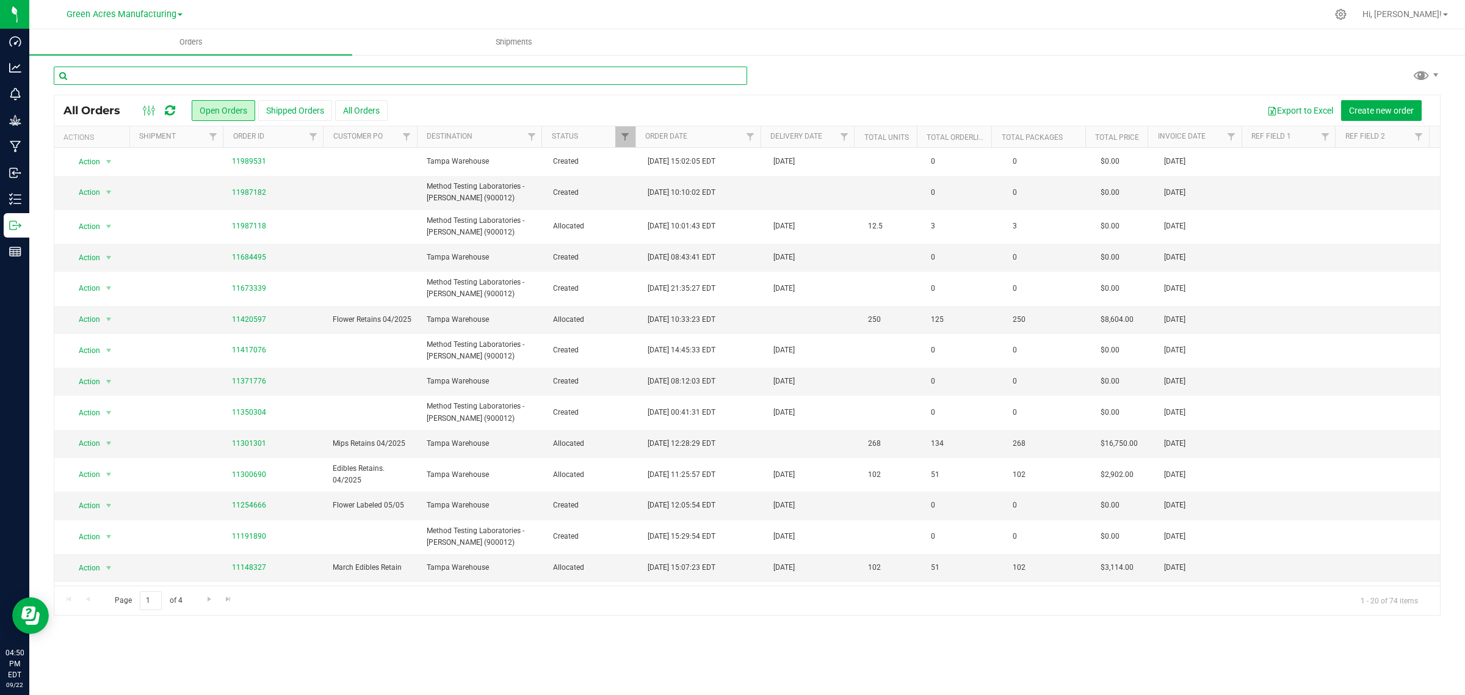
click at [177, 78] on input "text" at bounding box center [400, 76] width 693 height 18
drag, startPoint x: 177, startPoint y: 78, endPoint x: 112, endPoint y: 78, distance: 65.3
click at [112, 78] on input "text" at bounding box center [400, 76] width 693 height 18
paste input "20240306-1228"
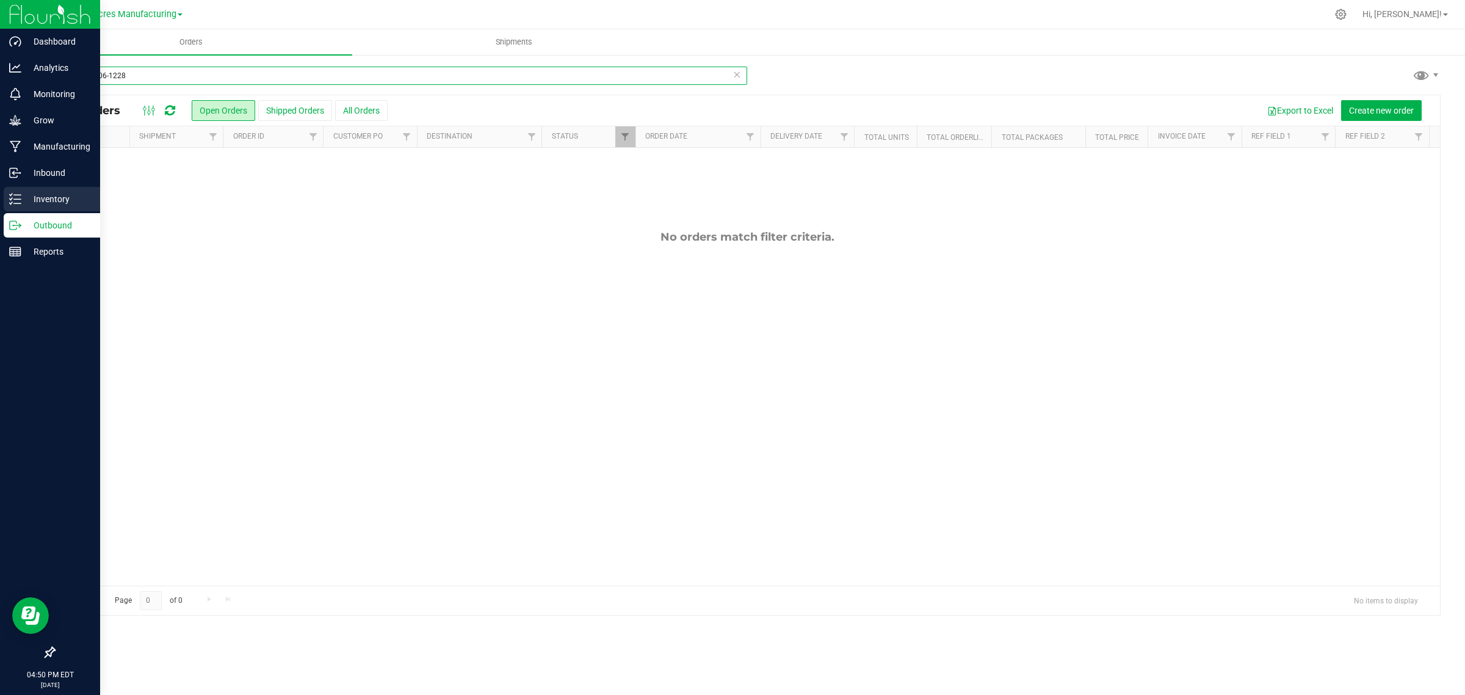
type input "20240306-1228"
click at [14, 199] on line at bounding box center [17, 199] width 7 height 0
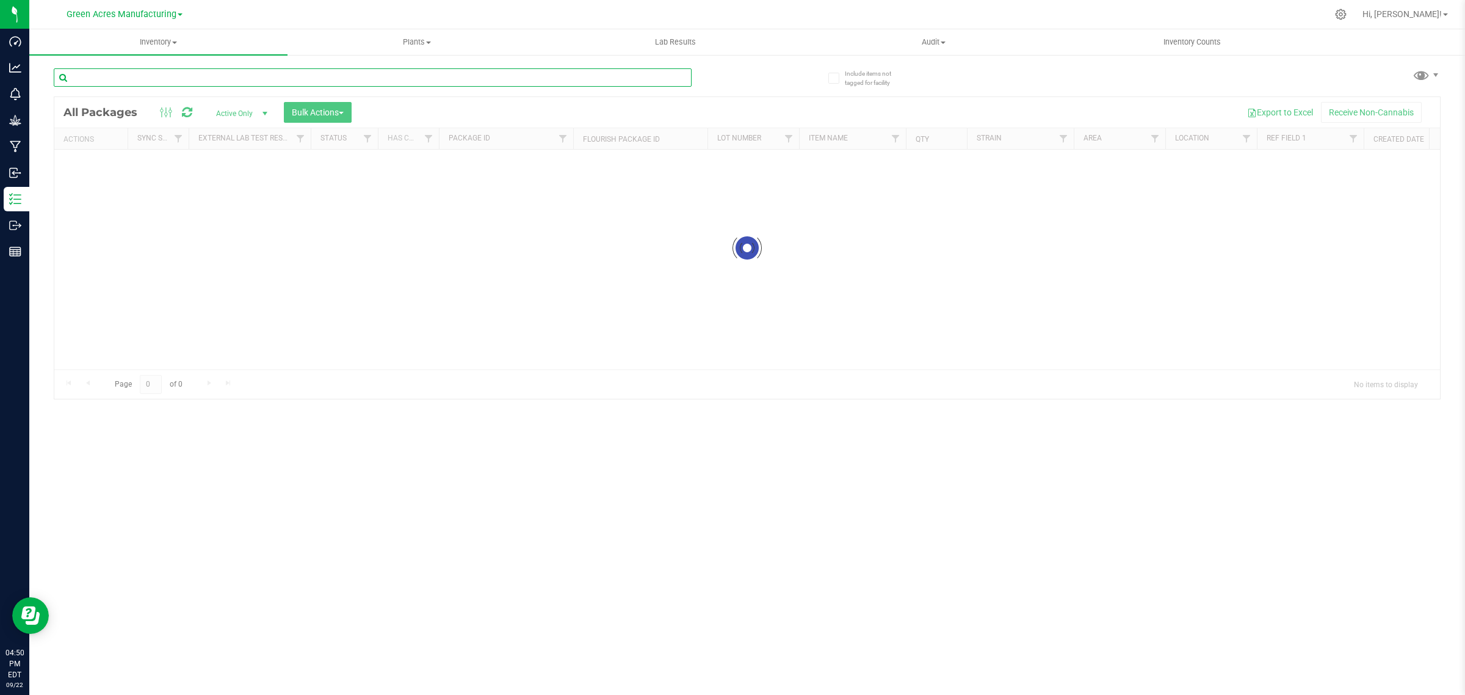
click at [132, 78] on input "text" at bounding box center [373, 77] width 638 height 18
paste input "20240306-1228"
type input "20240306-1228"
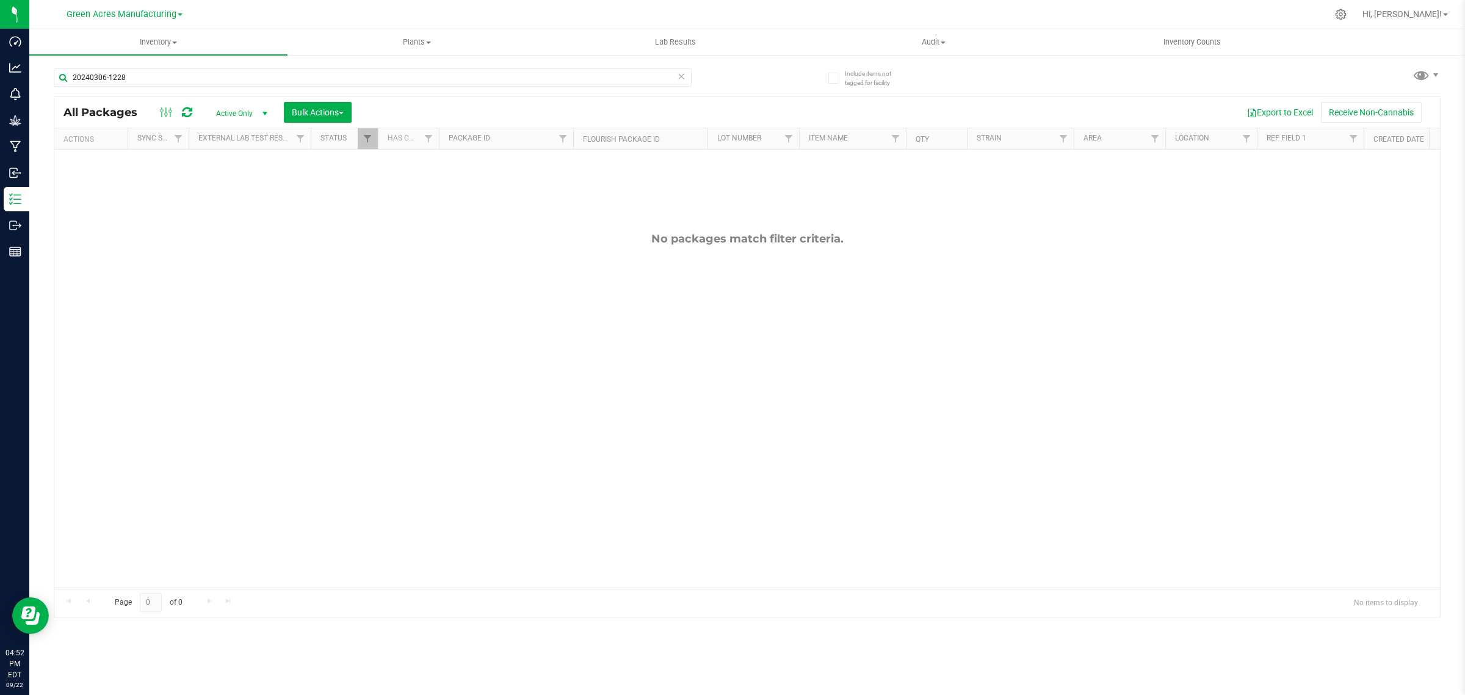
click at [248, 114] on span "Active Only" at bounding box center [239, 113] width 67 height 17
click at [221, 185] on li "All" at bounding box center [239, 188] width 66 height 18
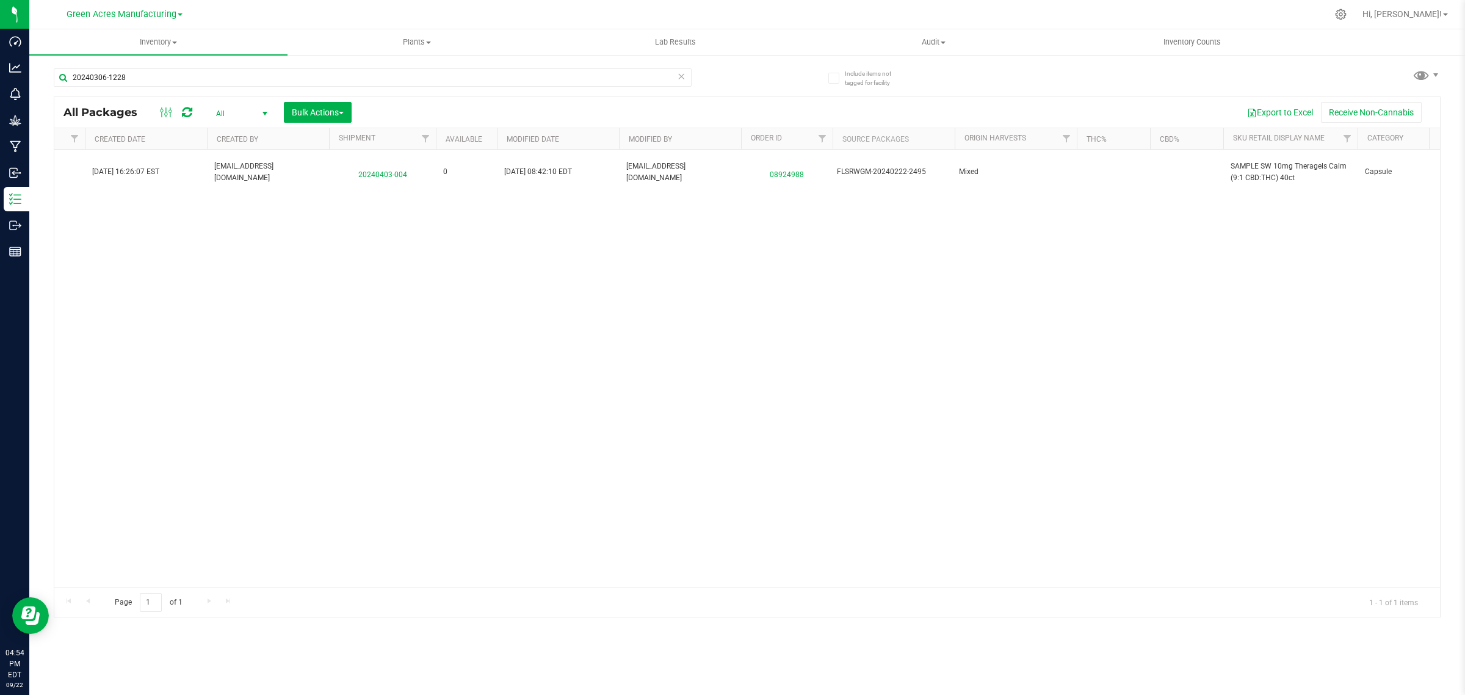
scroll to position [0, 1401]
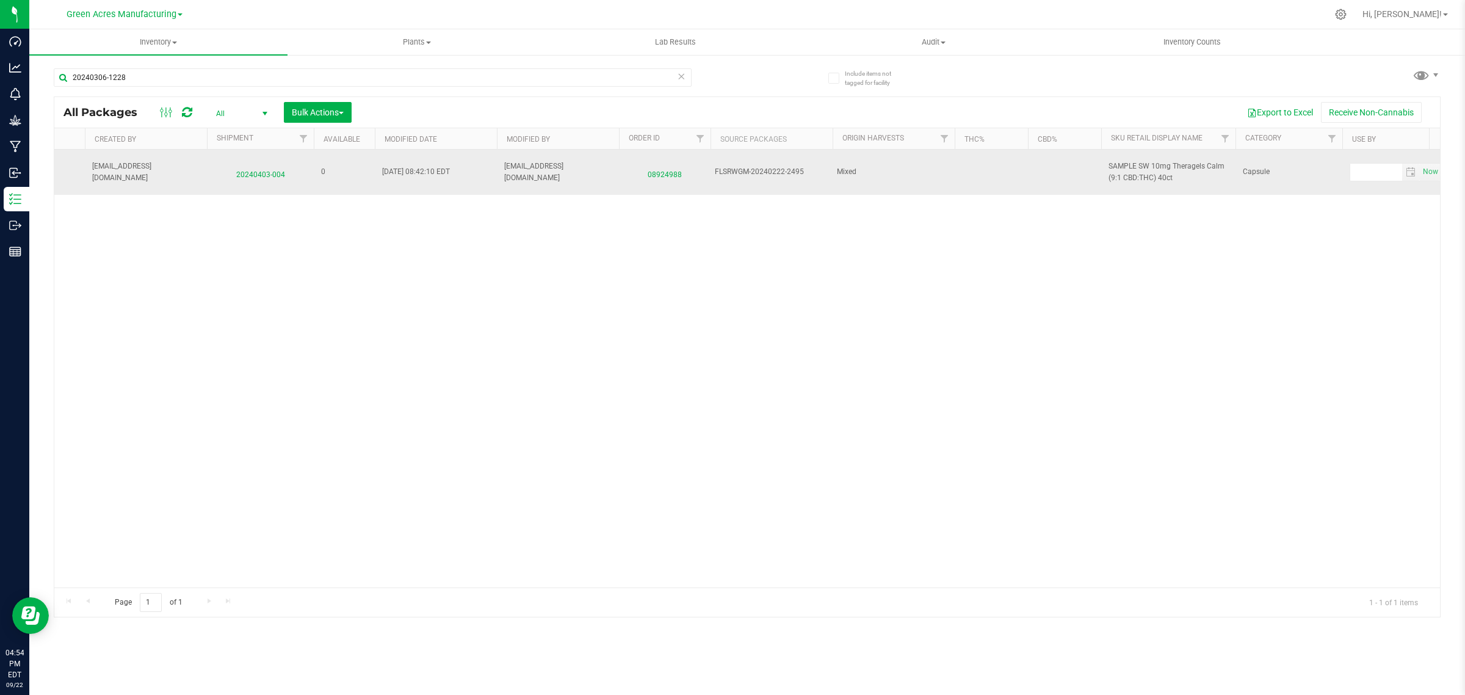
click at [670, 174] on span "08924988" at bounding box center [664, 172] width 77 height 18
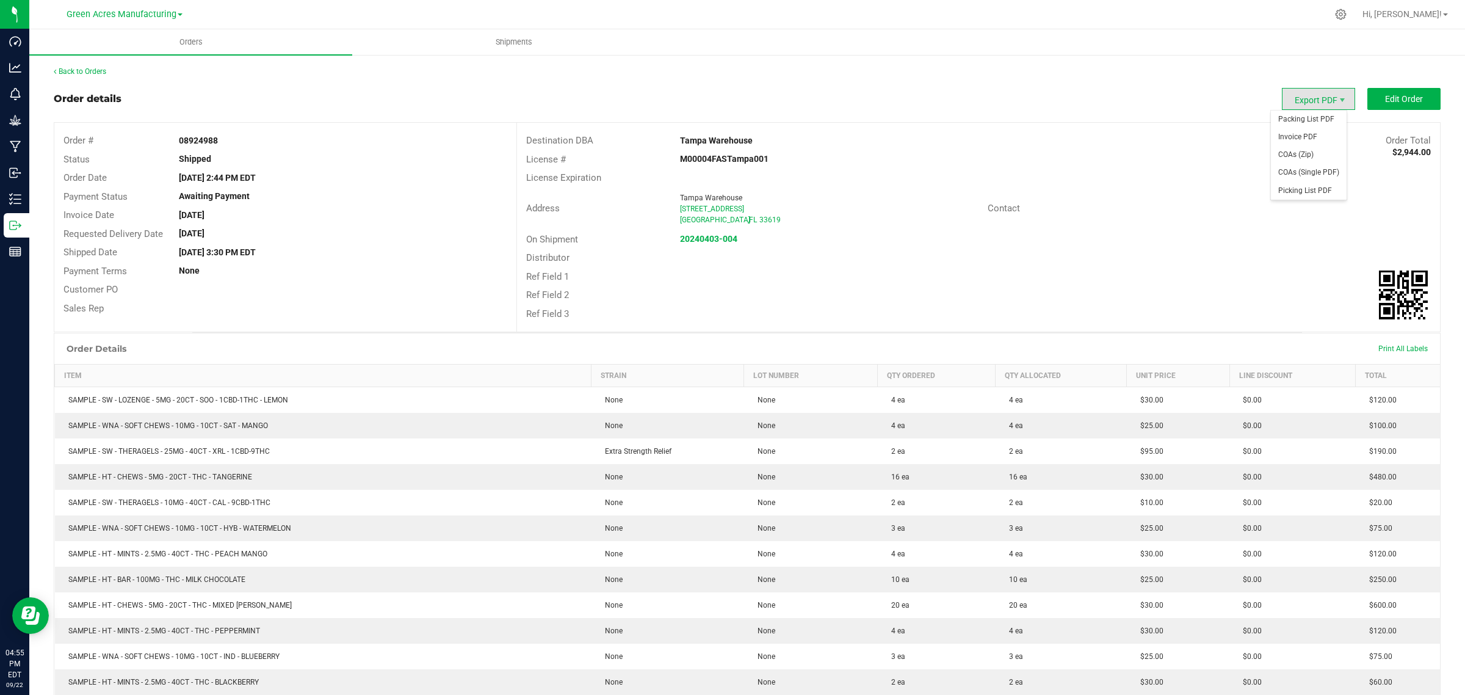
click at [1322, 96] on span "Export PDF" at bounding box center [1318, 99] width 73 height 22
click at [1304, 120] on span "Packing List PDF" at bounding box center [1309, 119] width 76 height 18
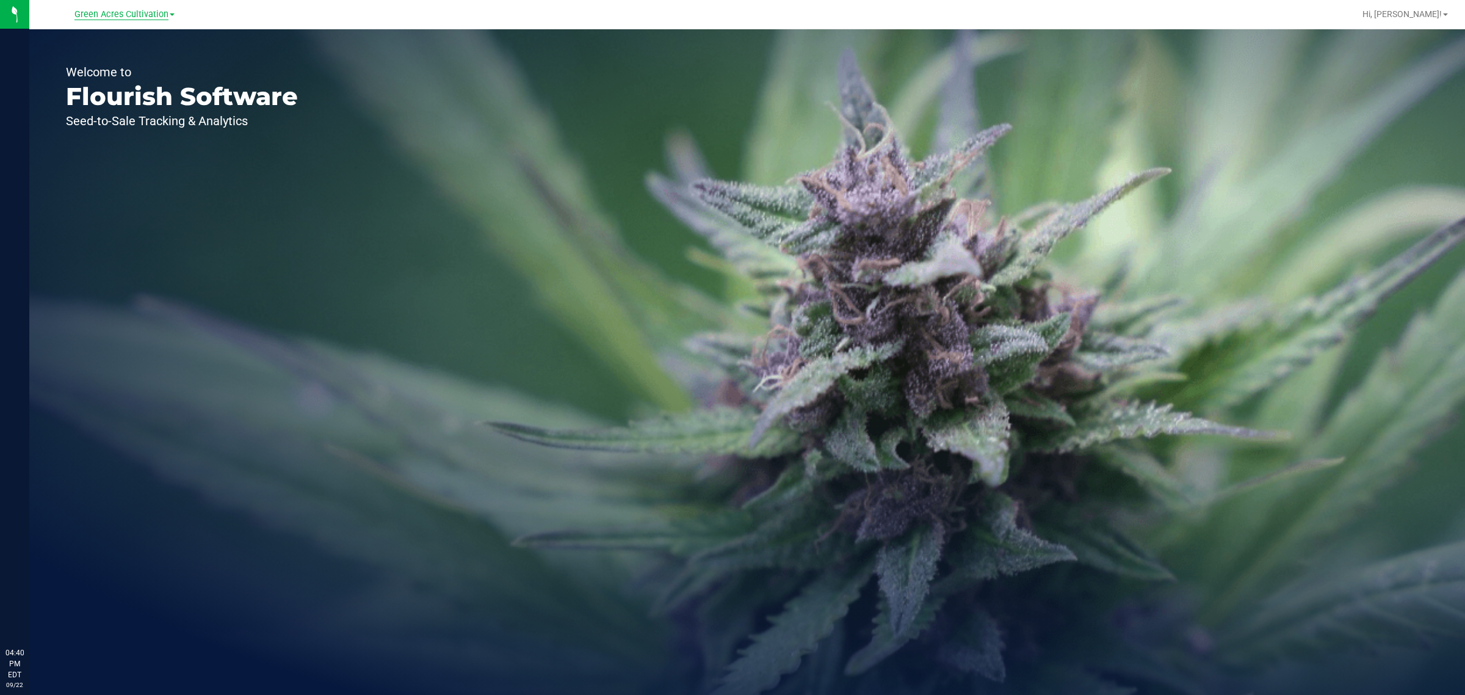
click at [154, 14] on span "Green Acres Cultivation" at bounding box center [121, 14] width 94 height 11
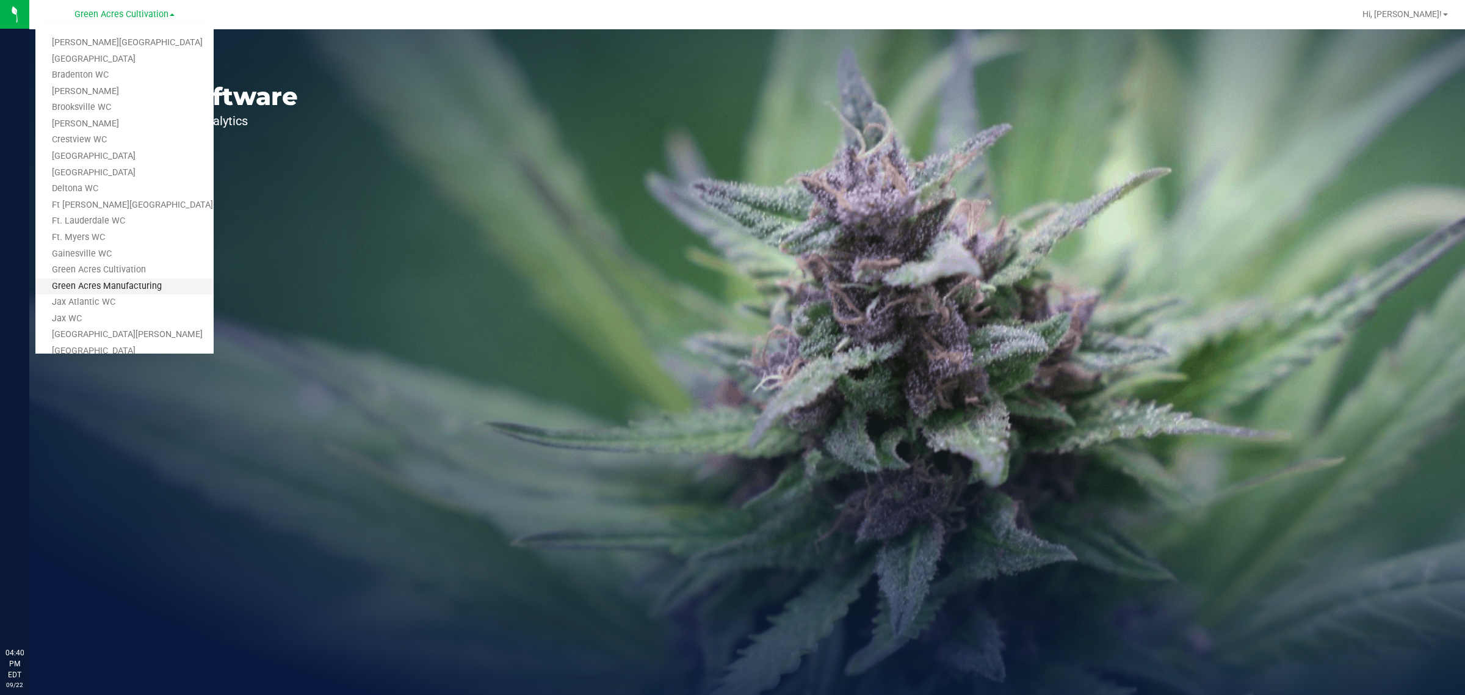
click at [138, 283] on link "Green Acres Manufacturing" at bounding box center [124, 286] width 178 height 16
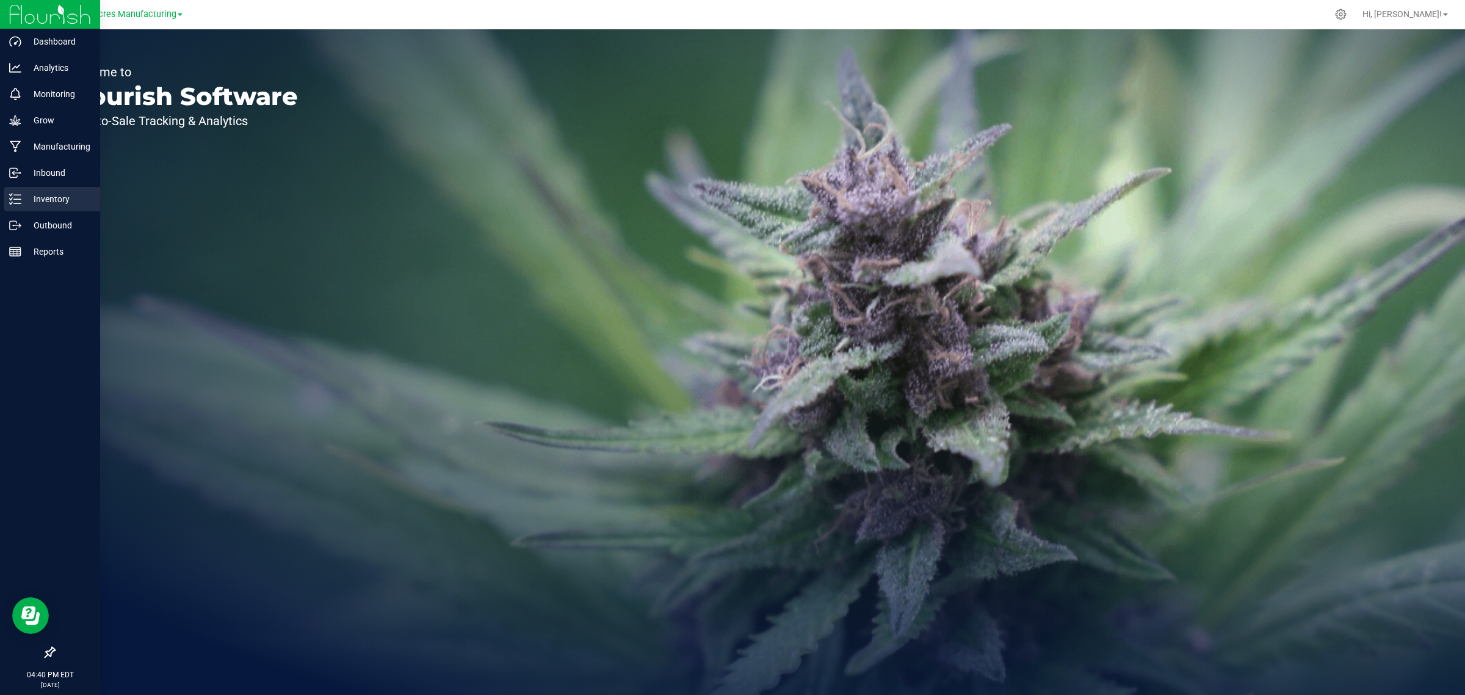
click at [22, 197] on p "Inventory" at bounding box center [57, 199] width 73 height 15
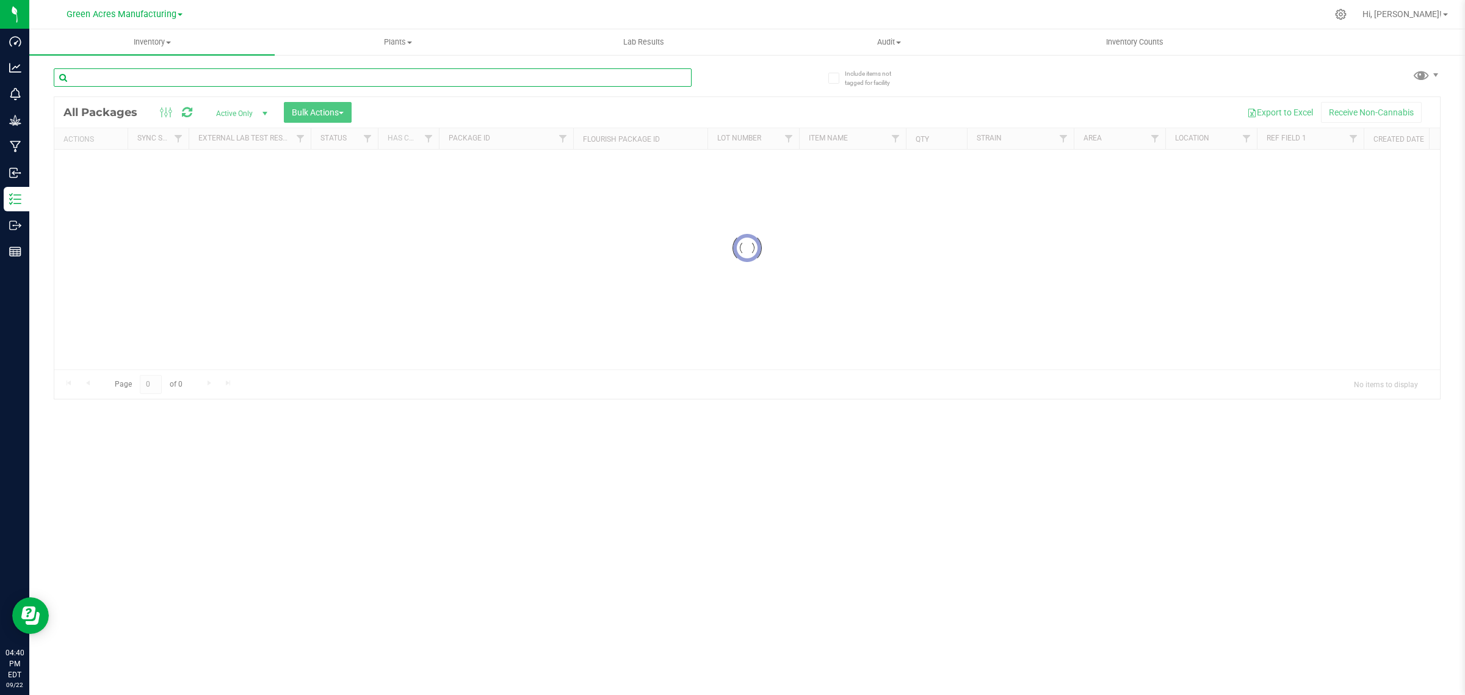
click at [230, 71] on input "text" at bounding box center [373, 77] width 638 height 18
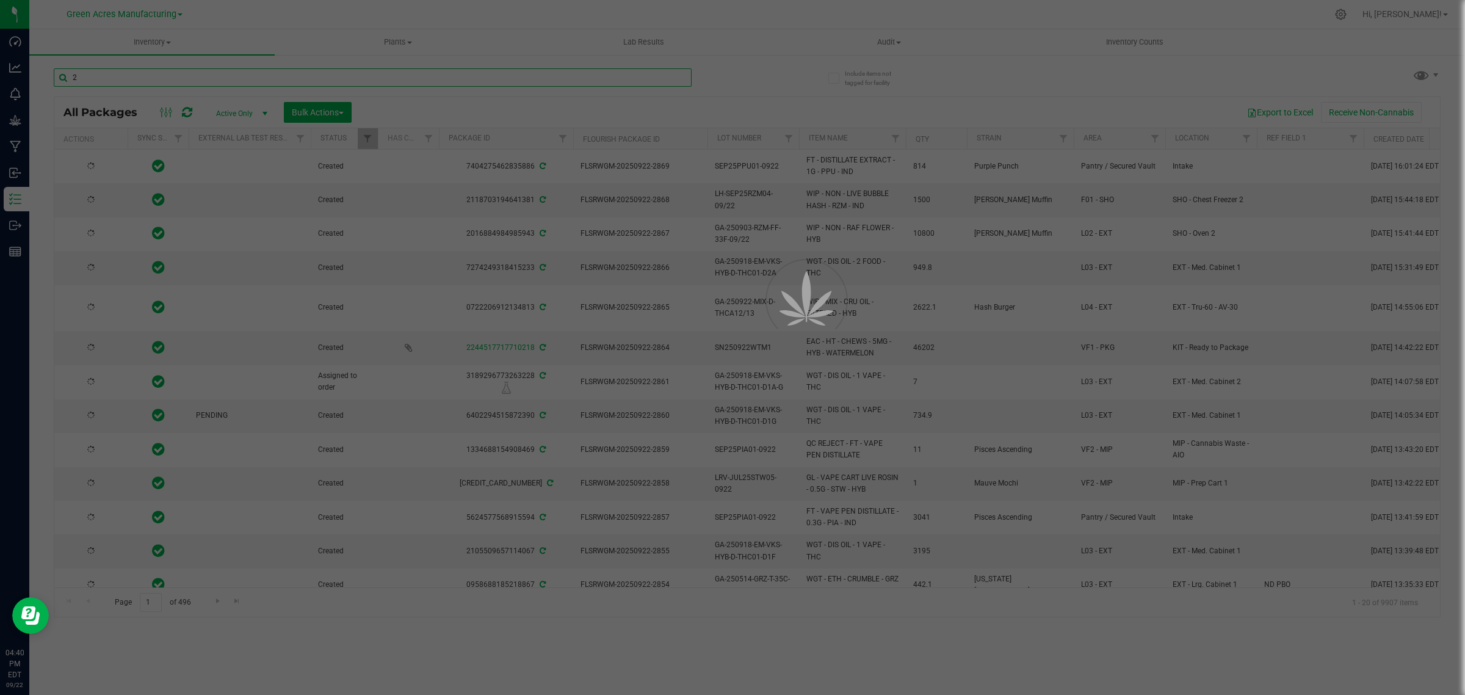
type input "20"
type input "[DATE]"
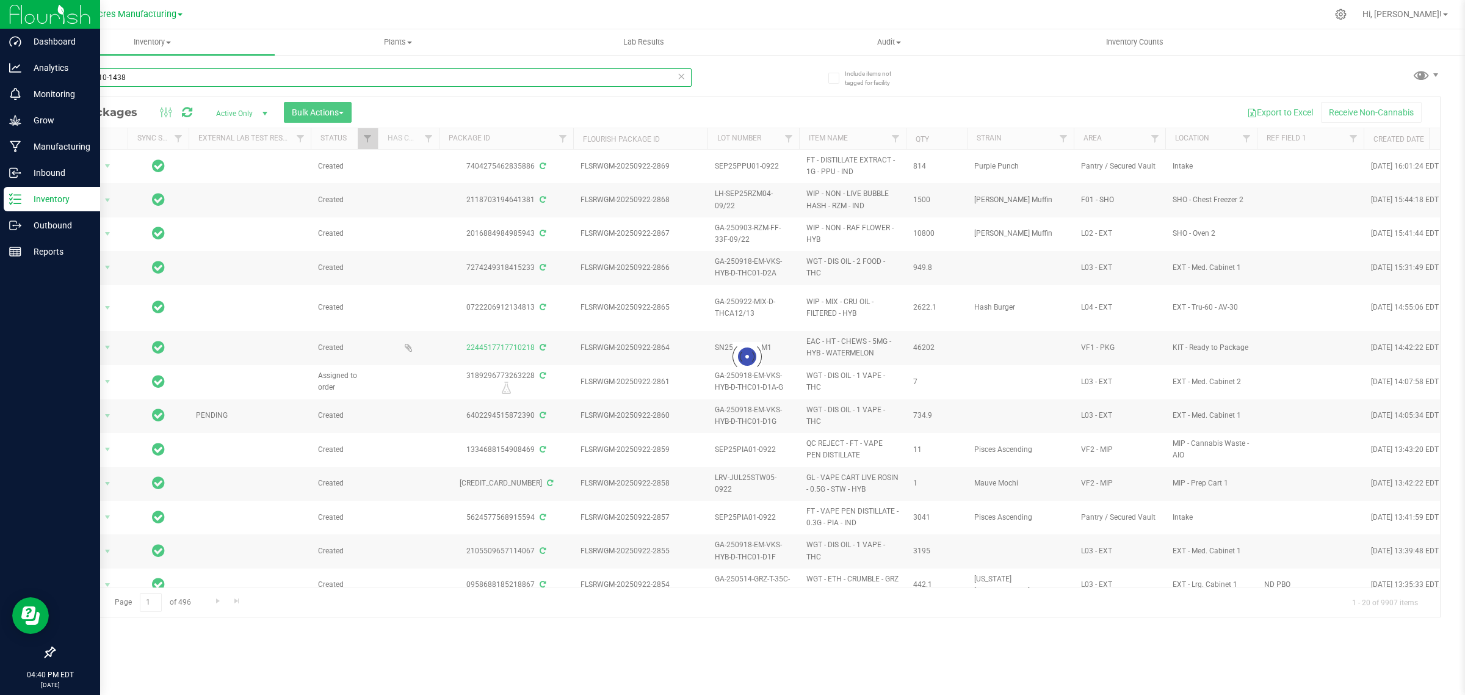
type input "20240910-1438"
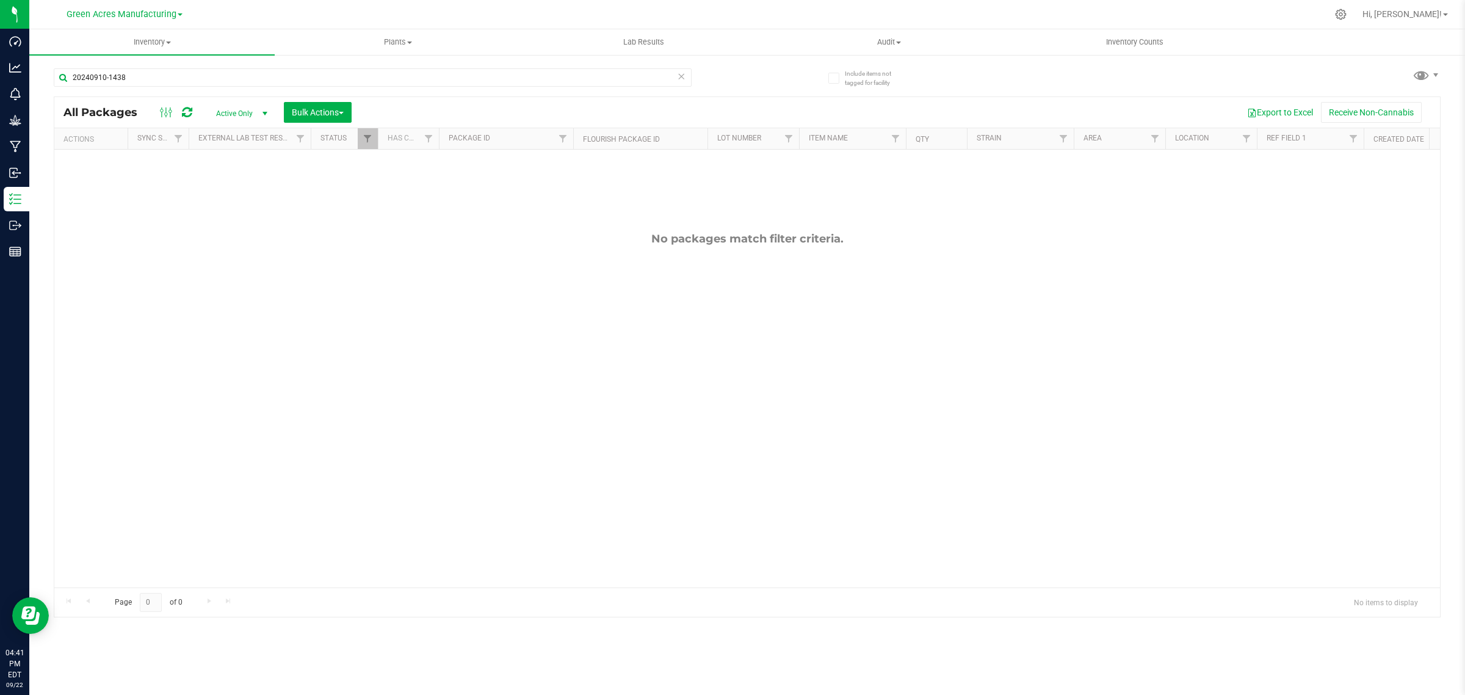
click at [248, 114] on span "Active Only" at bounding box center [239, 113] width 67 height 17
click at [233, 195] on li "All" at bounding box center [239, 188] width 66 height 18
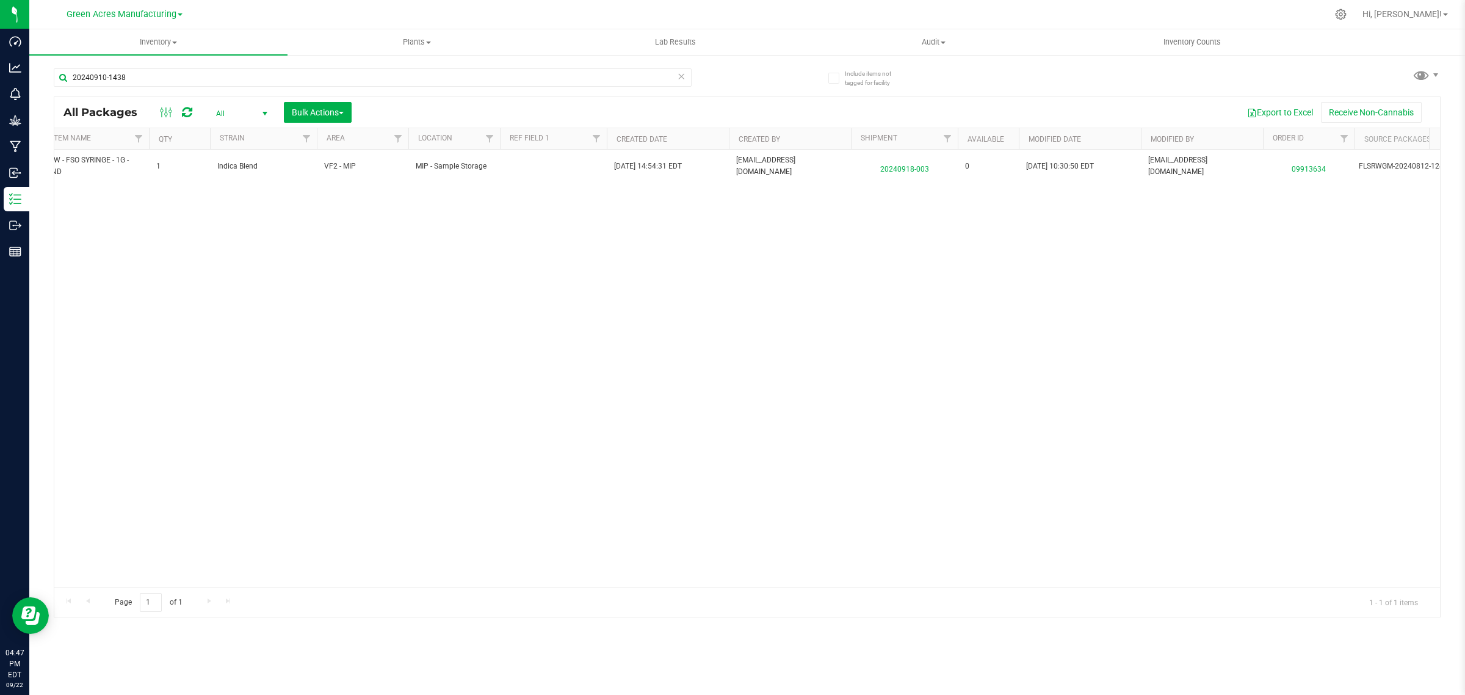
scroll to position [0, 761]
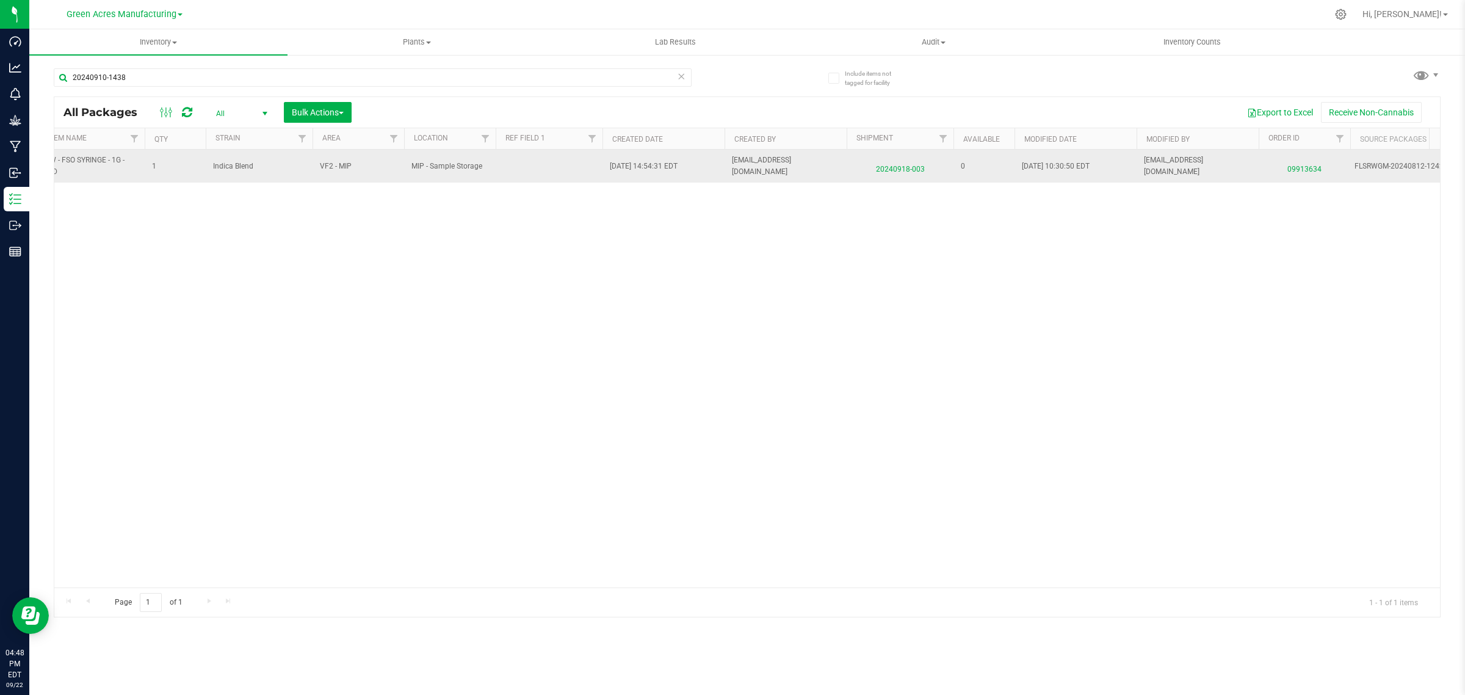
click at [1303, 168] on span "09913634" at bounding box center [1304, 166] width 77 height 18
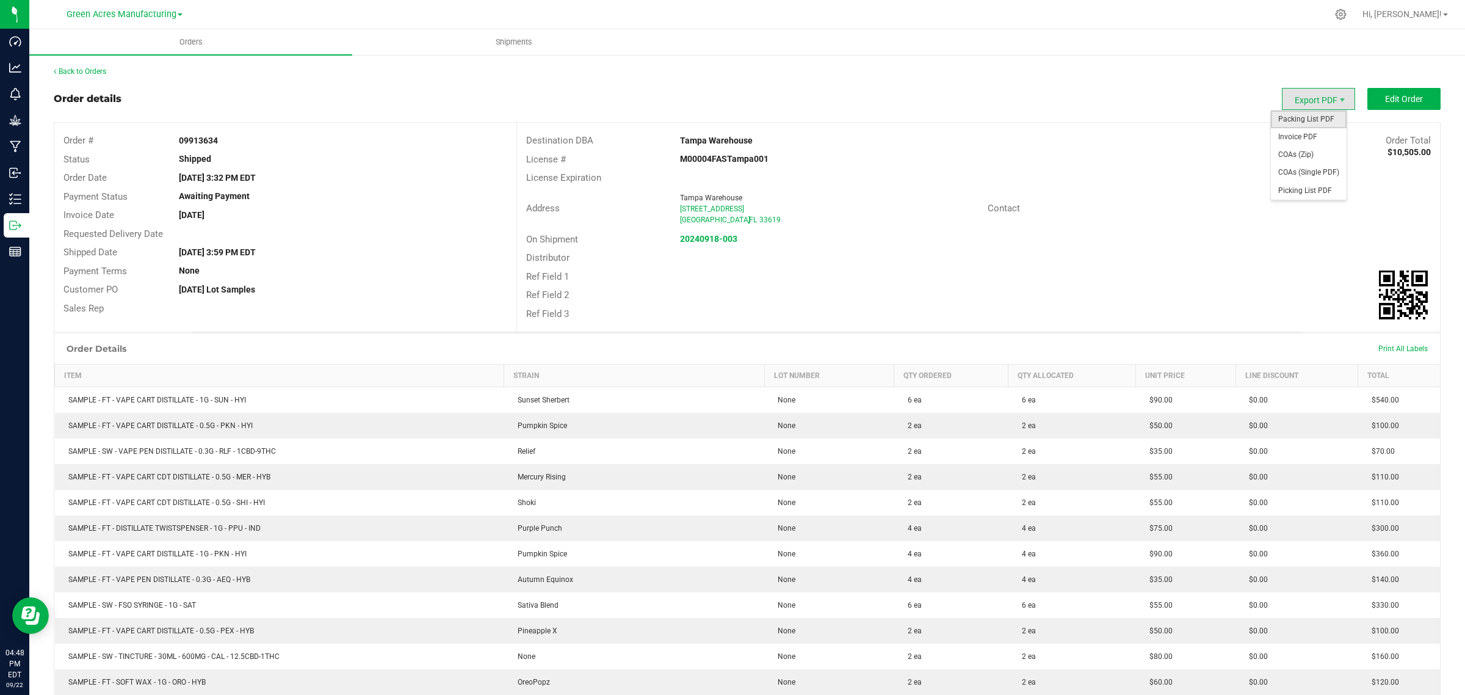
click at [1295, 118] on span "Packing List PDF" at bounding box center [1309, 119] width 76 height 18
